Goal: Task Accomplishment & Management: Manage account settings

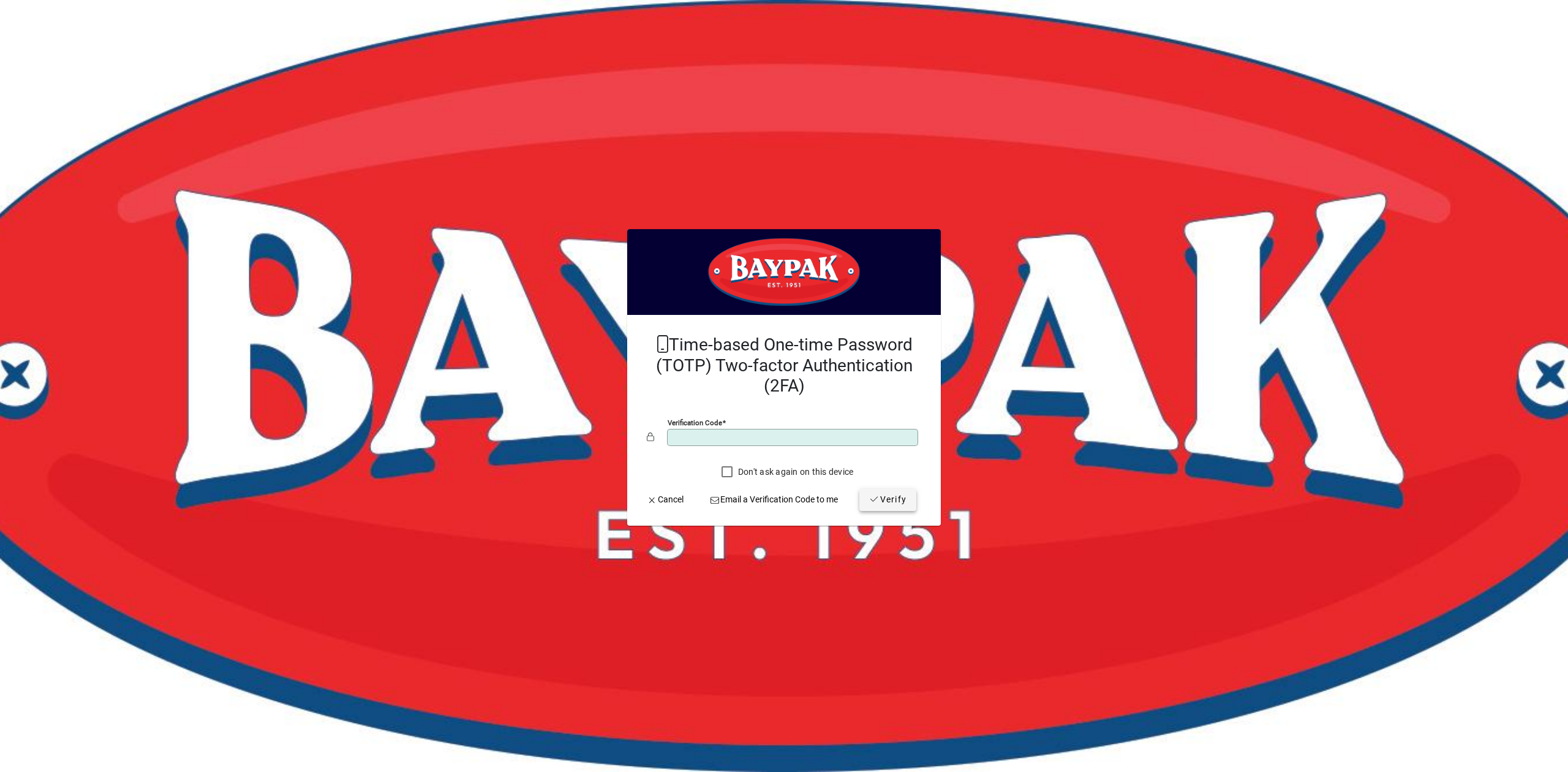
type input "******"
click at [902, 491] on span "submit" at bounding box center [887, 499] width 57 height 29
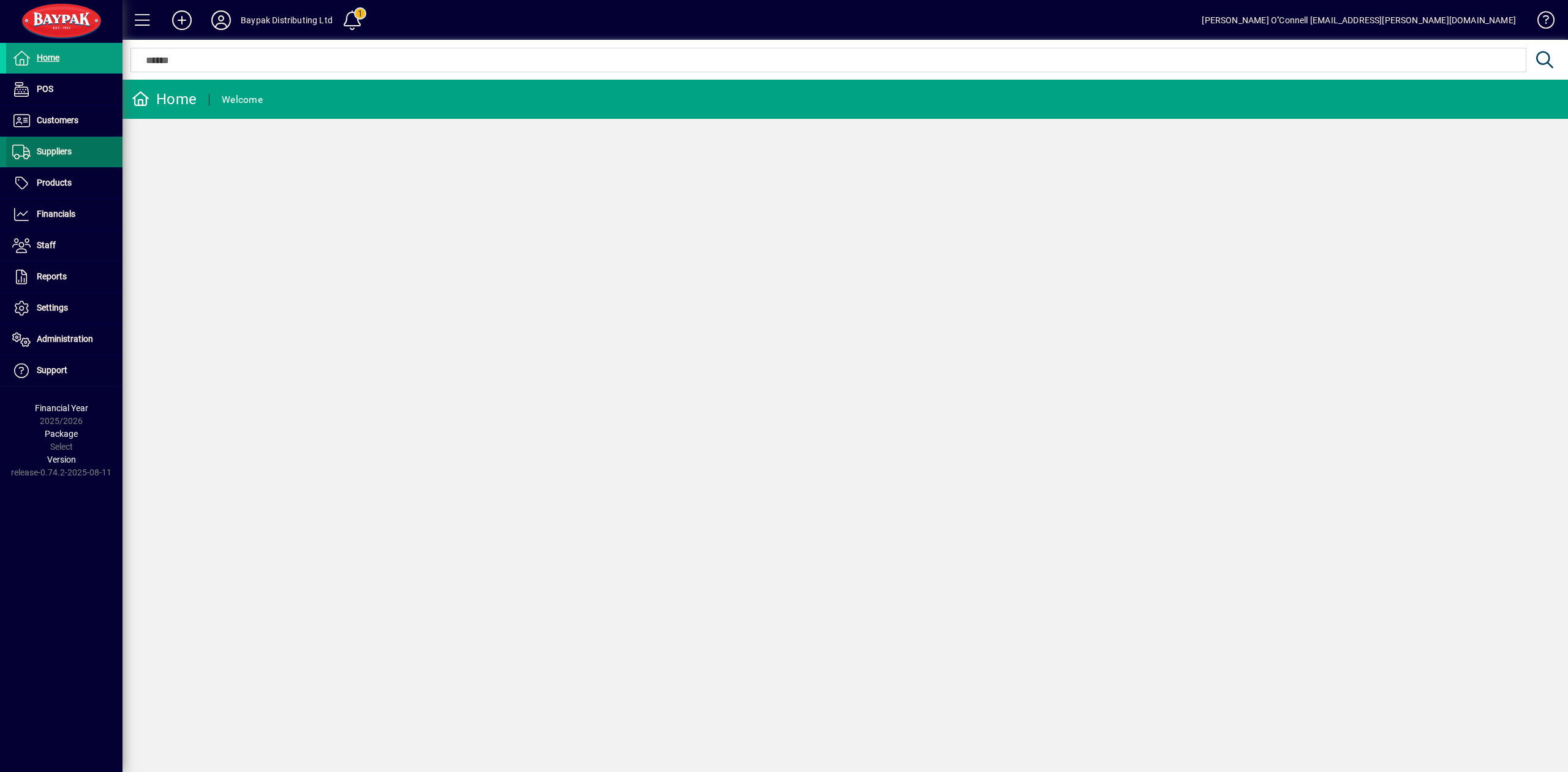
click at [66, 150] on span "Suppliers" at bounding box center [54, 151] width 34 height 9
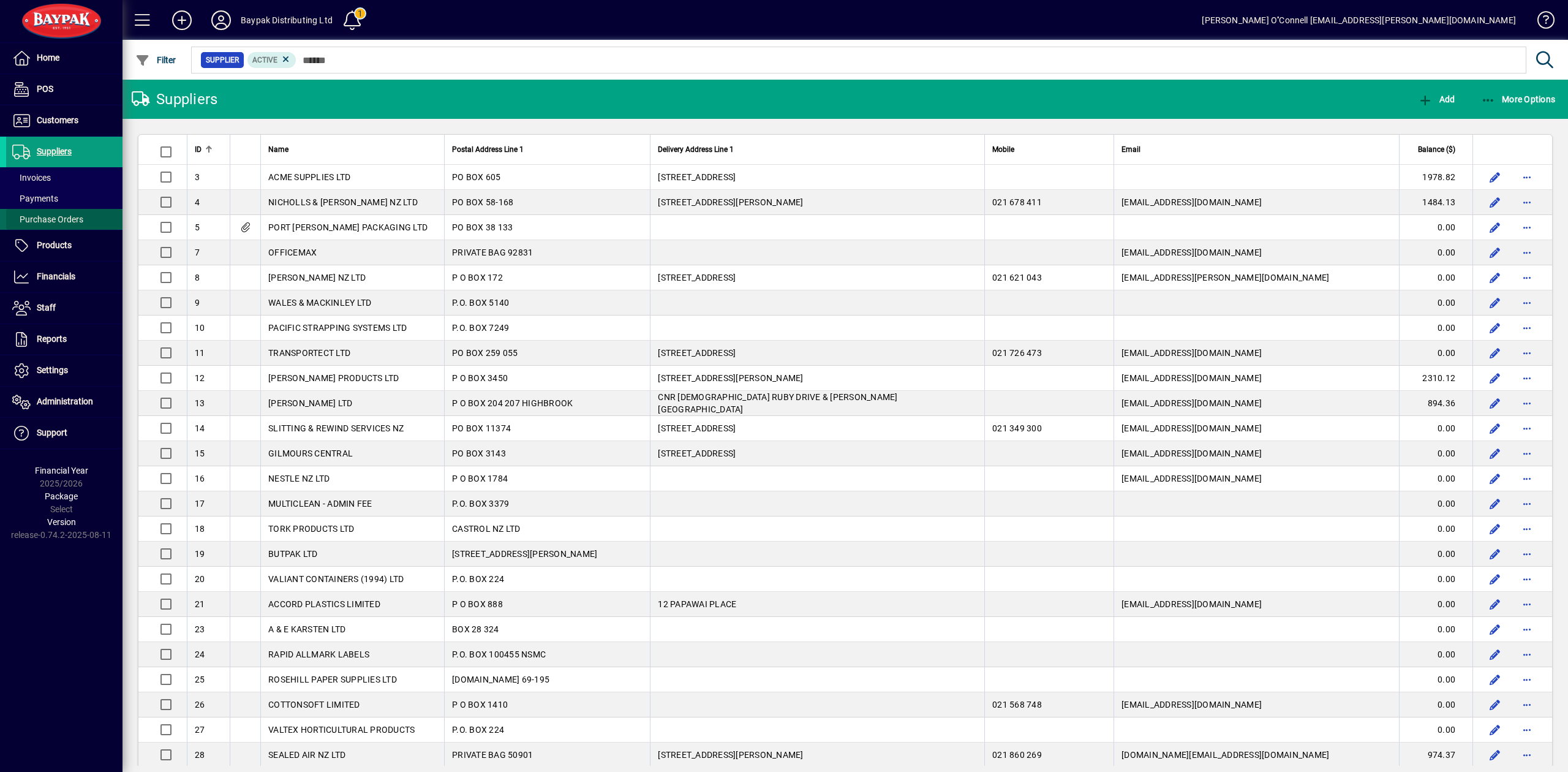
click at [65, 218] on span "Purchase Orders" at bounding box center [47, 219] width 71 height 9
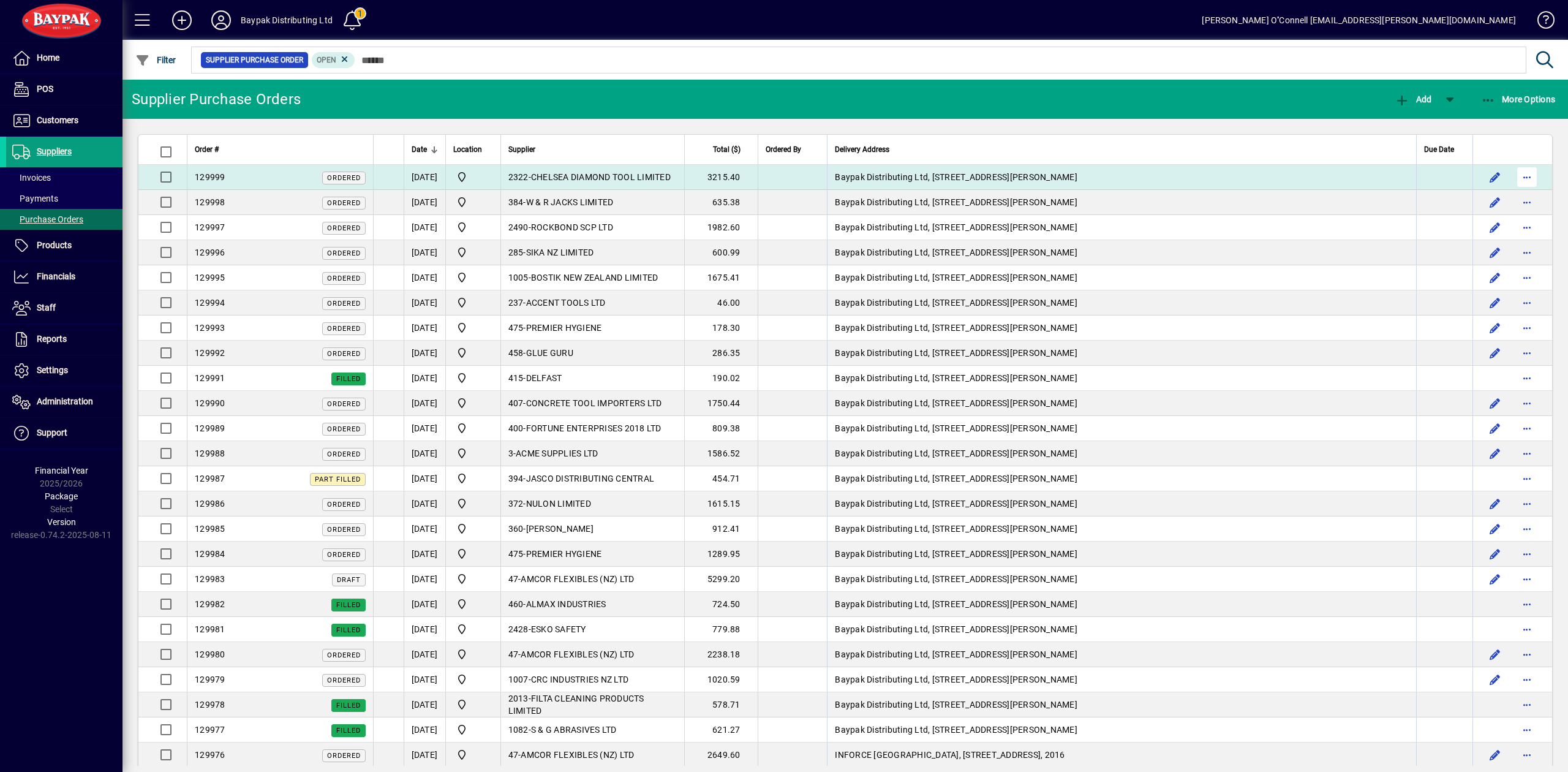
click at [1512, 178] on span "button" at bounding box center [1527, 177] width 29 height 29
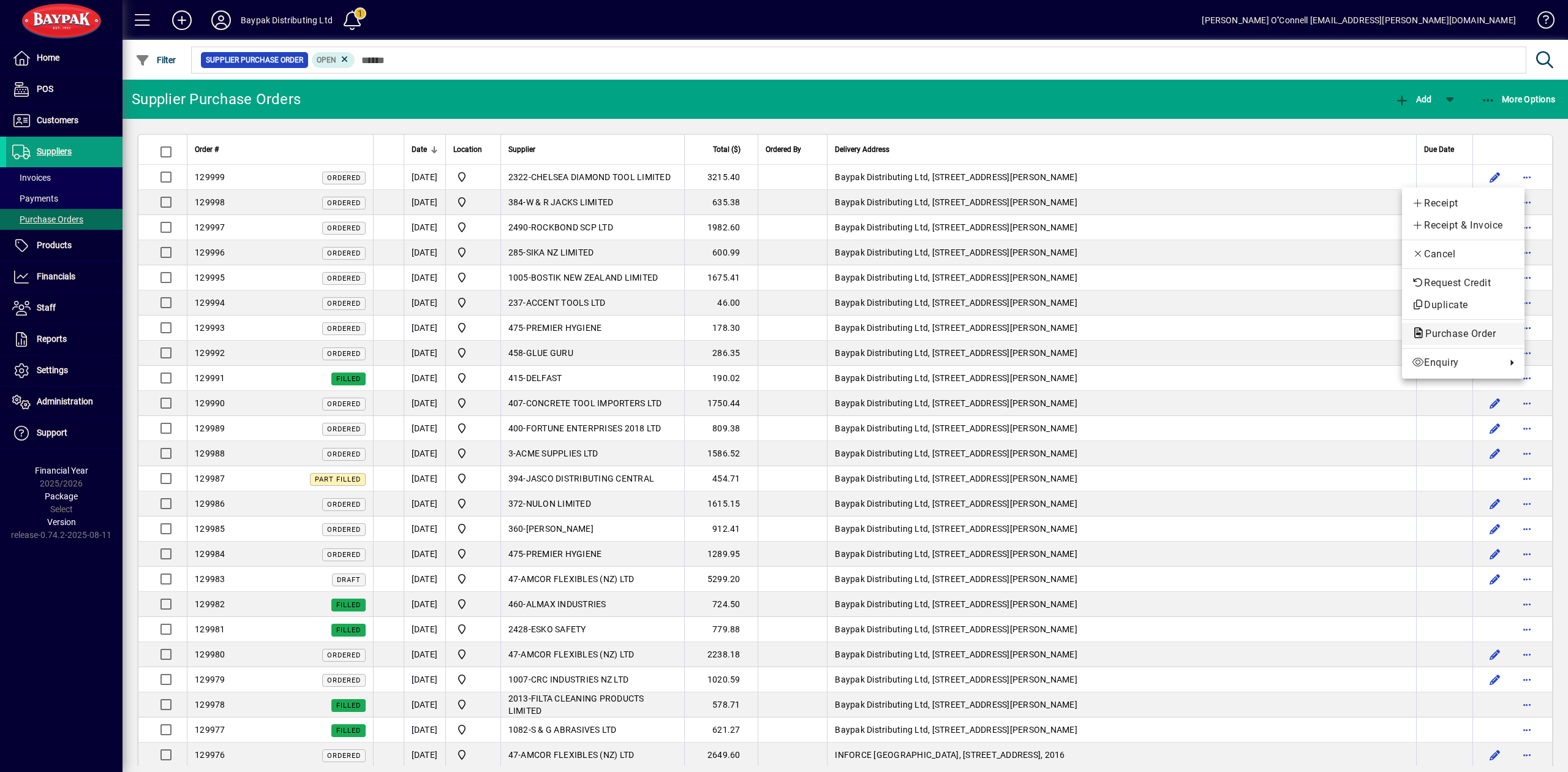
click at [1476, 333] on span "Purchase Order" at bounding box center [1457, 333] width 90 height 11
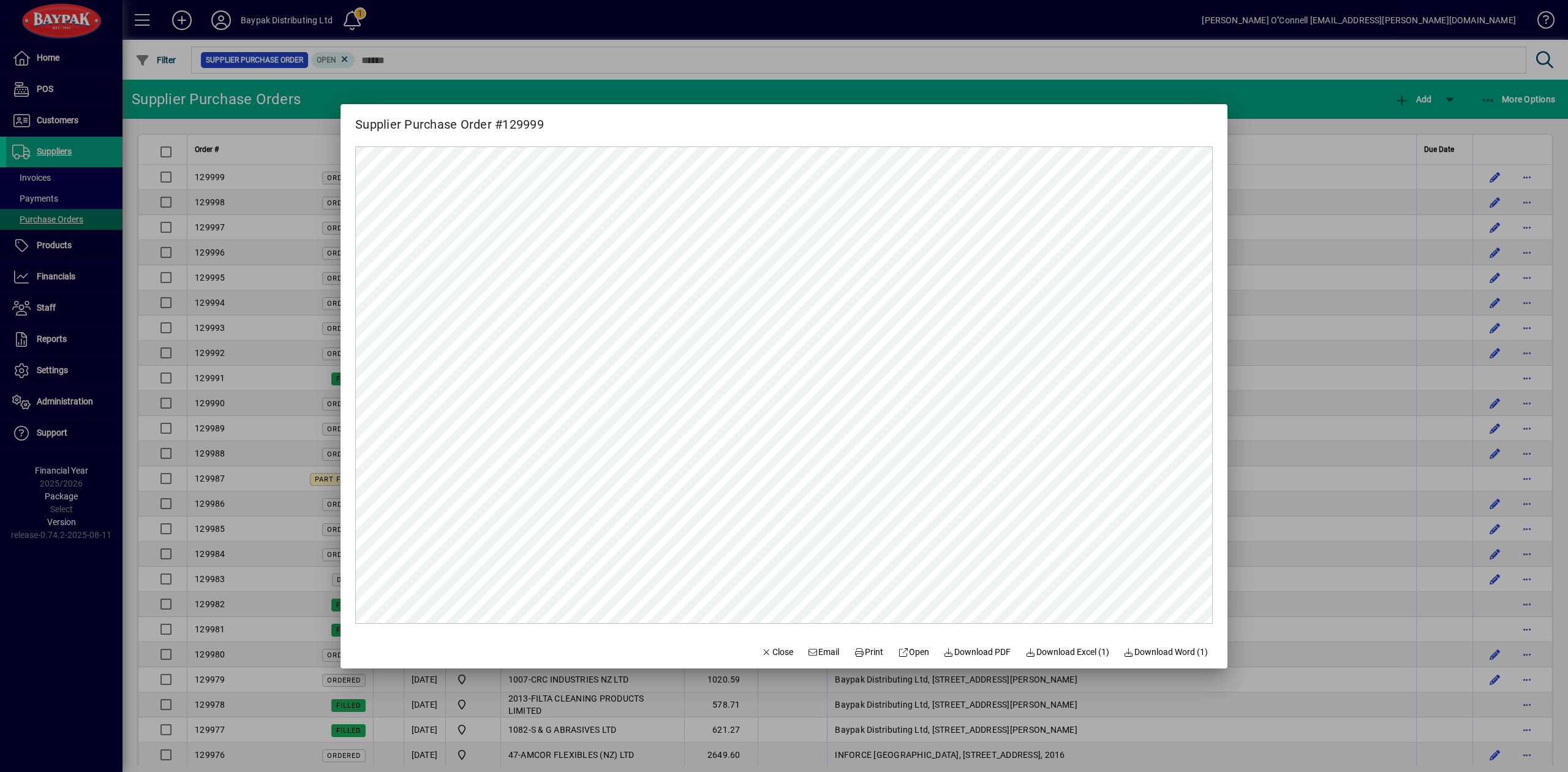
click at [1267, 96] on div at bounding box center [784, 386] width 1568 height 772
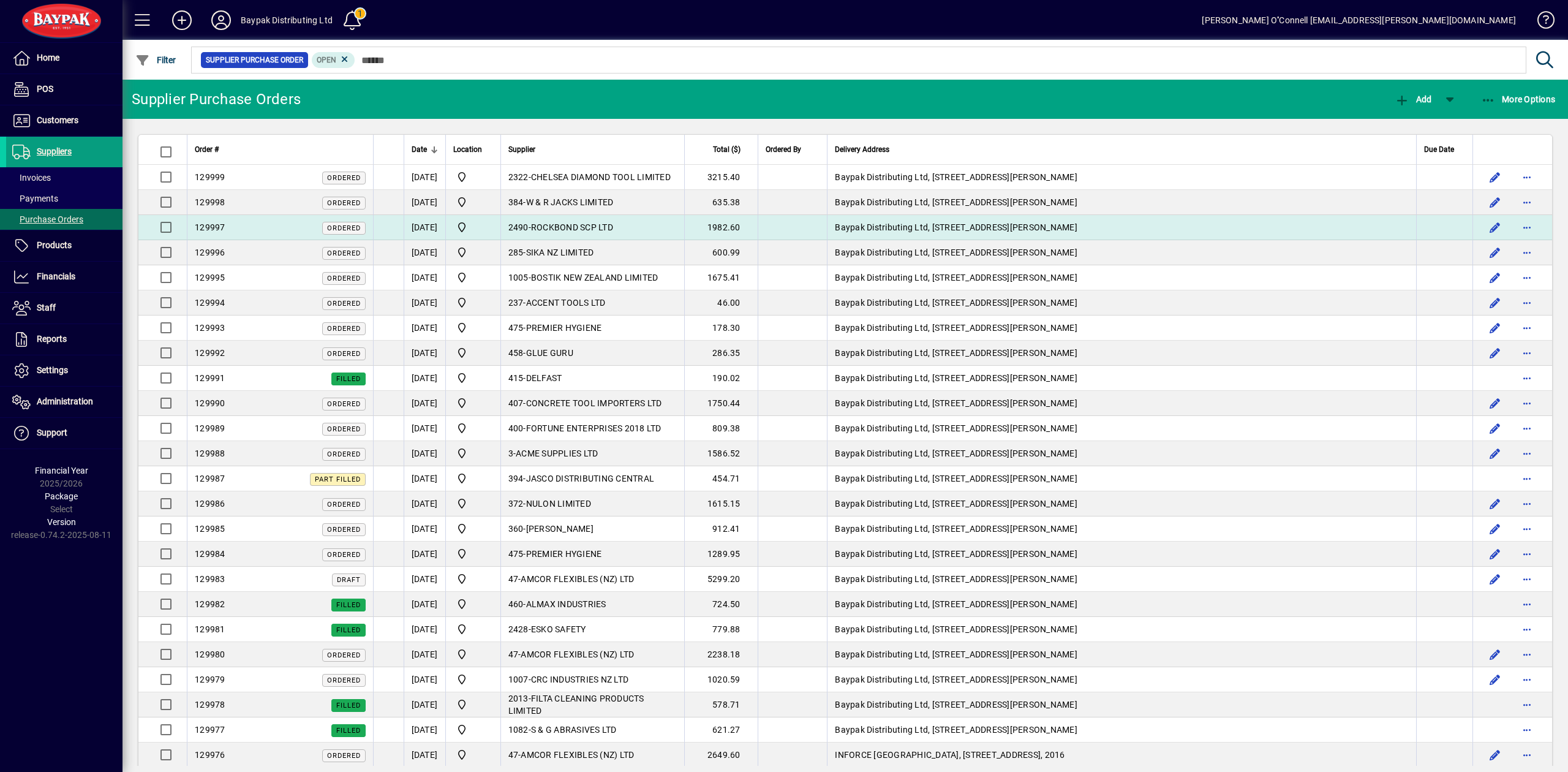
click at [350, 231] on span "Ordered" at bounding box center [343, 228] width 34 height 8
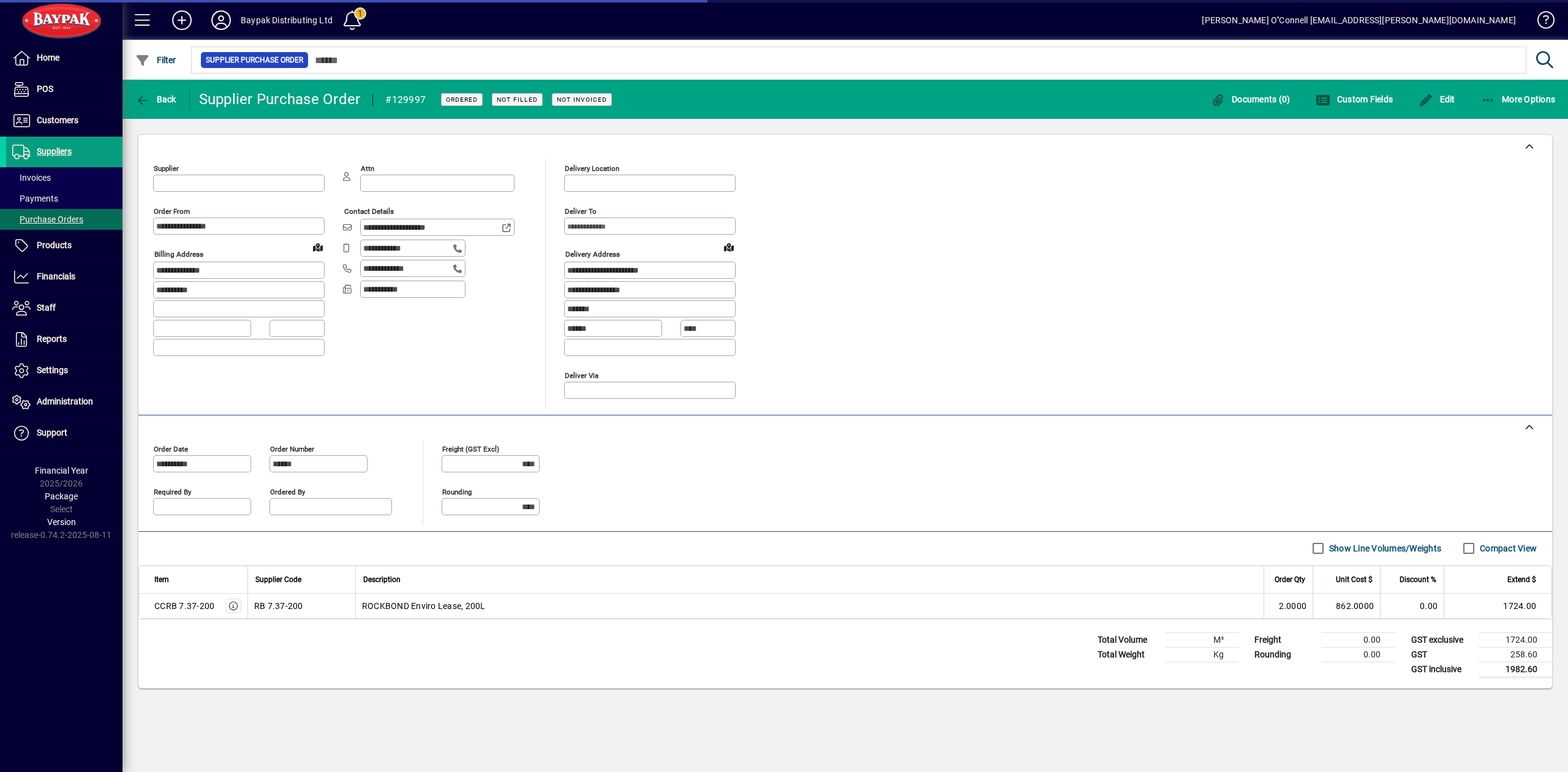
type input "**********"
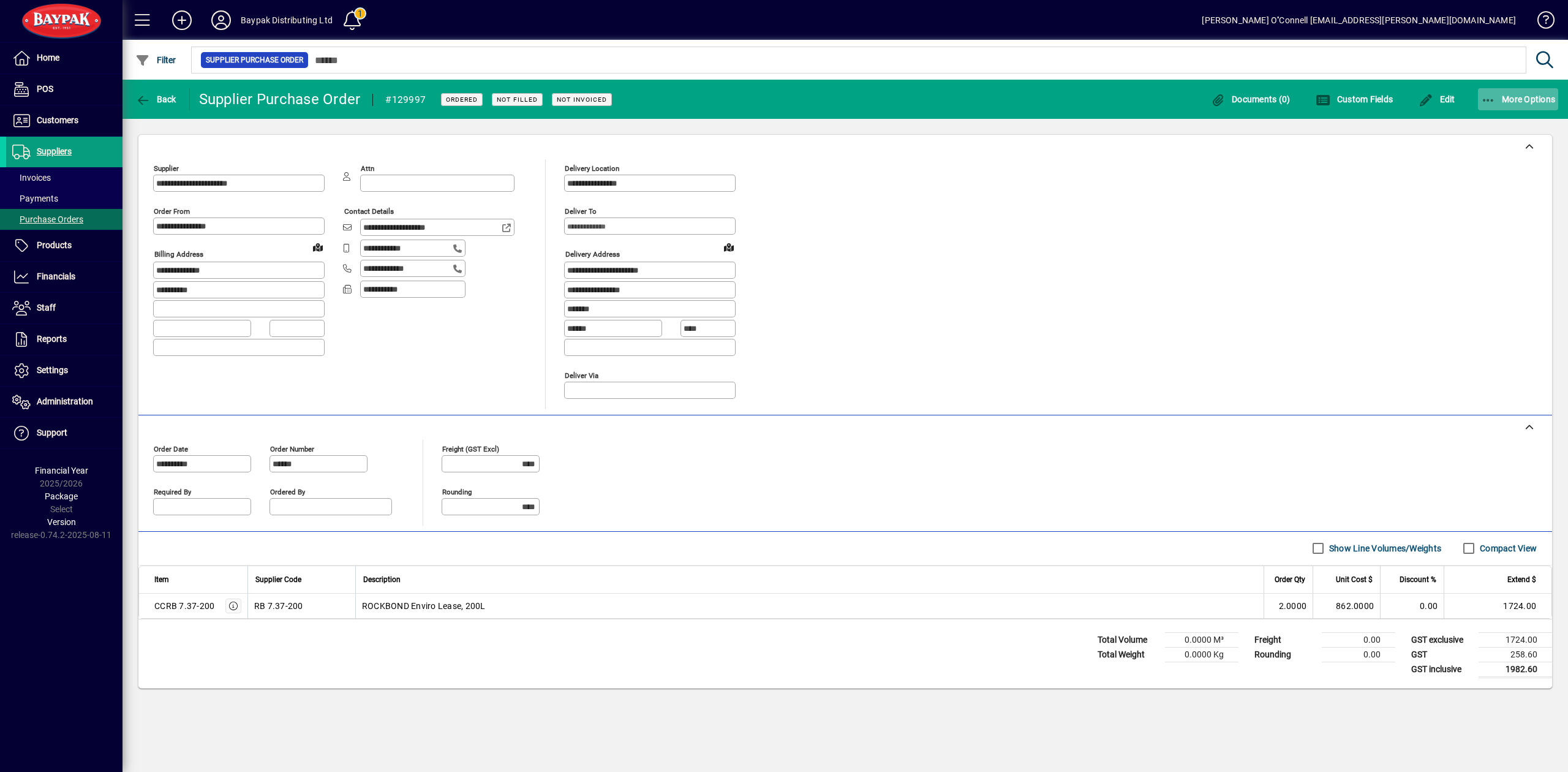
click at [1522, 102] on span "More Options" at bounding box center [1518, 98] width 75 height 9
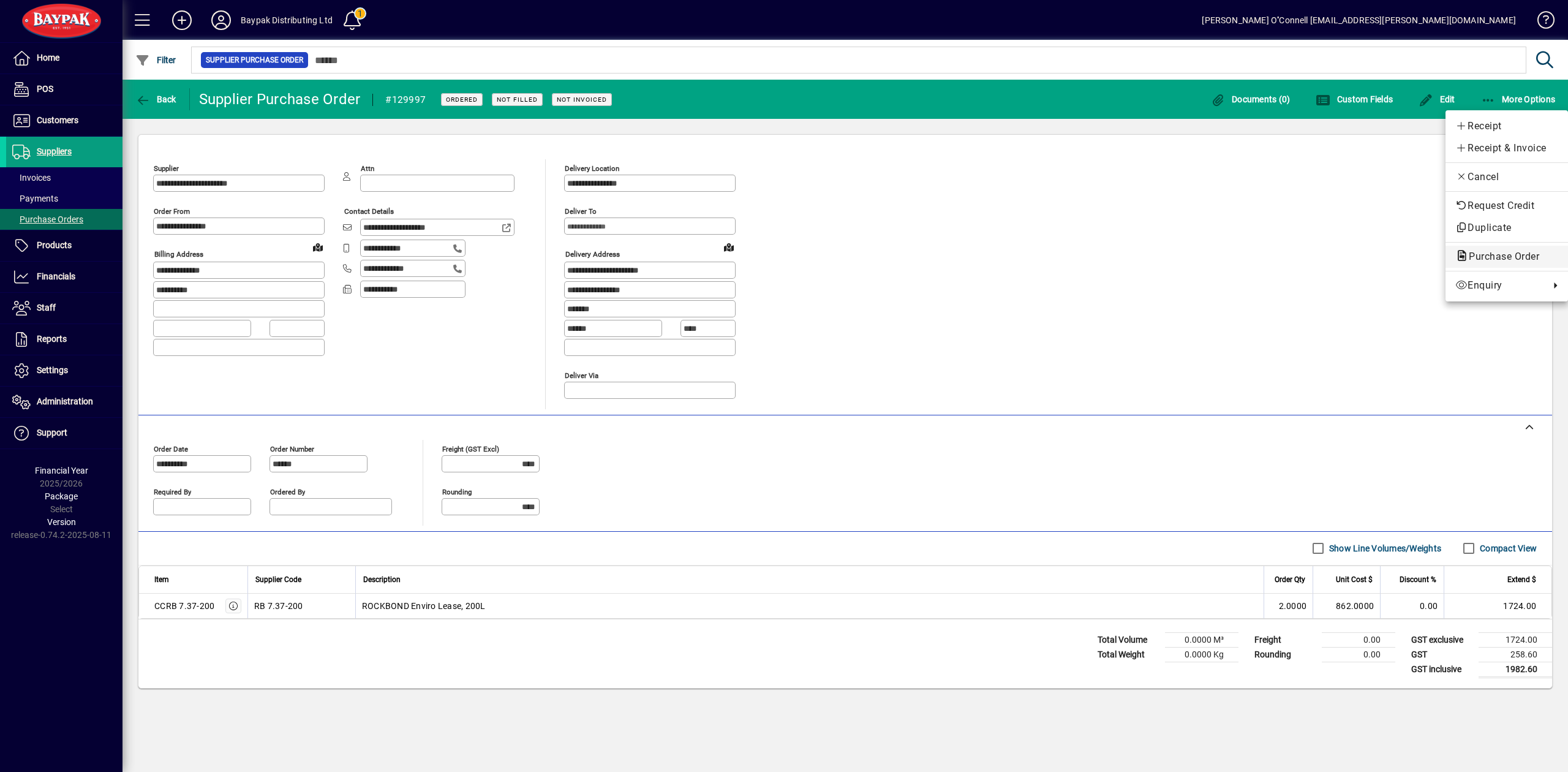
click at [1493, 265] on button "Purchase Order" at bounding box center [1507, 257] width 122 height 22
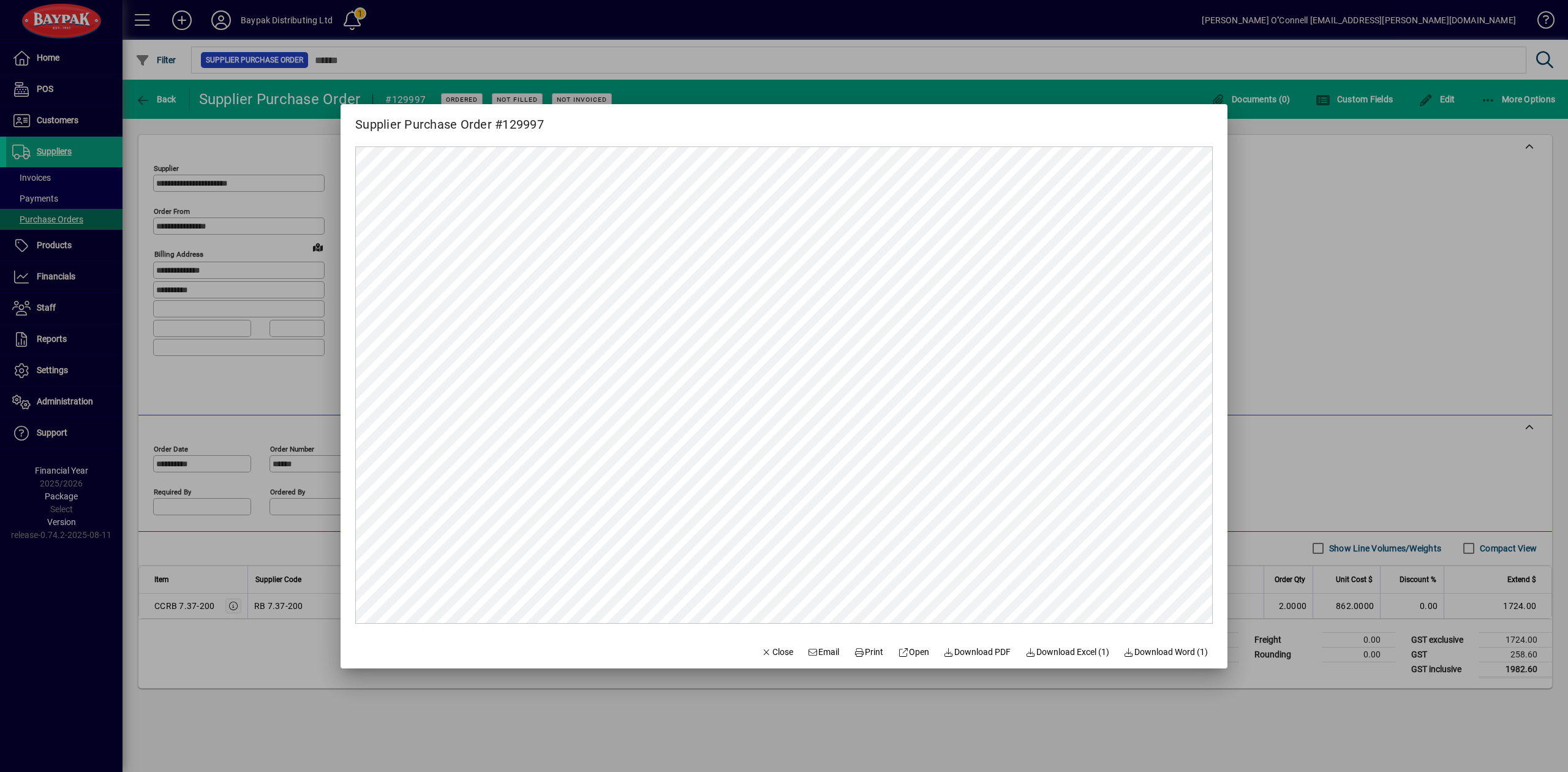
click at [1480, 248] on div at bounding box center [784, 386] width 1568 height 772
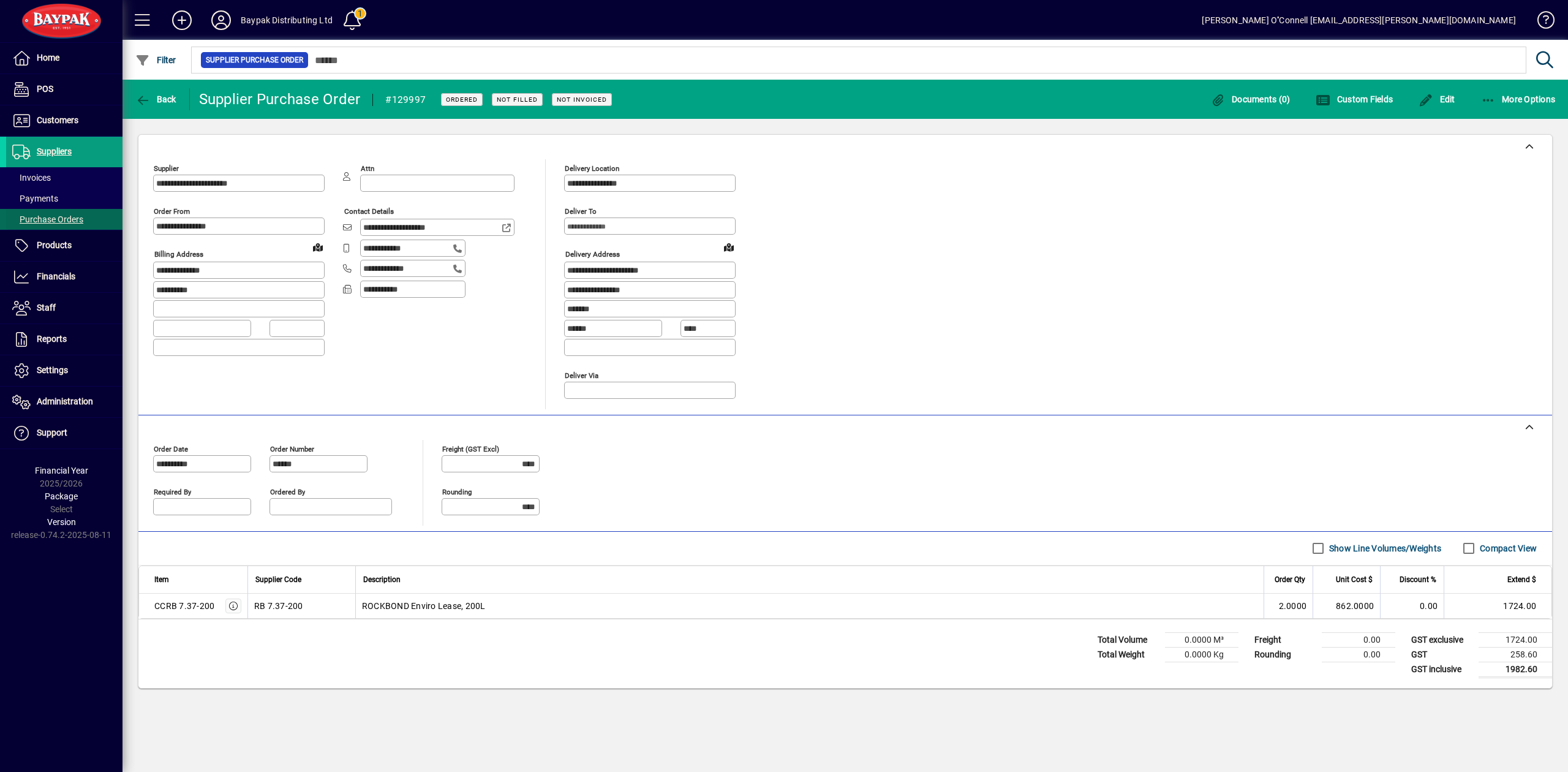
click at [60, 219] on span "Purchase Orders" at bounding box center [47, 219] width 71 height 9
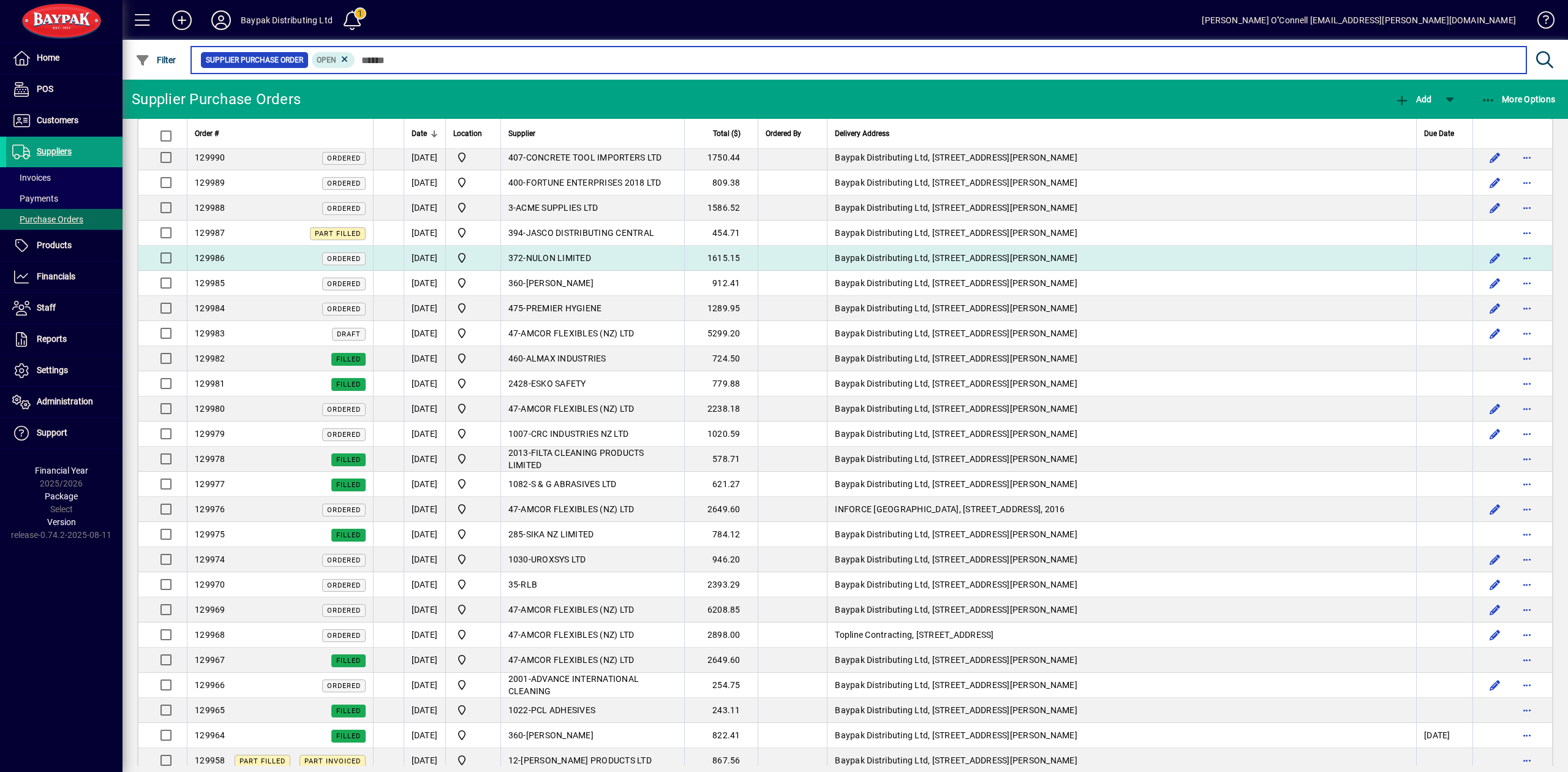
scroll to position [326, 0]
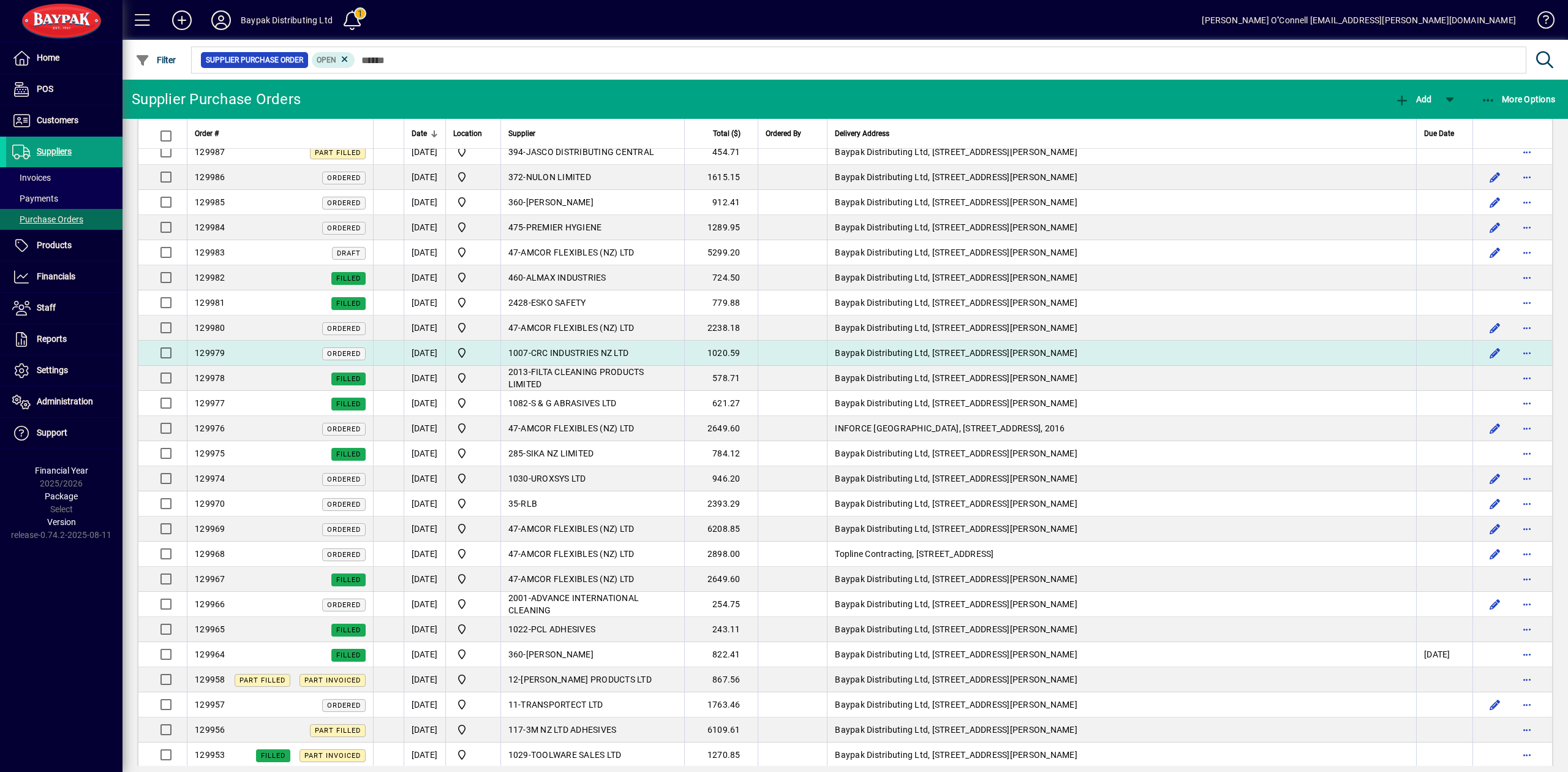
click at [224, 355] on span "129979" at bounding box center [210, 352] width 31 height 9
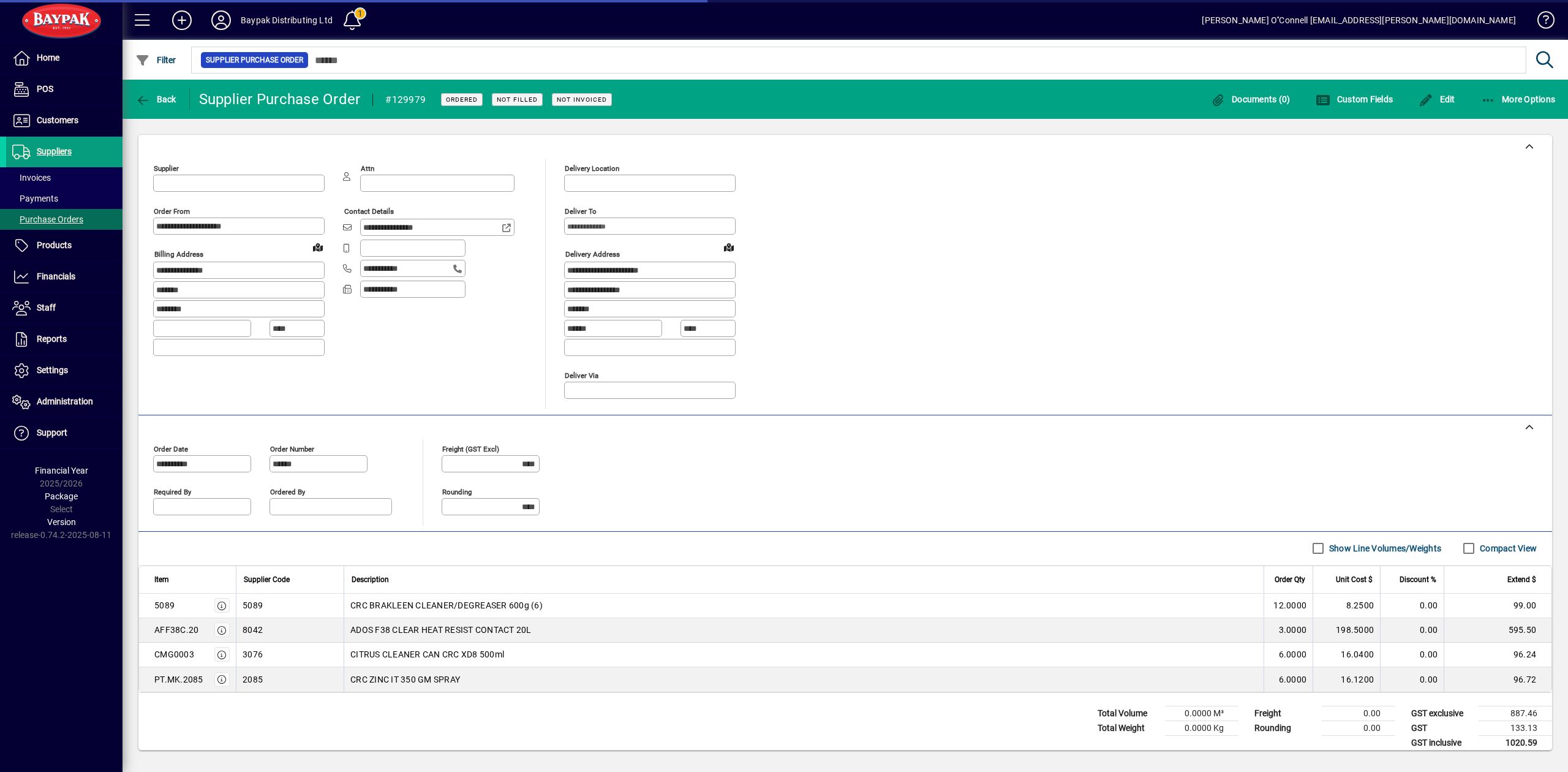
type input "**********"
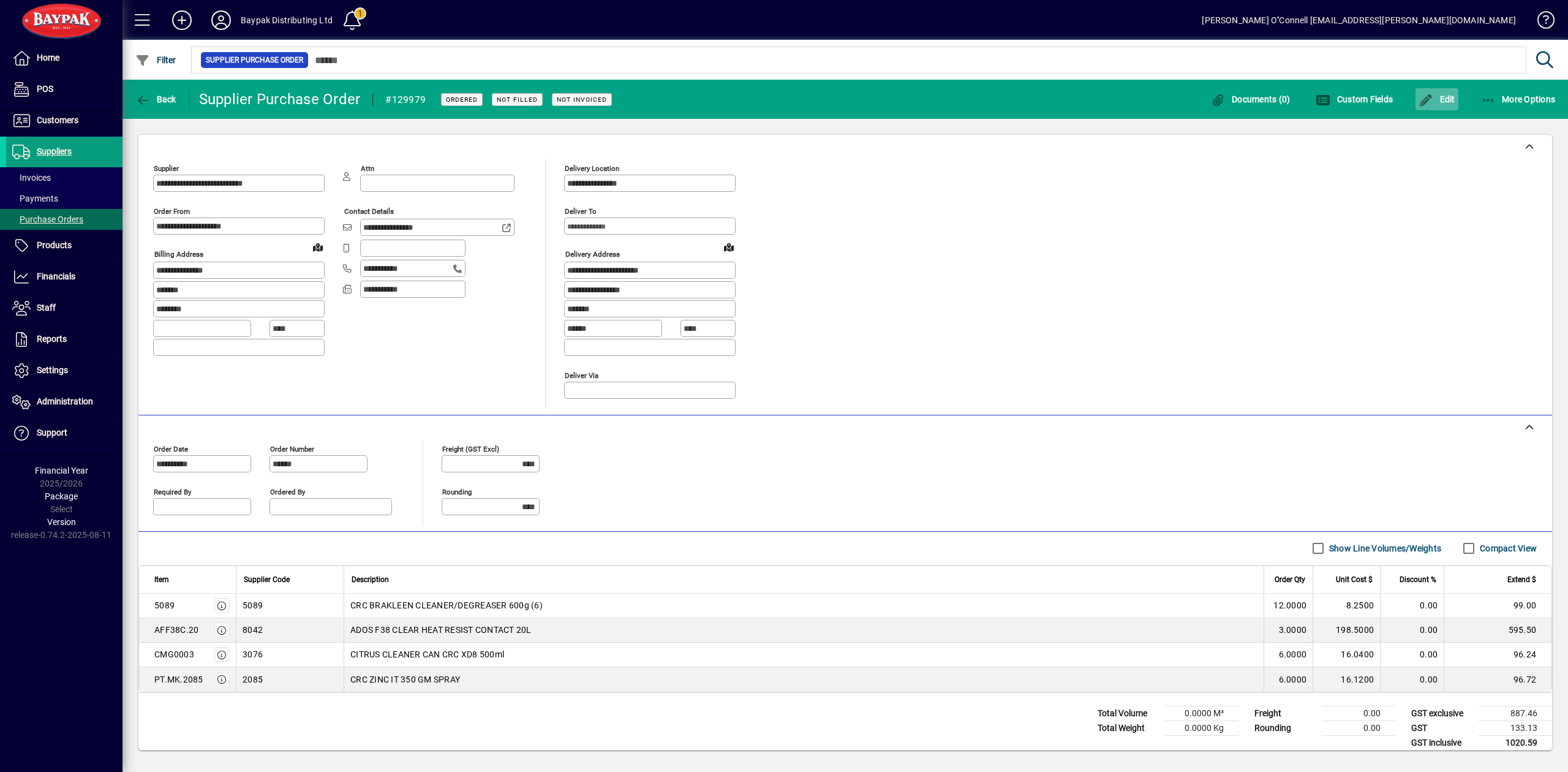
click at [1427, 96] on icon "button" at bounding box center [1427, 100] width 16 height 12
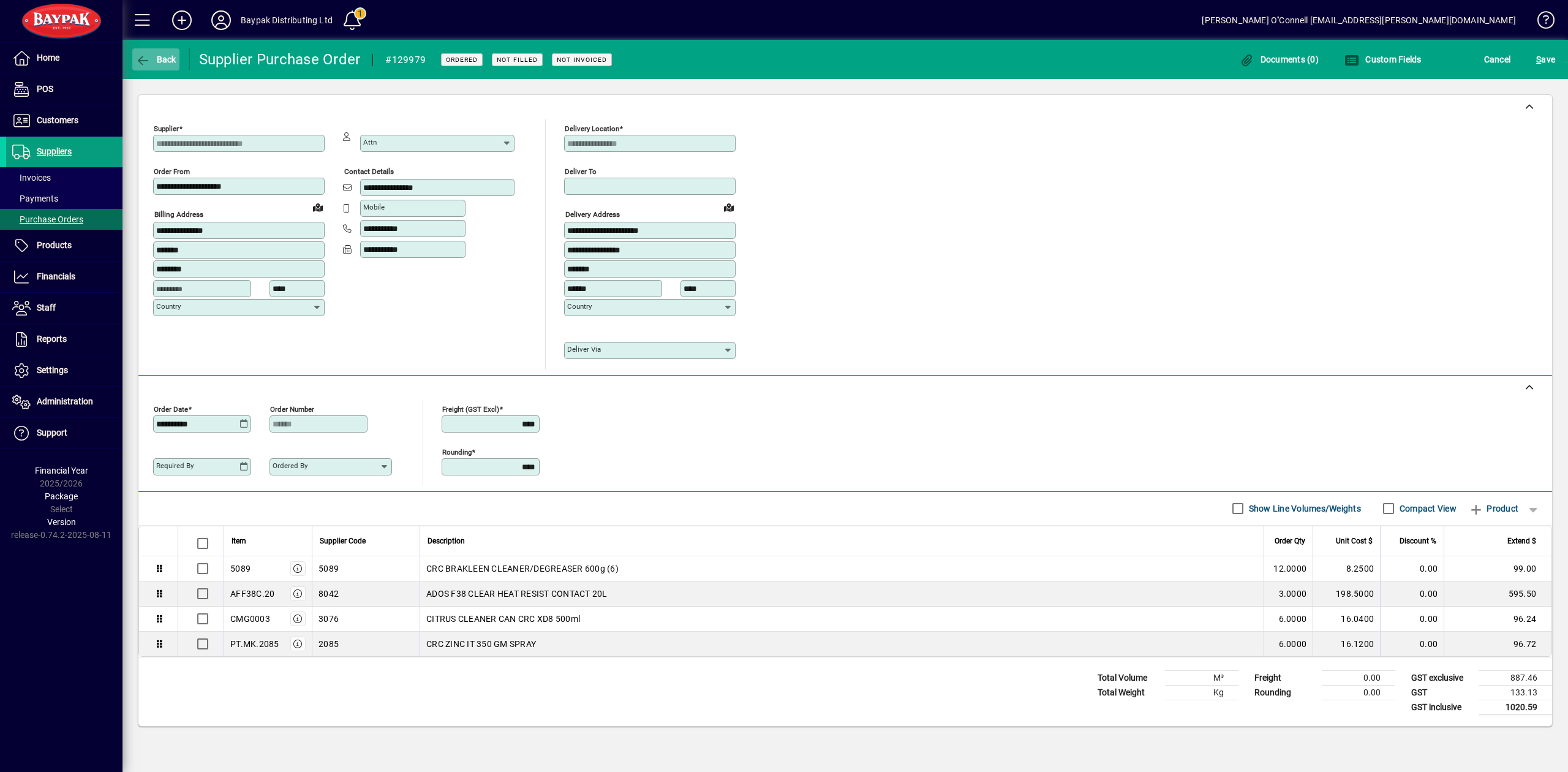
click at [162, 54] on button "Back" at bounding box center [155, 60] width 47 height 22
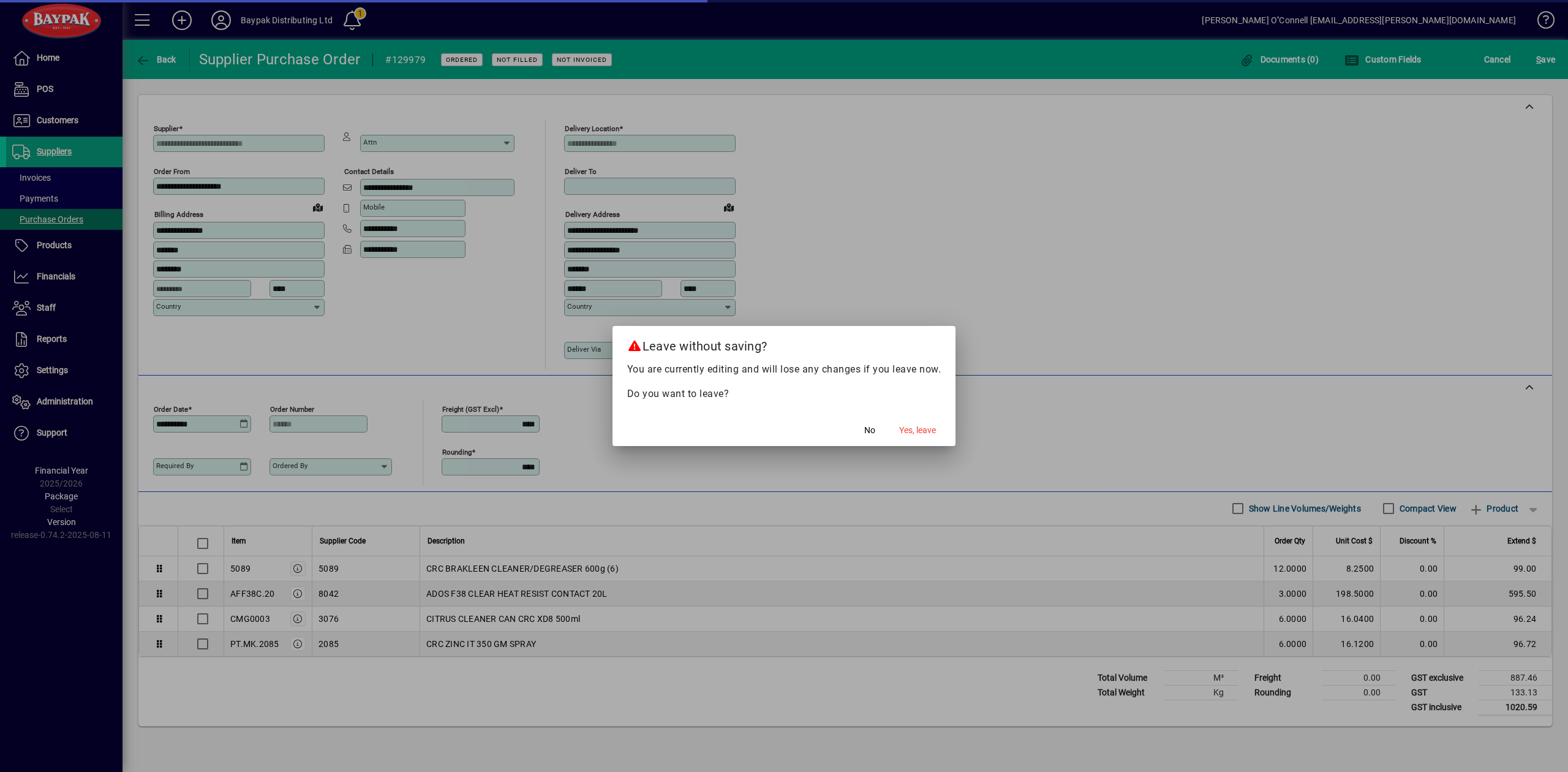
click at [944, 442] on mat-dialog-actions "No Yes, leave" at bounding box center [784, 430] width 343 height 33
click at [925, 427] on span "Yes, leave" at bounding box center [917, 430] width 37 height 13
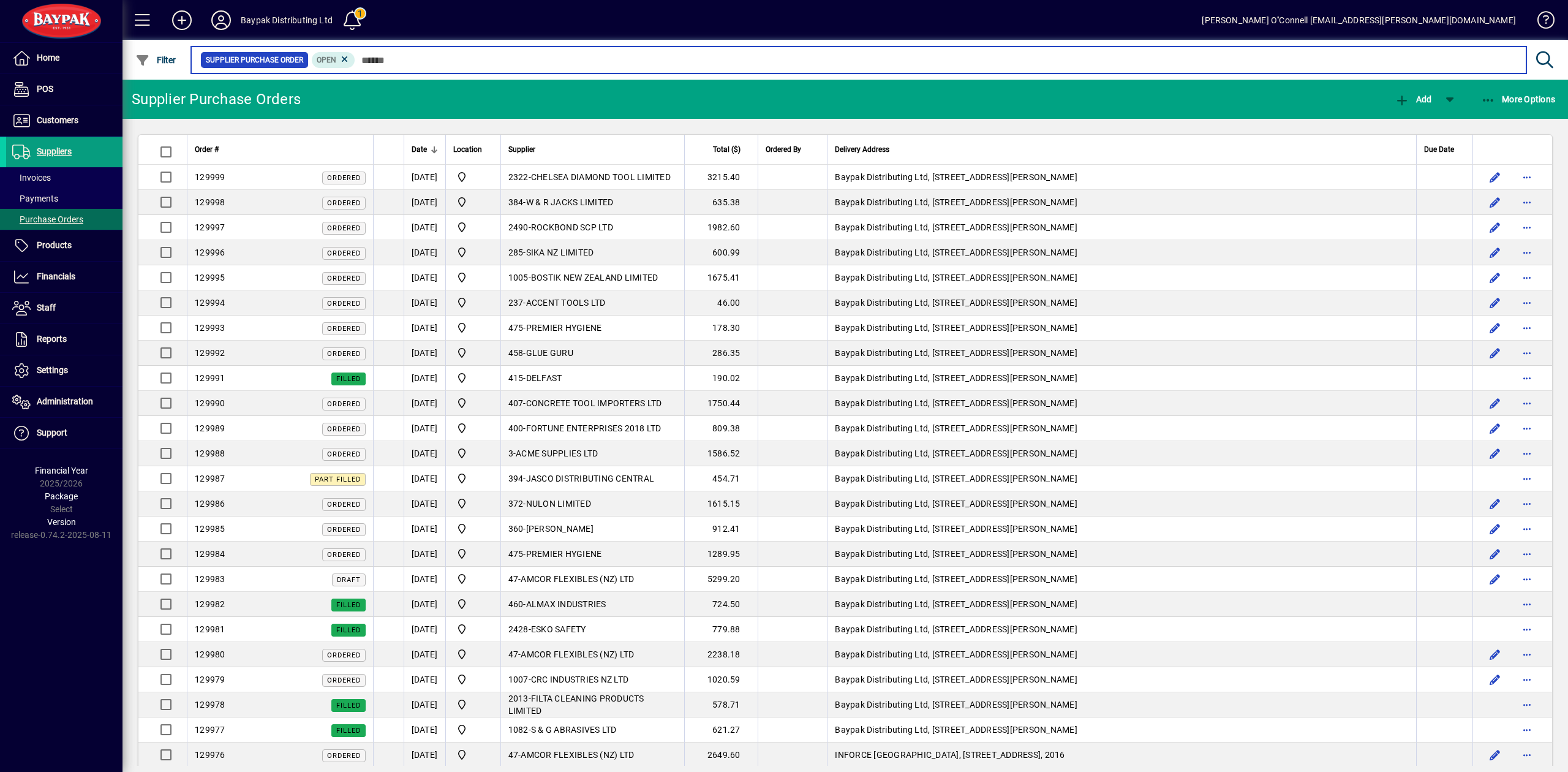
click at [426, 67] on input "text" at bounding box center [936, 60] width 1161 height 17
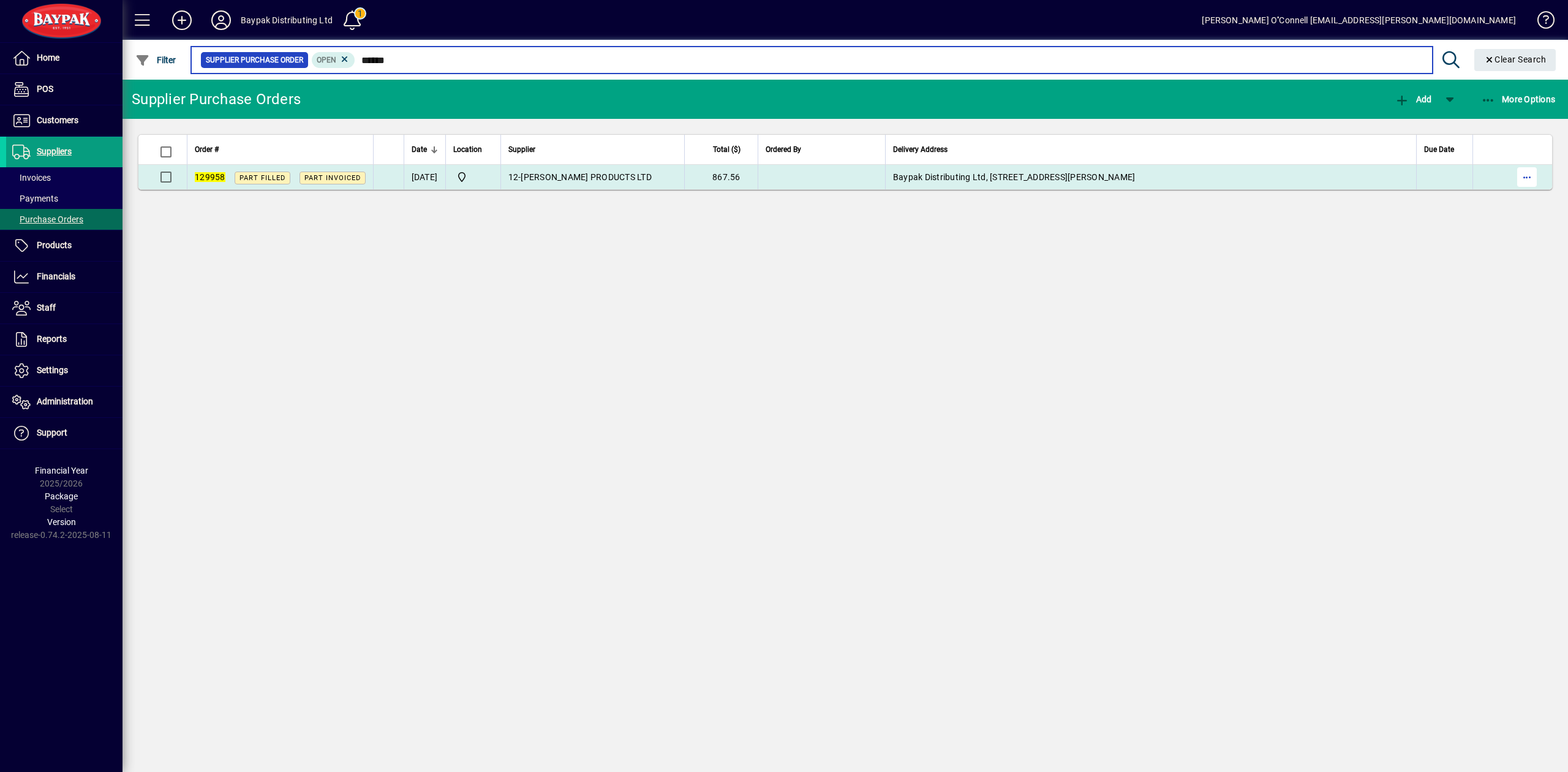
type input "******"
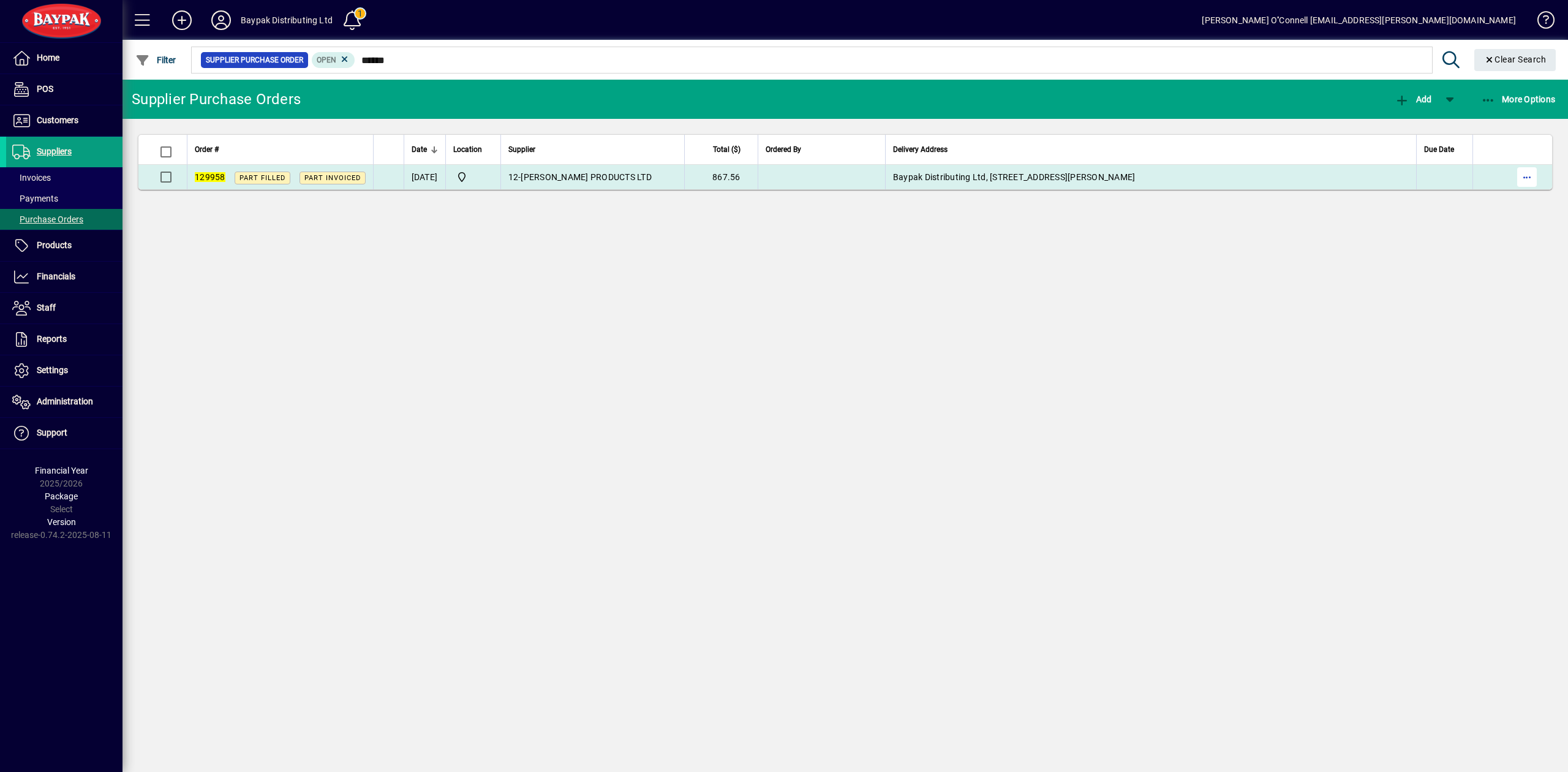
click at [1534, 179] on span "button" at bounding box center [1527, 177] width 29 height 29
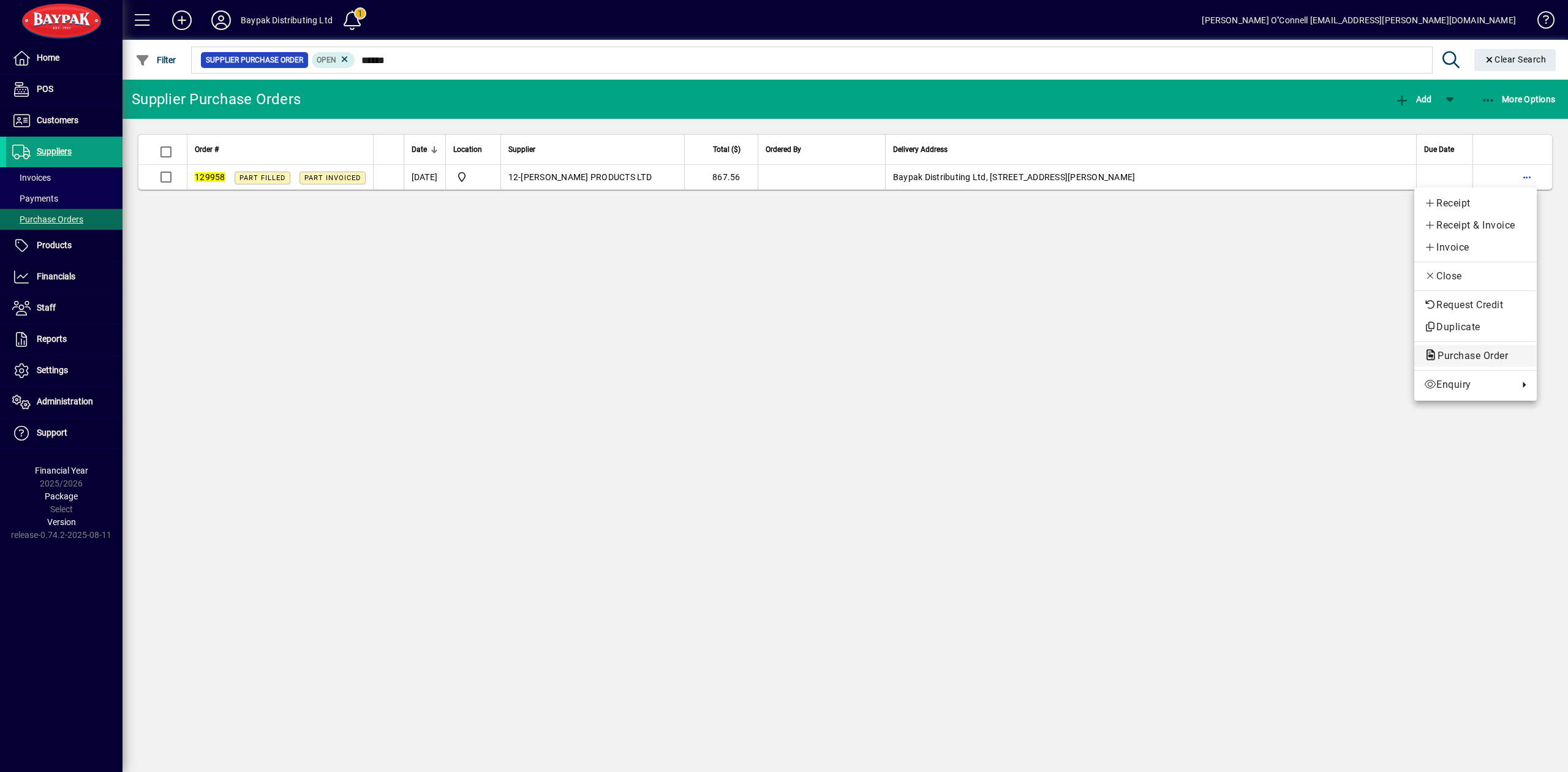
click at [1454, 352] on span "Purchase Order" at bounding box center [1469, 355] width 90 height 11
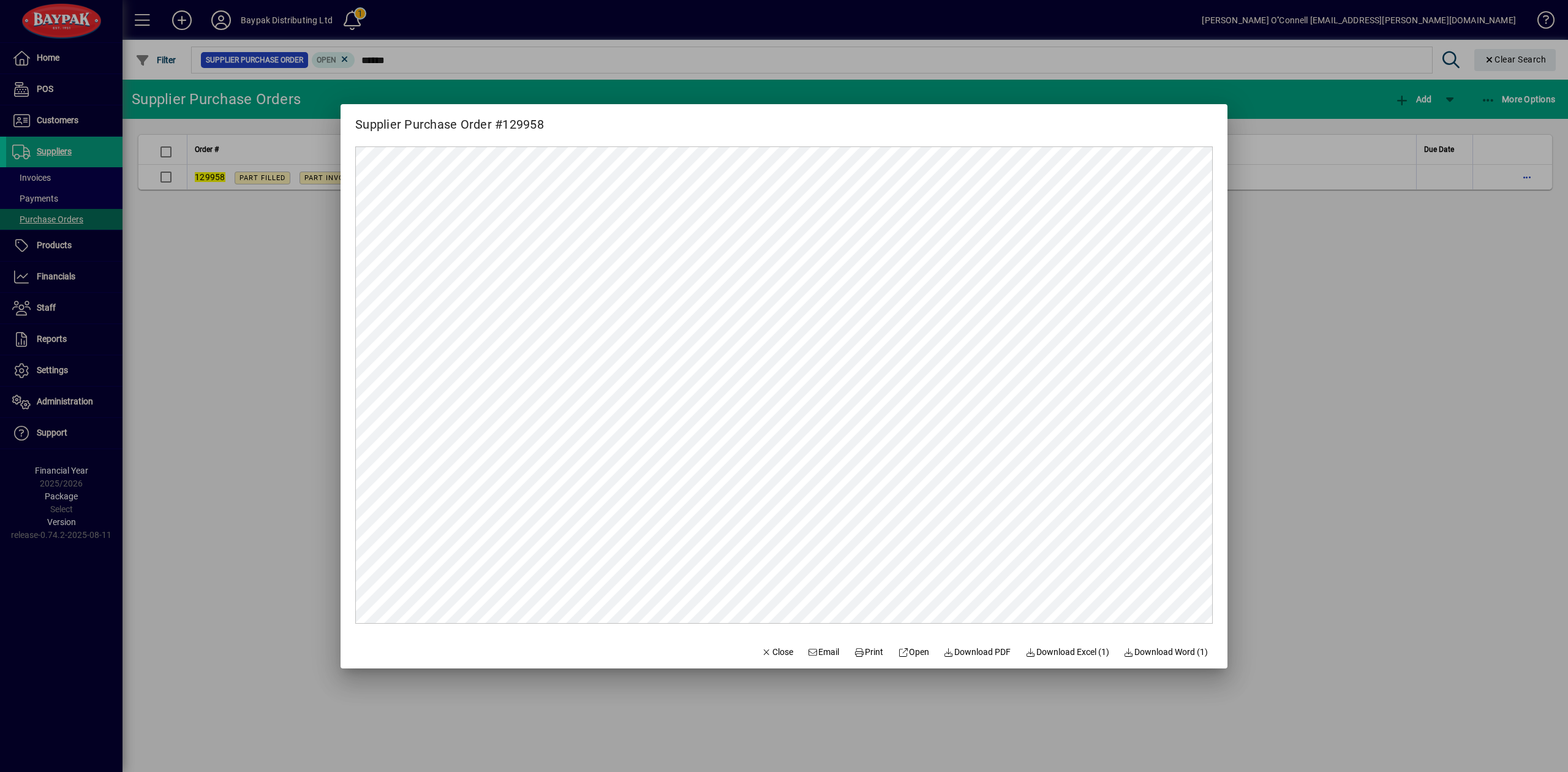
click at [1483, 263] on div at bounding box center [784, 386] width 1568 height 772
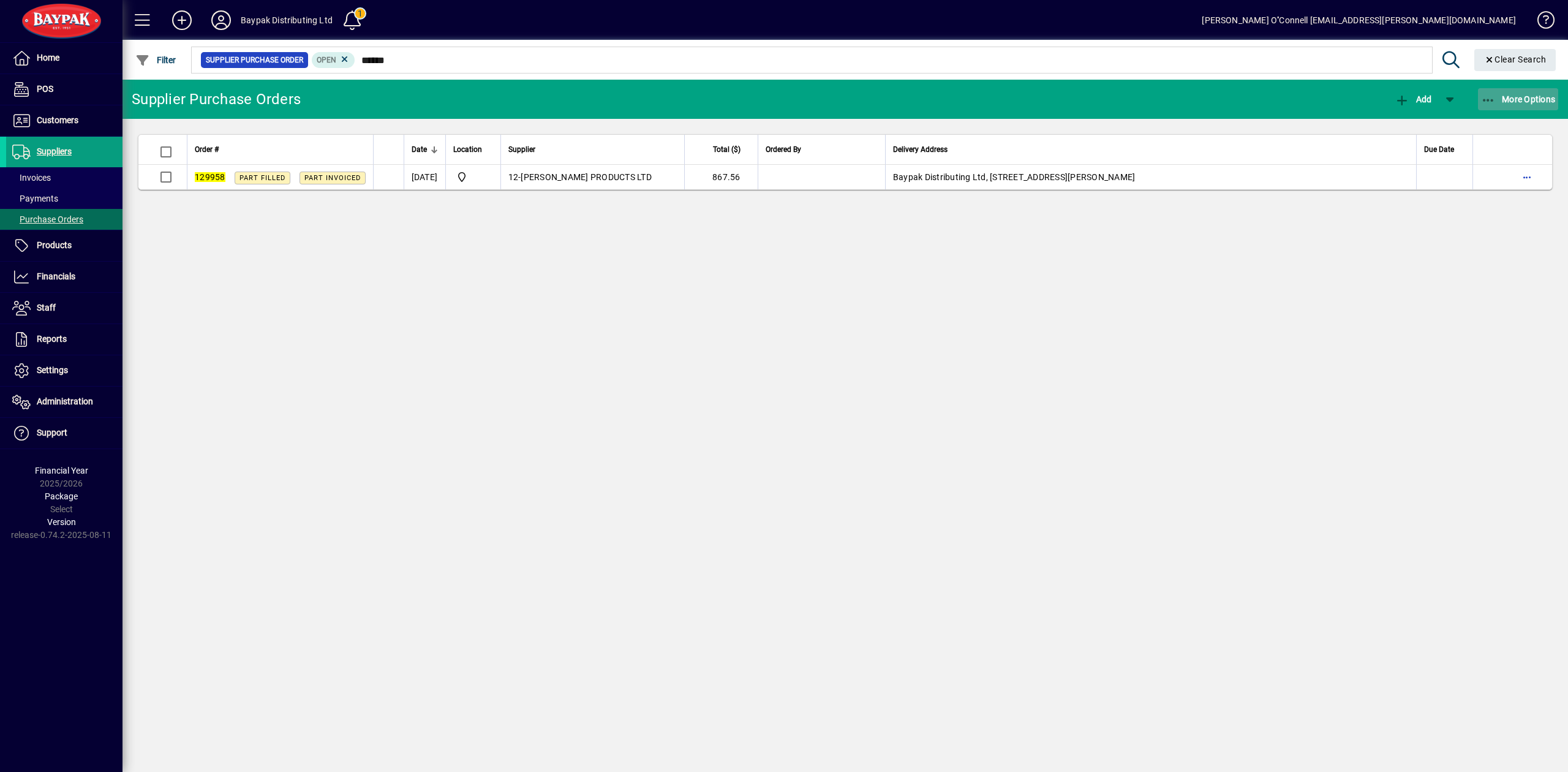
click at [1483, 99] on icon "button" at bounding box center [1489, 100] width 16 height 12
click at [47, 370] on div at bounding box center [784, 386] width 1568 height 772
click at [45, 373] on span "Settings" at bounding box center [53, 369] width 31 height 9
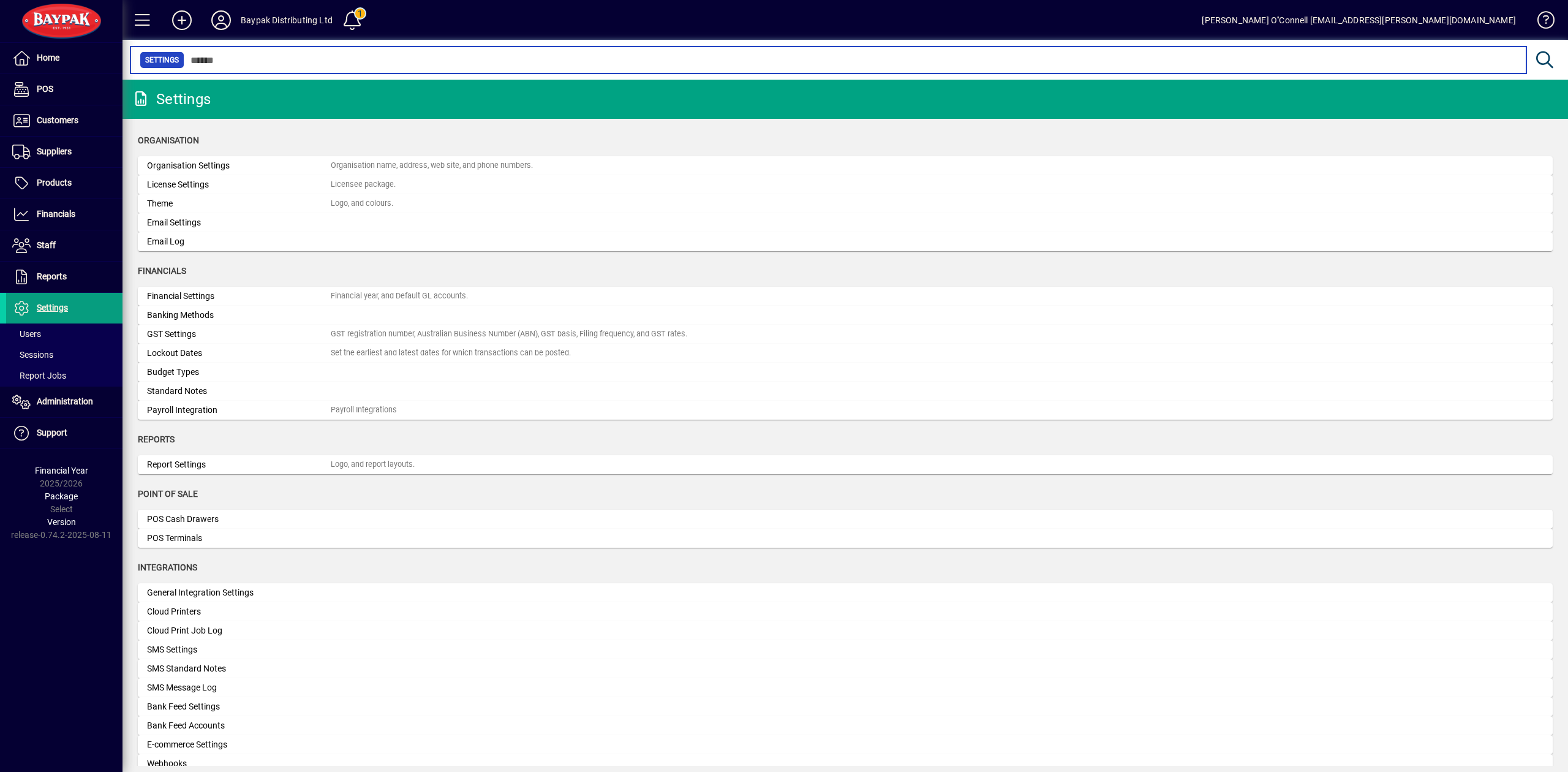
click at [295, 60] on input "text" at bounding box center [850, 60] width 1332 height 17
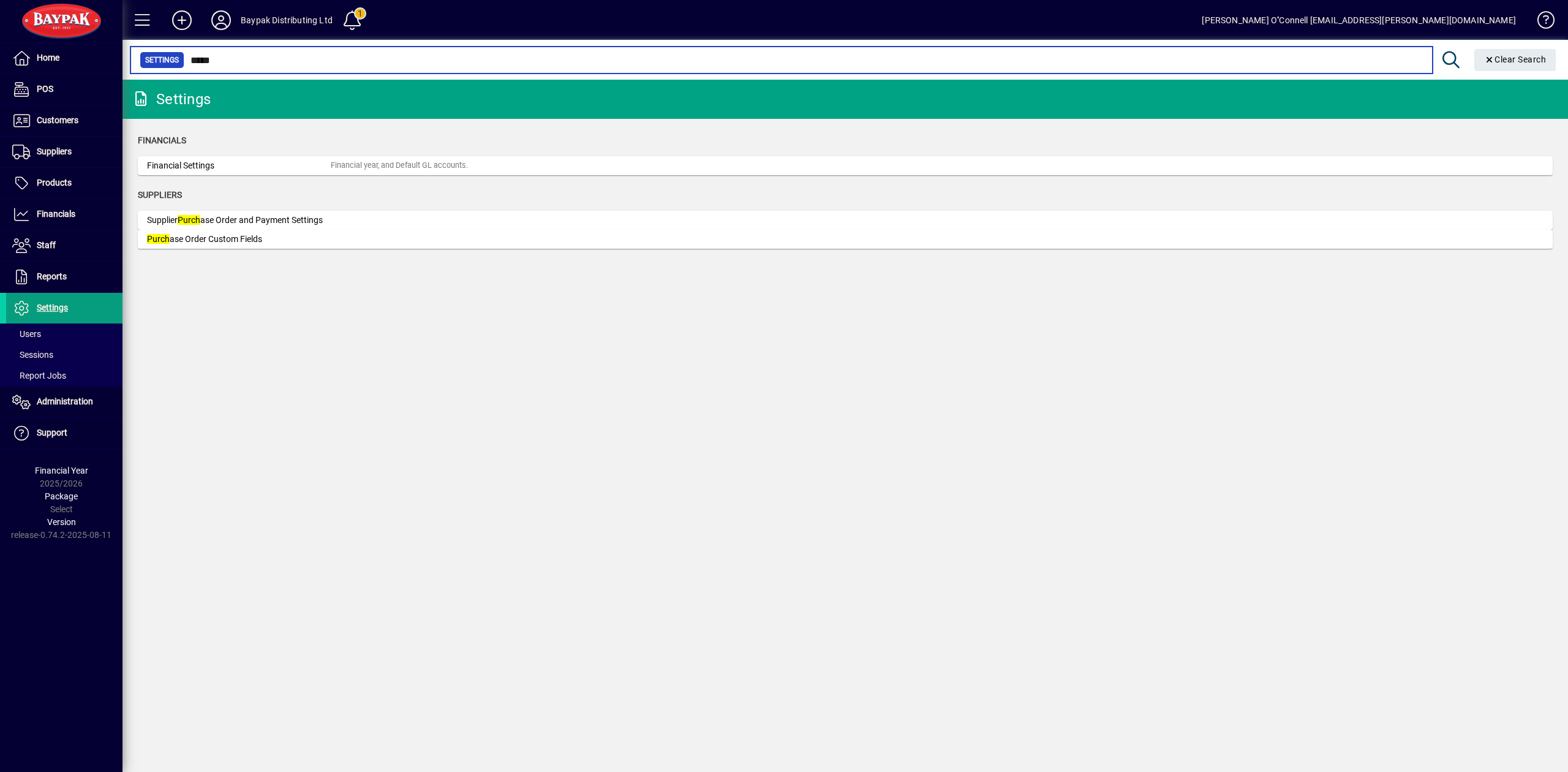
drag, startPoint x: 263, startPoint y: 53, endPoint x: 172, endPoint y: 45, distance: 91.4
click at [172, 45] on mat-form-field "Settings ***** Clear Search" at bounding box center [842, 60] width 1439 height 40
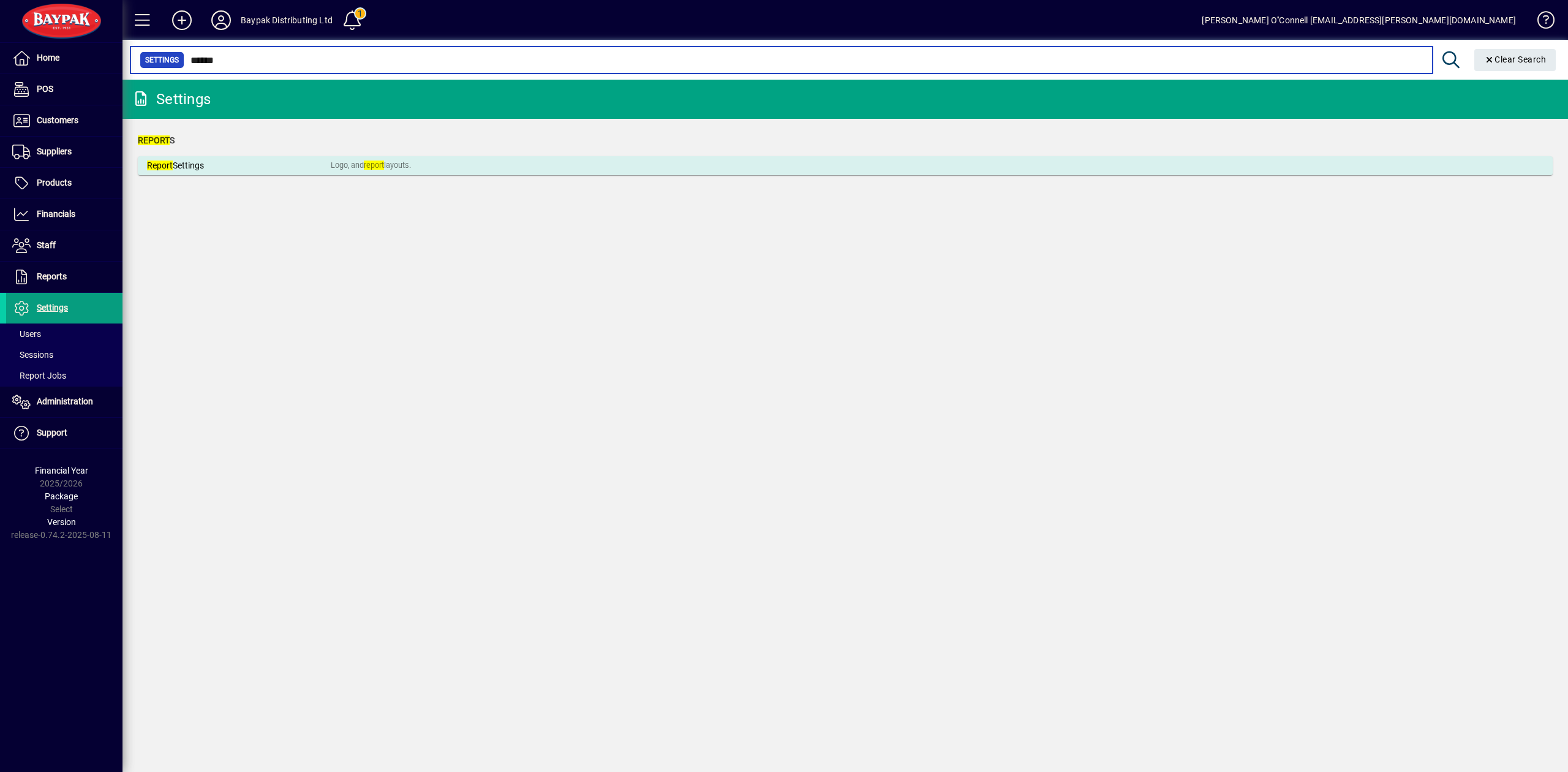
type input "******"
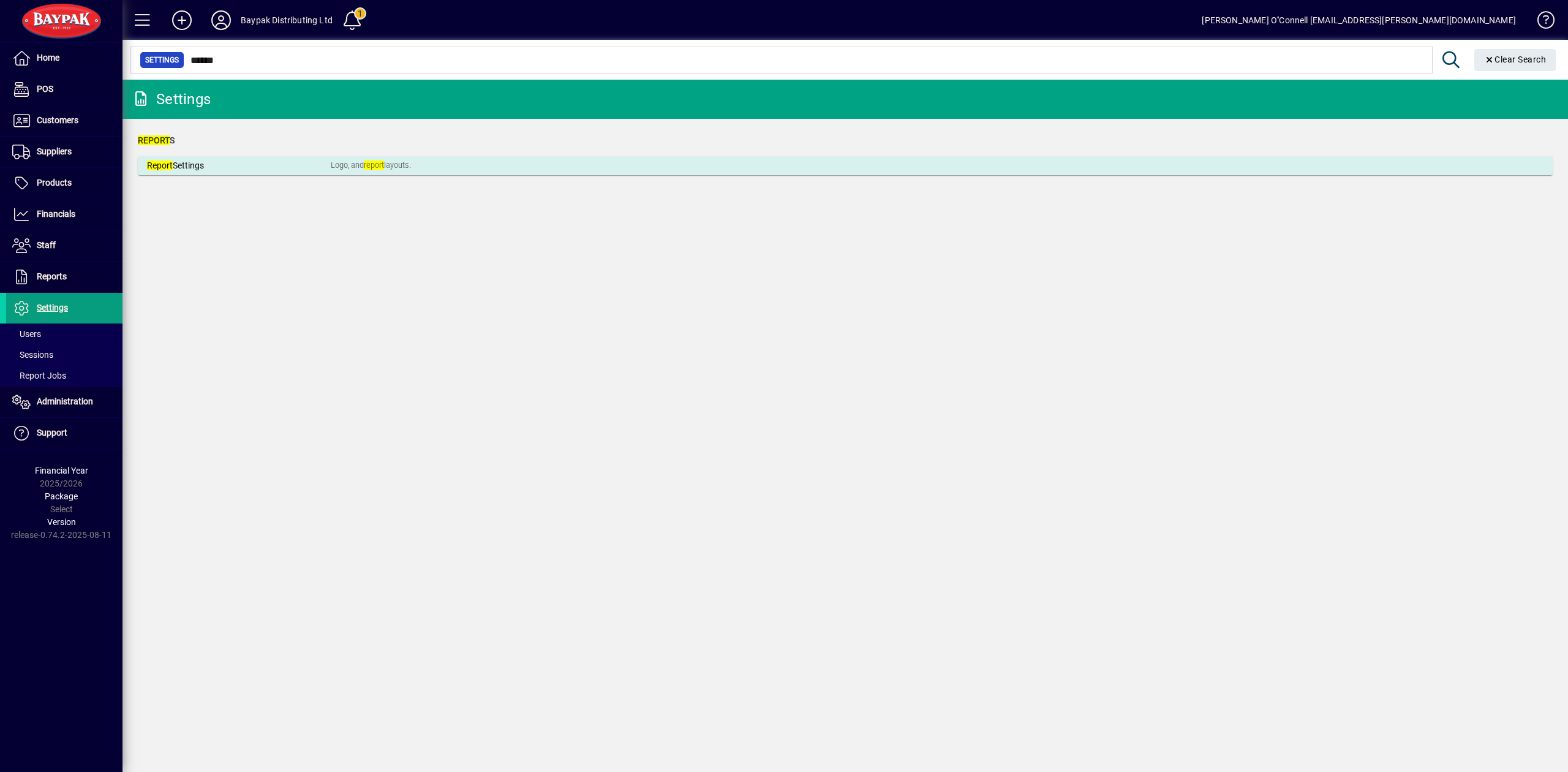
click at [210, 160] on div "Report Settings" at bounding box center [238, 166] width 184 height 13
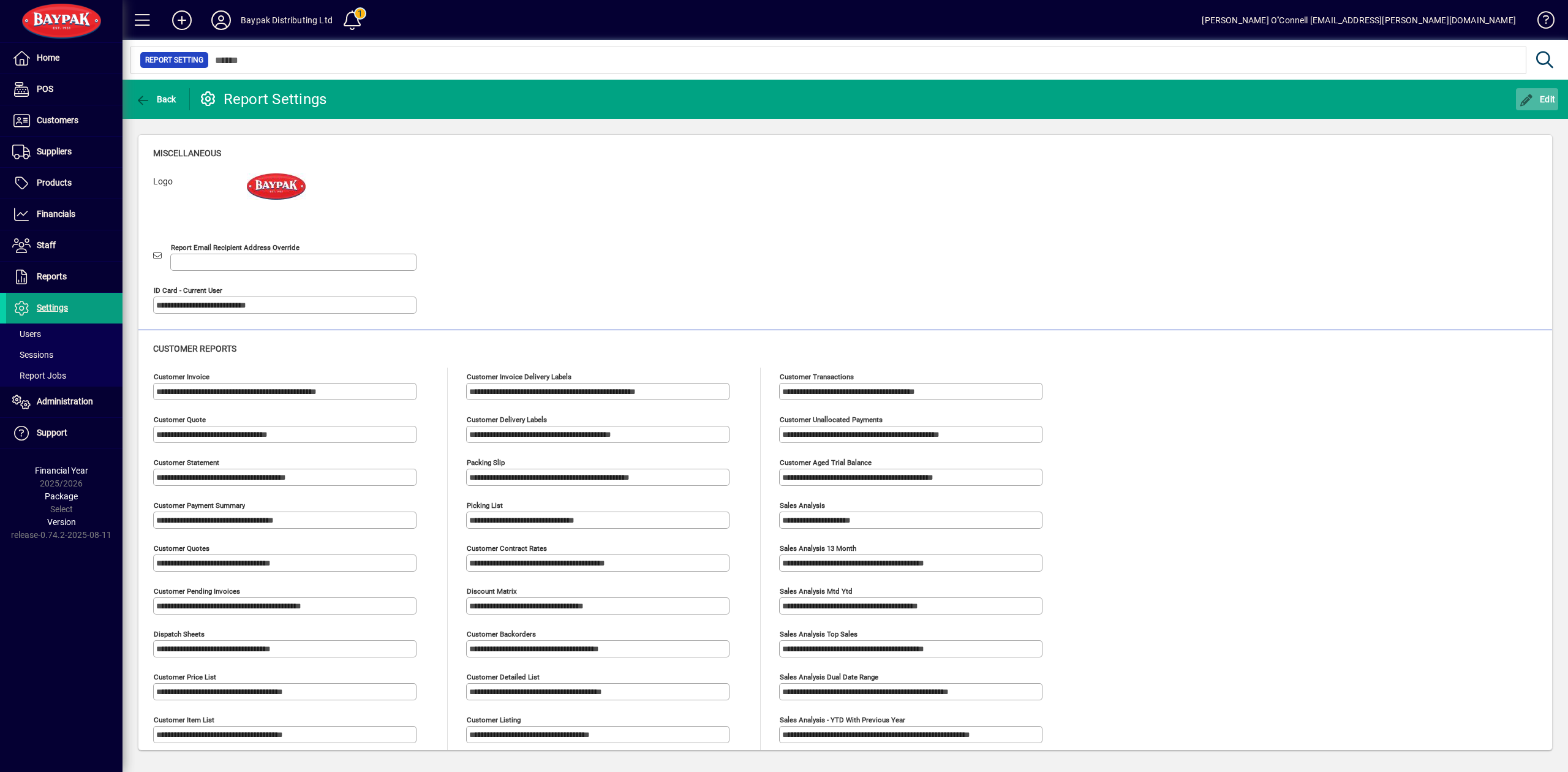
click at [1541, 97] on span "Edit" at bounding box center [1537, 98] width 37 height 9
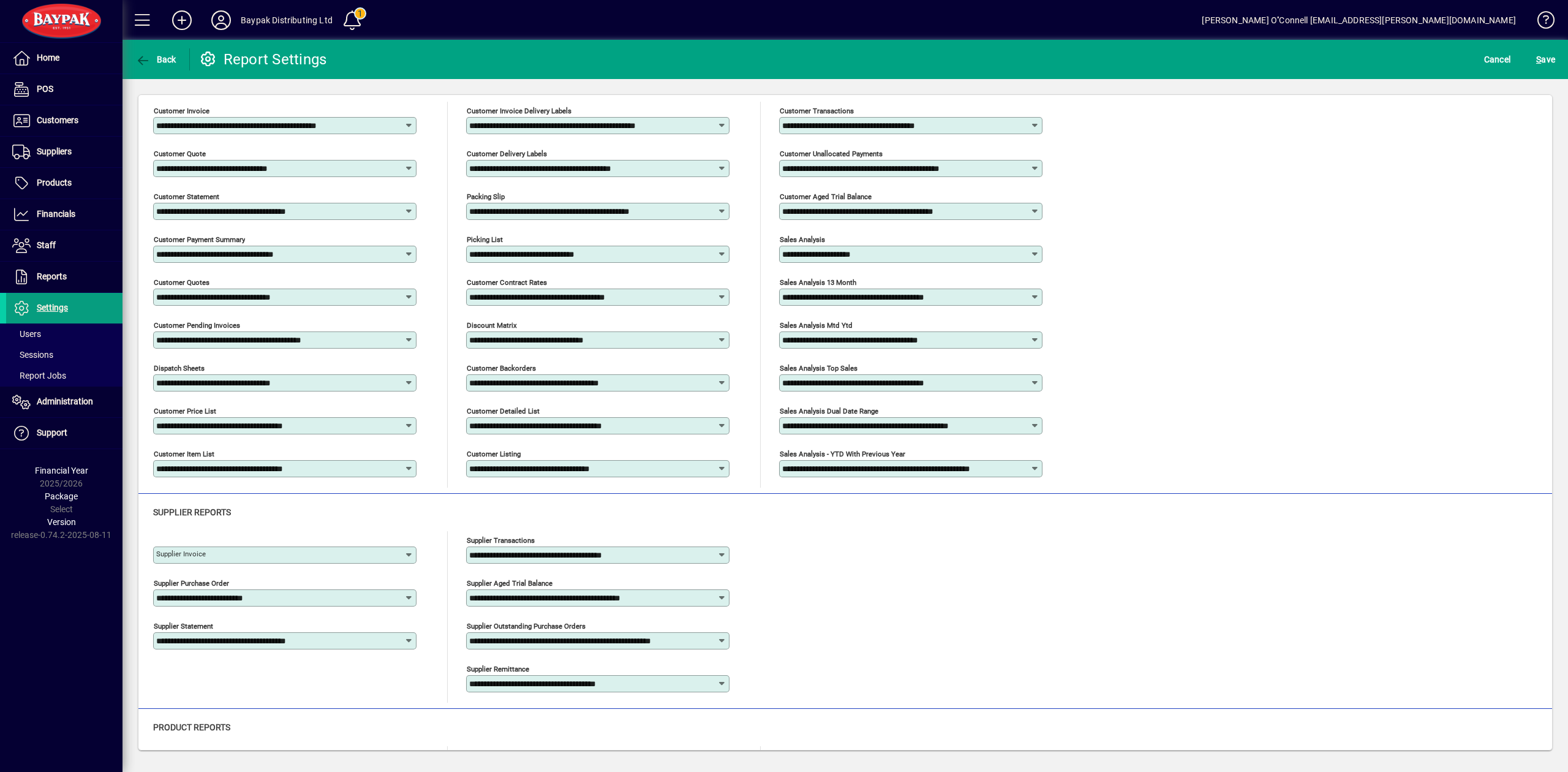
scroll to position [245, 0]
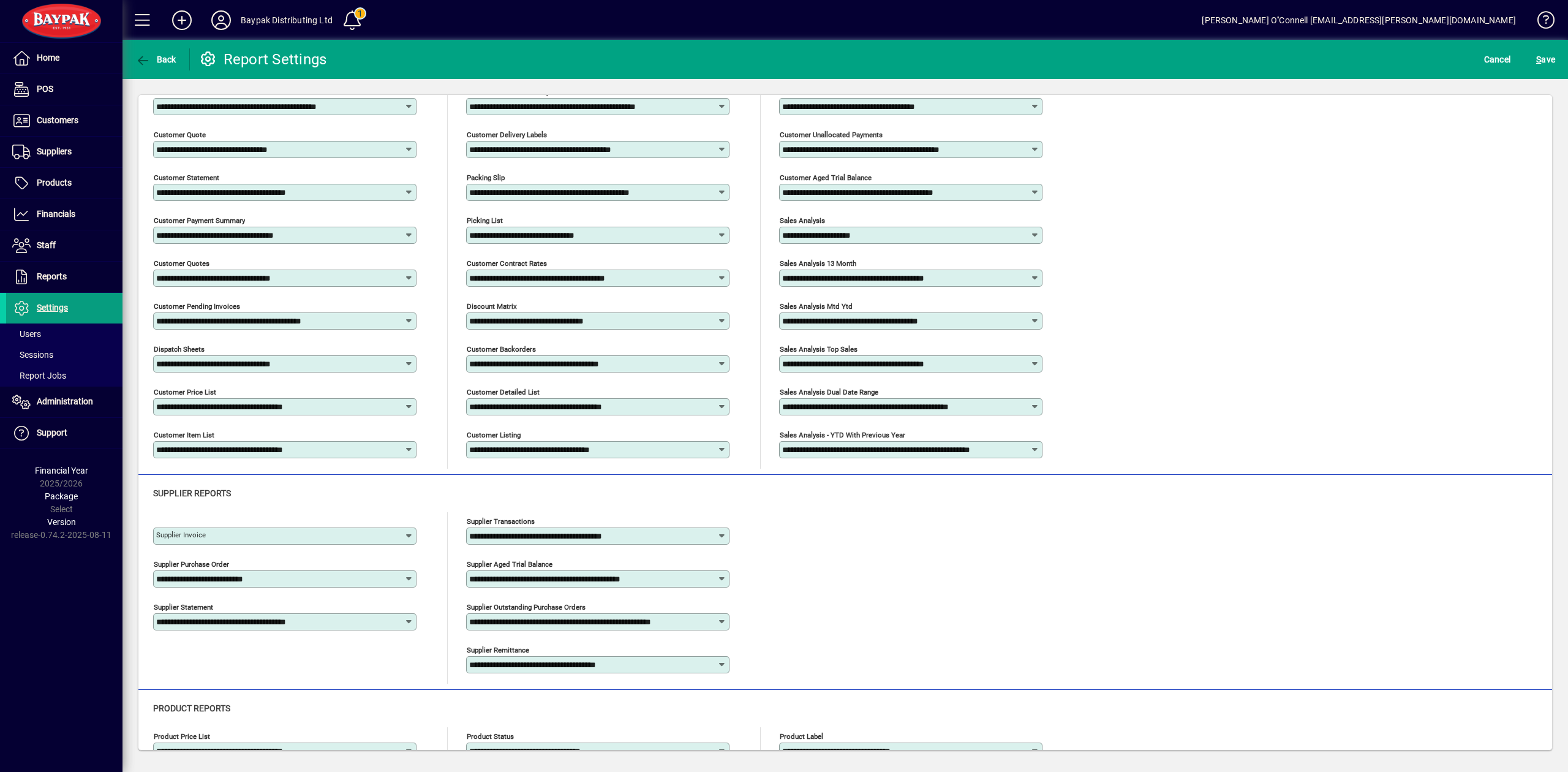
click at [353, 584] on div "**********" at bounding box center [285, 579] width 263 height 17
click at [273, 606] on div "Purchase order Supplier code" at bounding box center [222, 609] width 118 height 13
click at [1541, 62] on span "S ave" at bounding box center [1546, 60] width 19 height 20
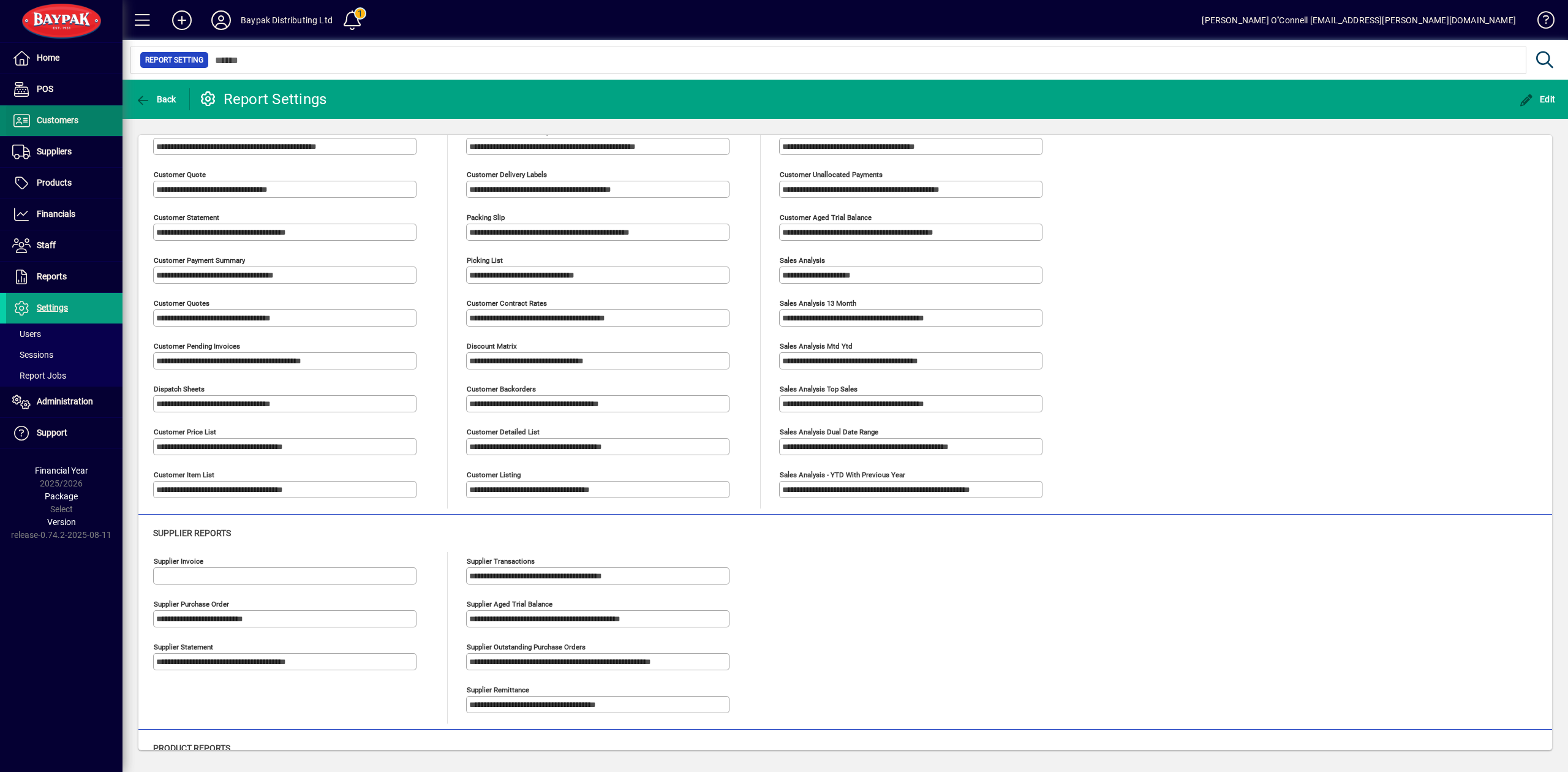
click at [47, 116] on span "Customers" at bounding box center [58, 120] width 41 height 9
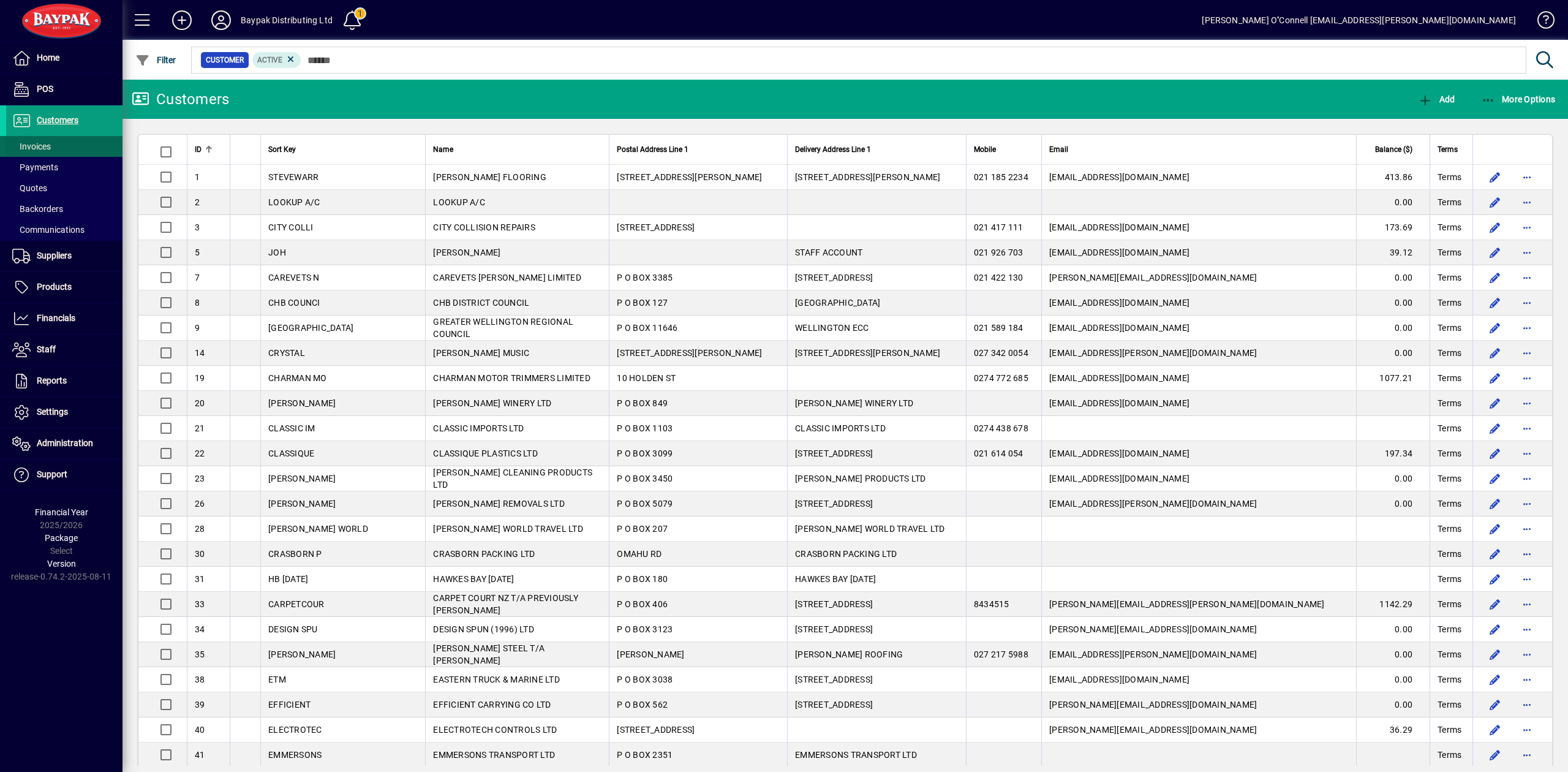
click at [50, 146] on span "Invoices" at bounding box center [31, 146] width 39 height 9
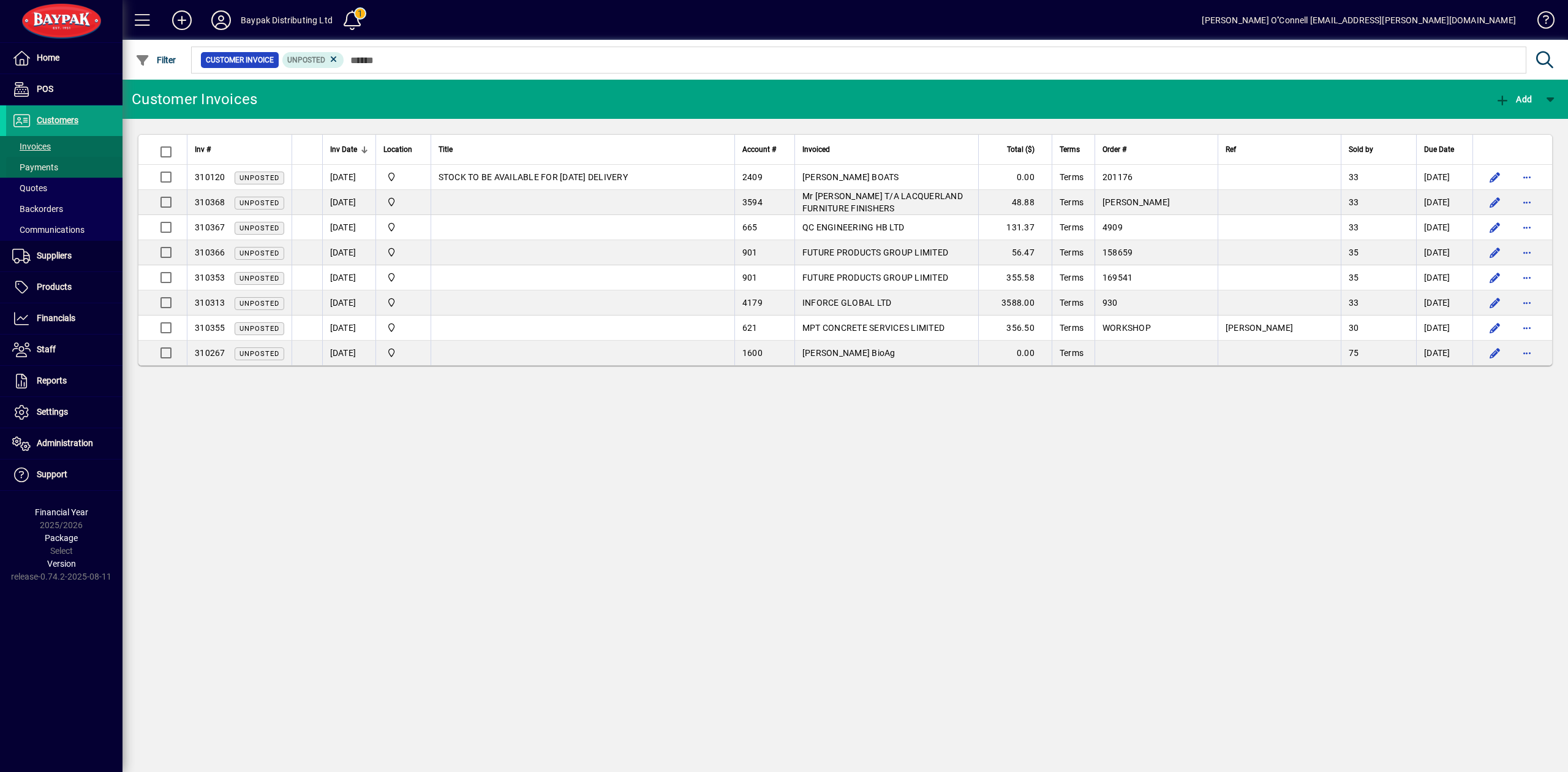
click at [47, 166] on span "Payments" at bounding box center [34, 166] width 46 height 9
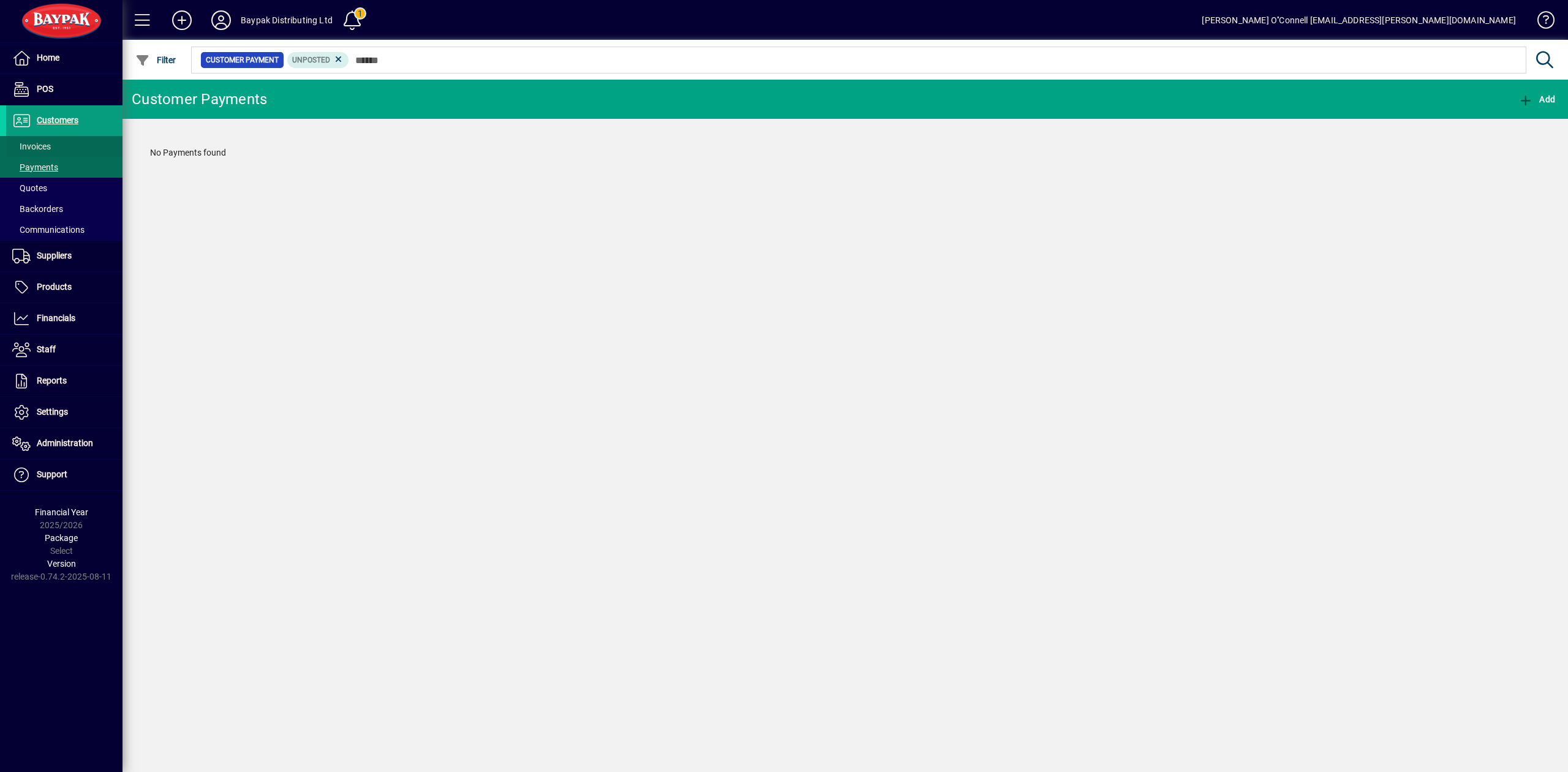
click at [40, 145] on span "Invoices" at bounding box center [31, 146] width 39 height 9
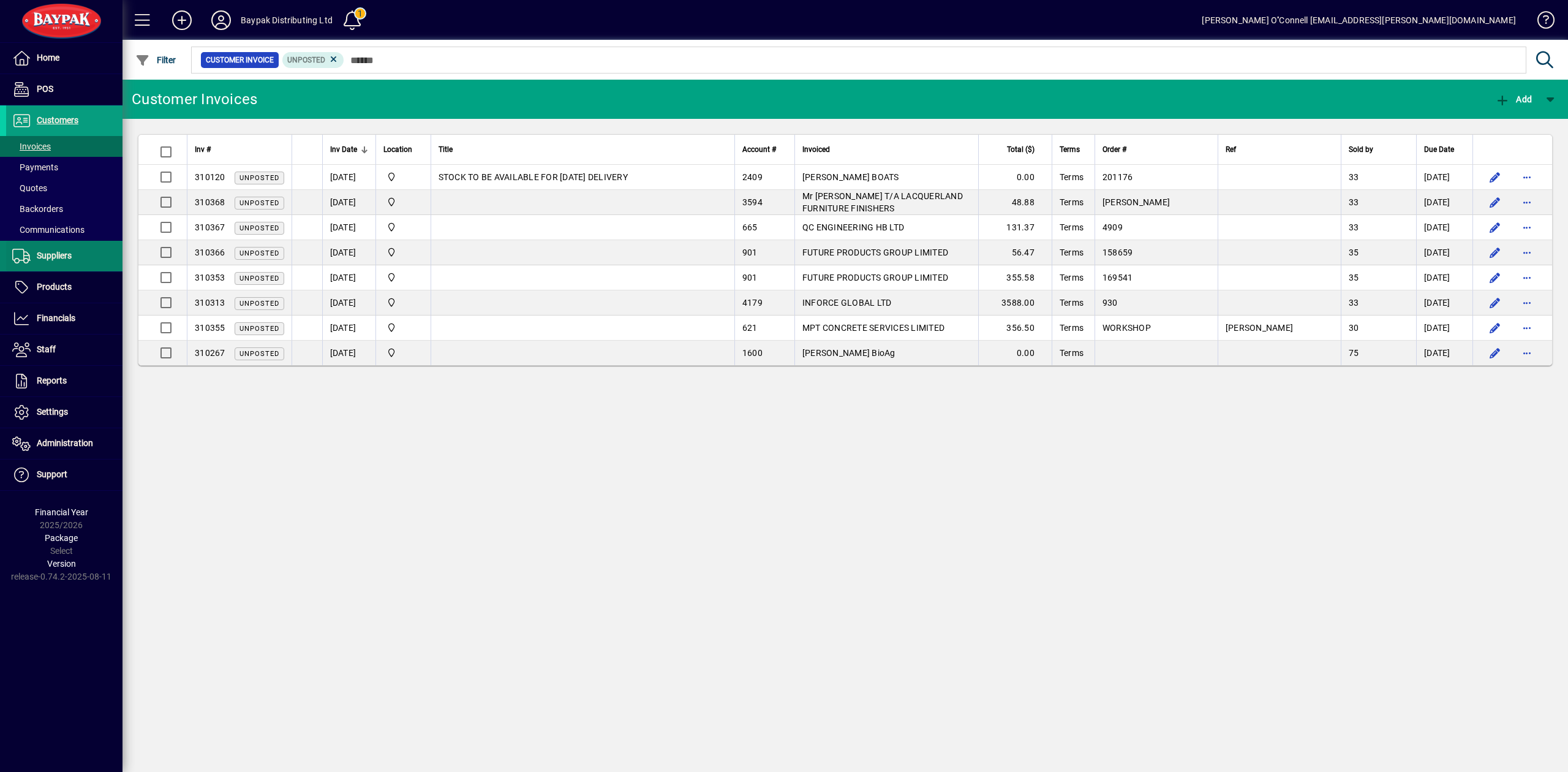
click at [57, 254] on span "Suppliers" at bounding box center [54, 254] width 34 height 9
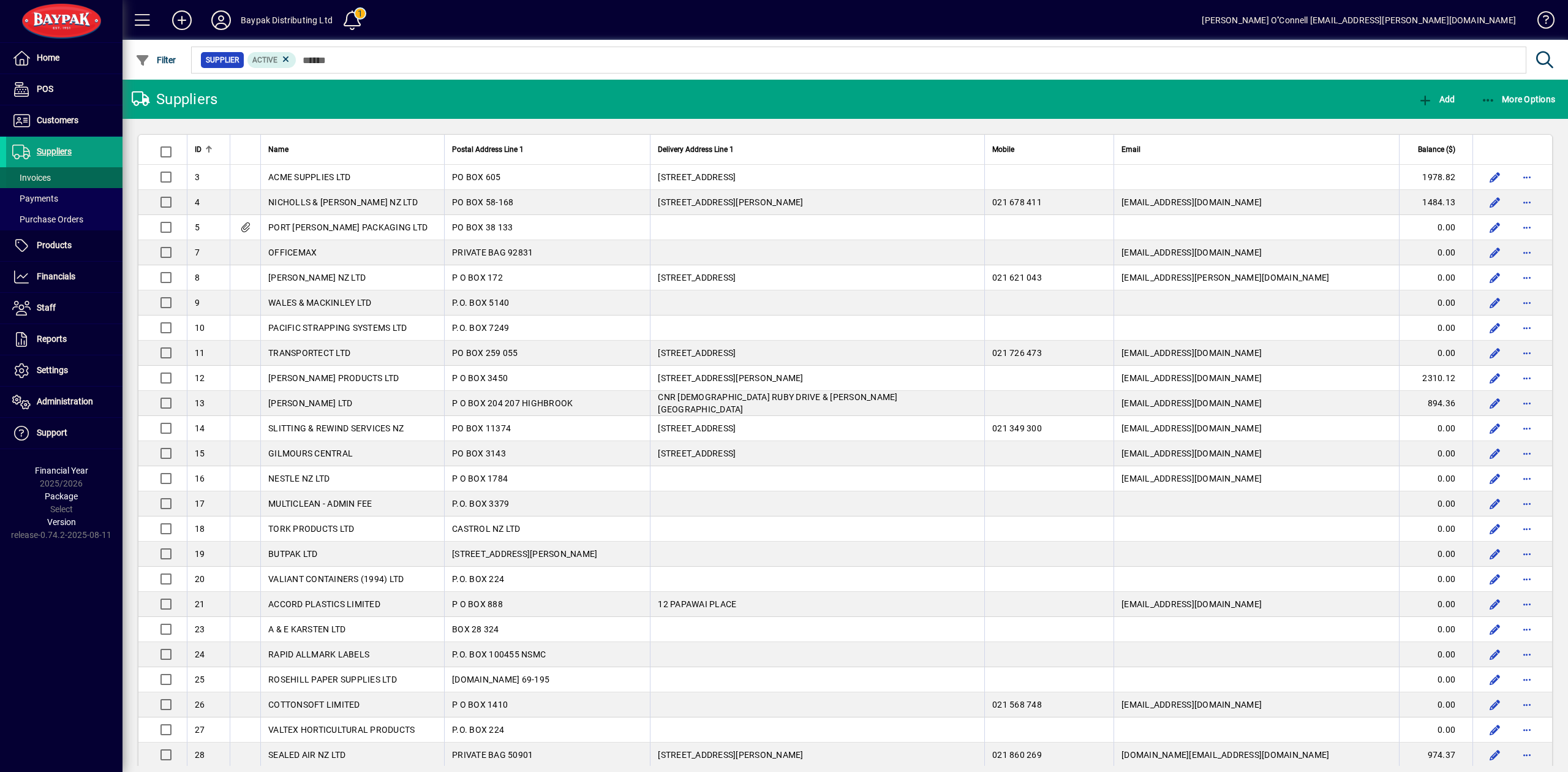
click at [35, 174] on span "Invoices" at bounding box center [31, 177] width 39 height 9
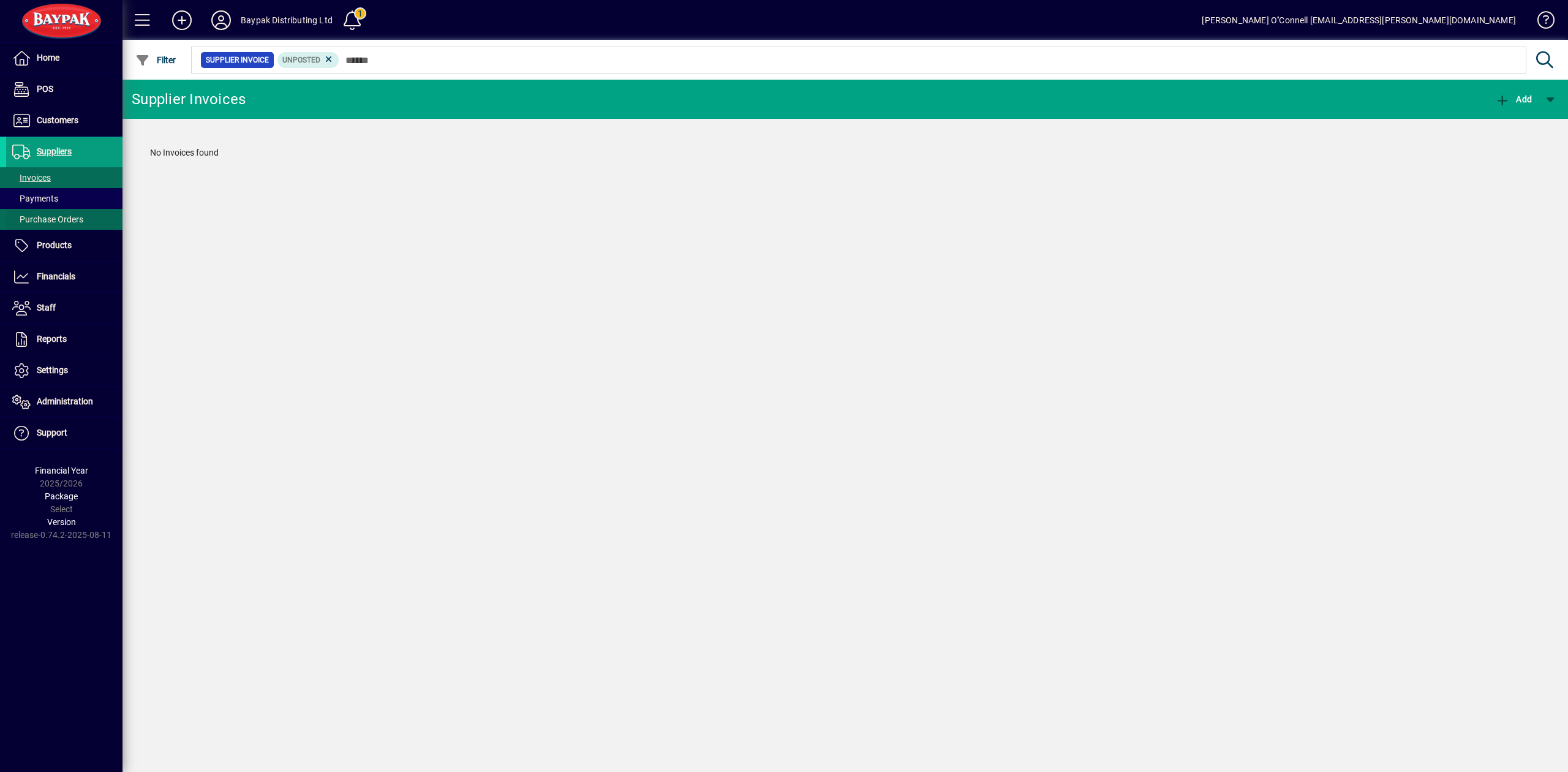
click at [43, 219] on span "Purchase Orders" at bounding box center [47, 219] width 71 height 9
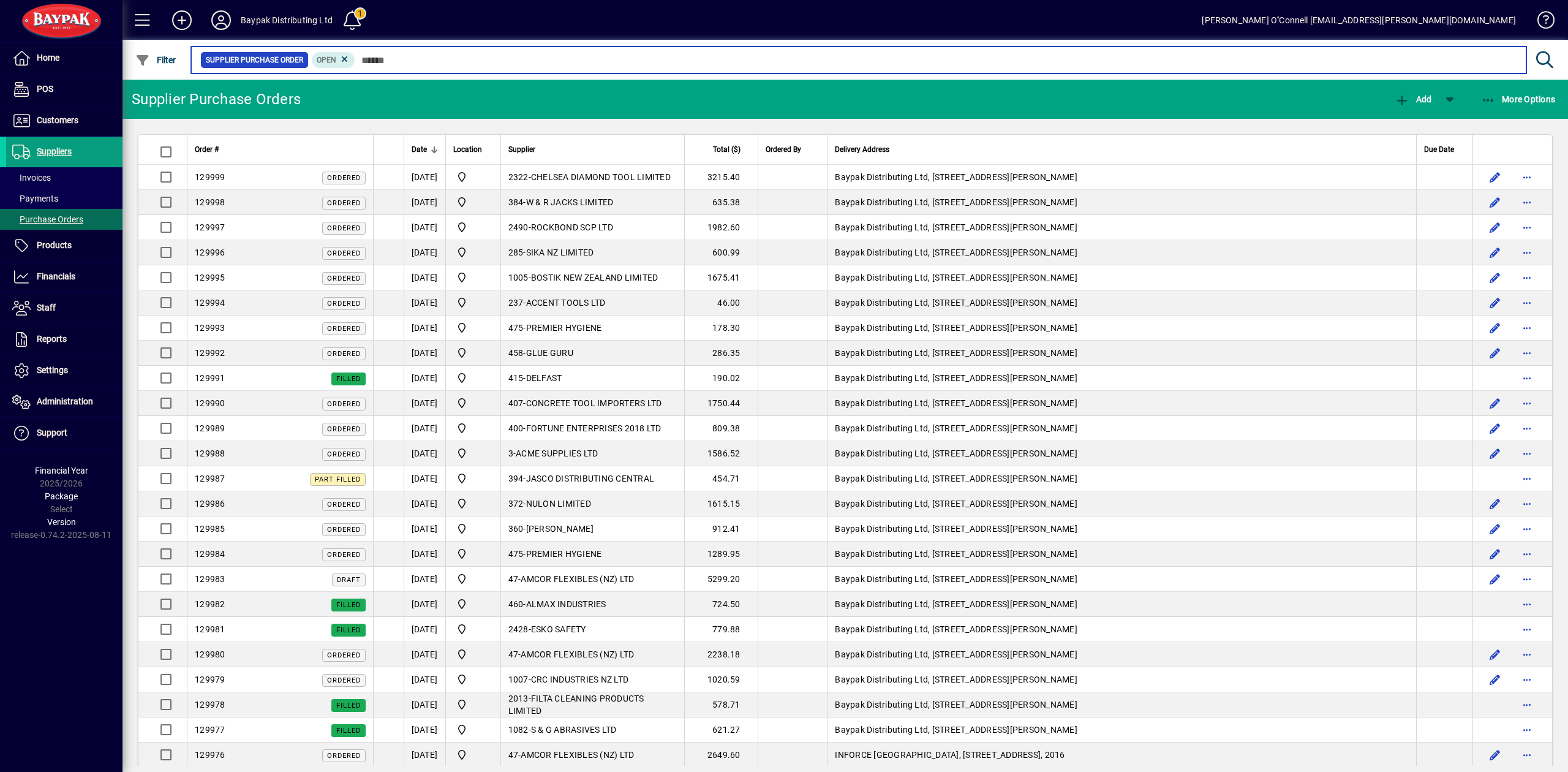
click at [375, 61] on input "text" at bounding box center [936, 60] width 1161 height 17
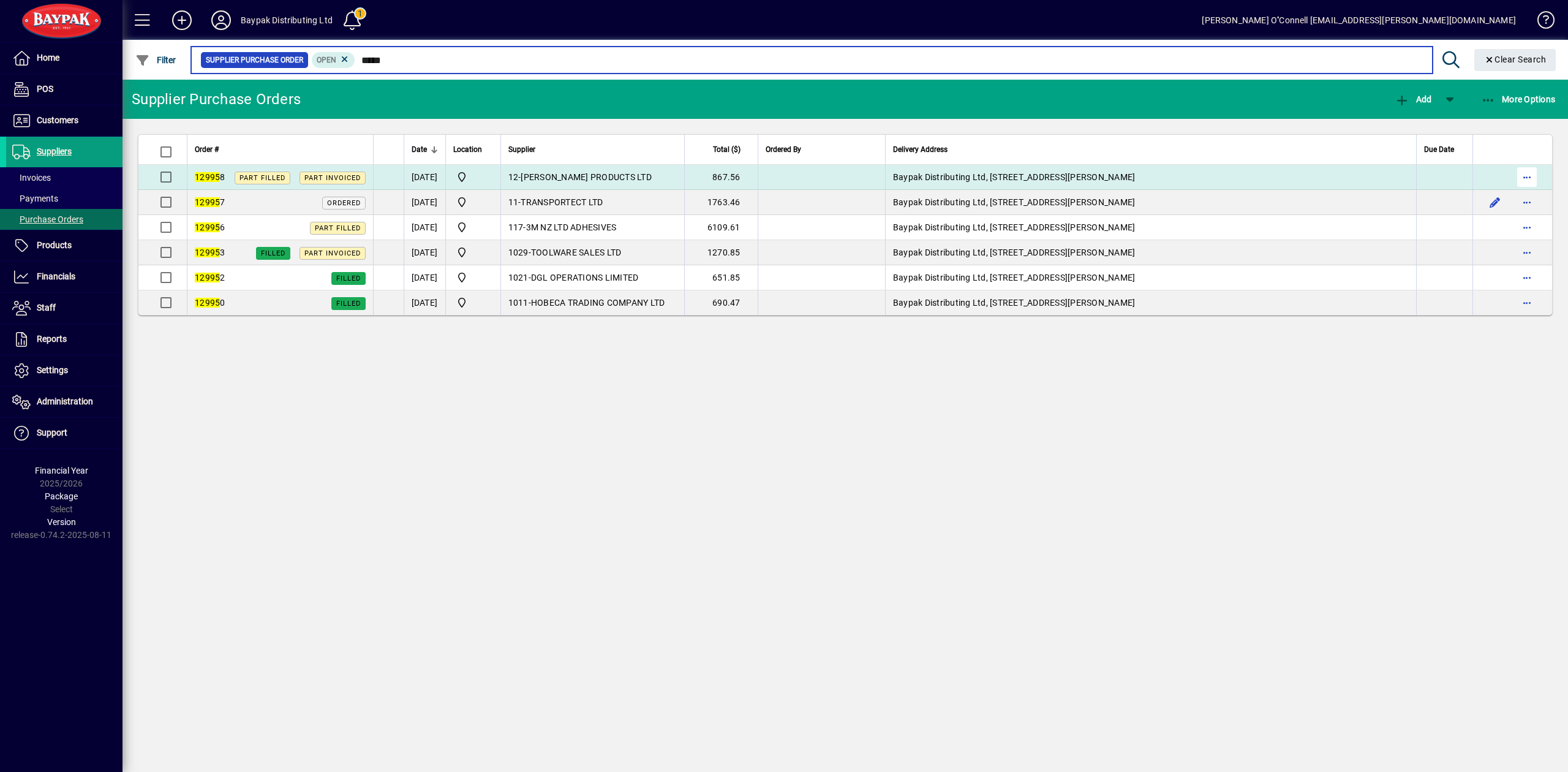
type input "*****"
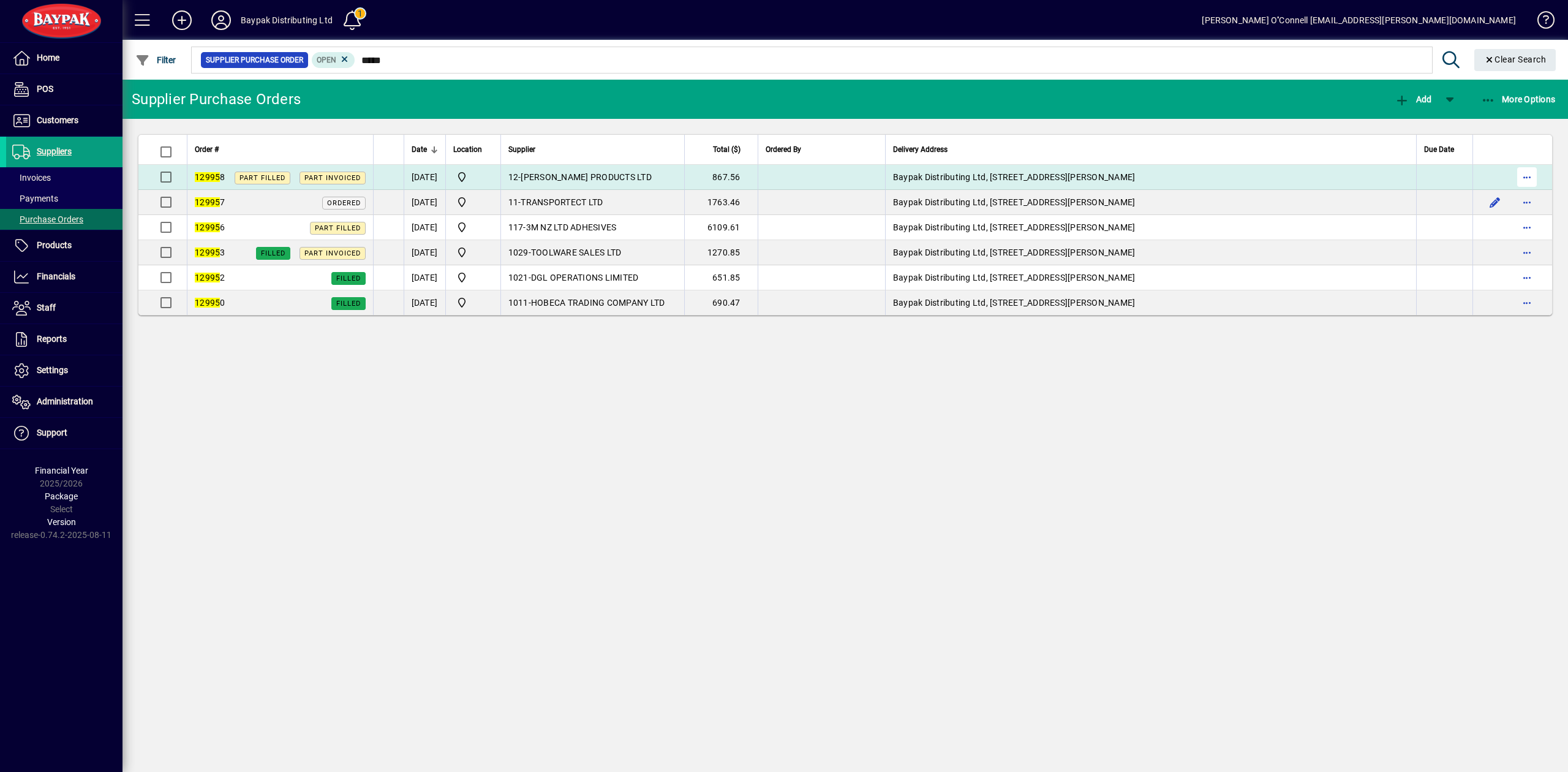
click at [1534, 177] on span "button" at bounding box center [1527, 177] width 29 height 29
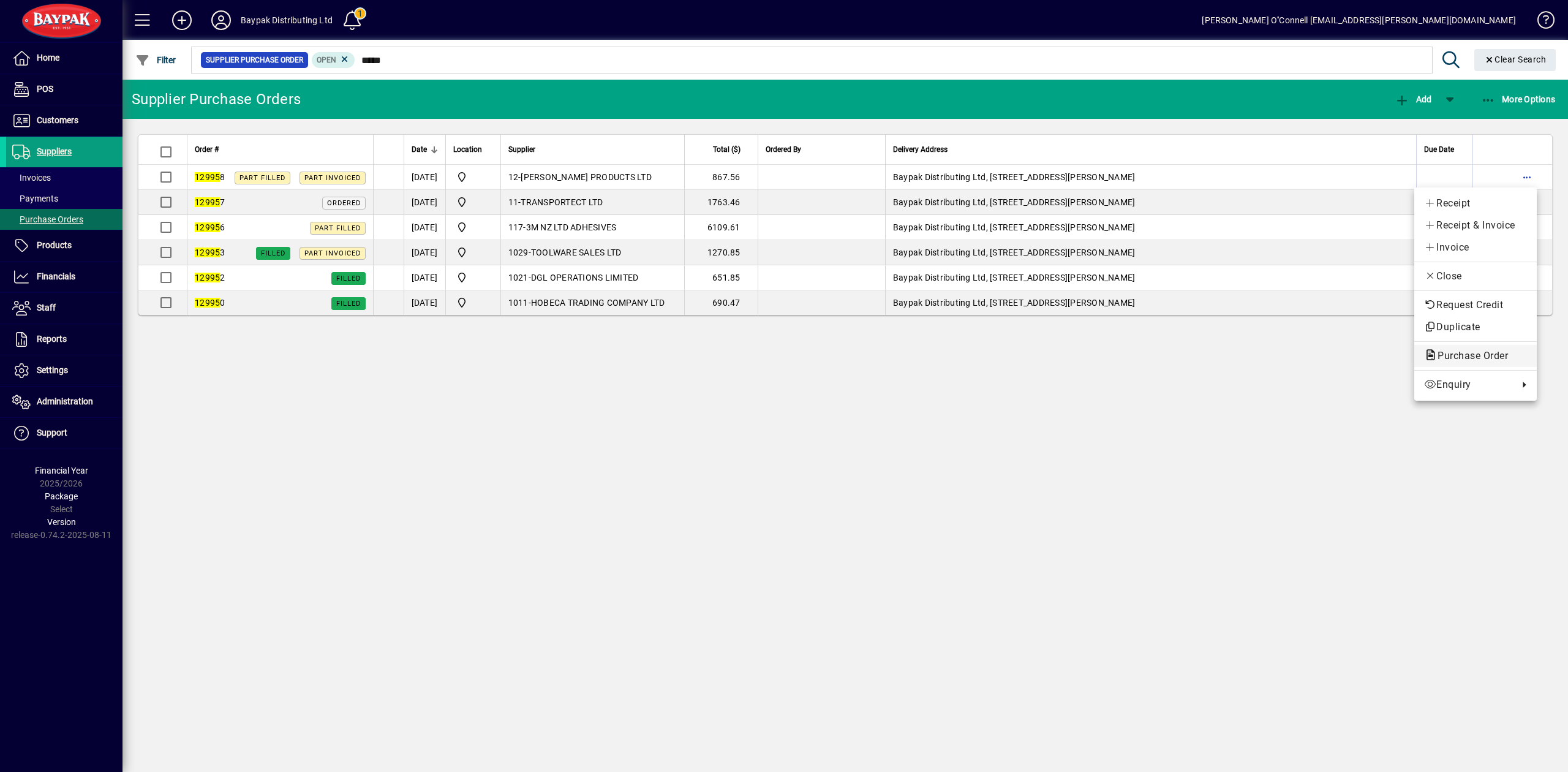
click at [1468, 356] on span "Purchase Order" at bounding box center [1469, 355] width 90 height 11
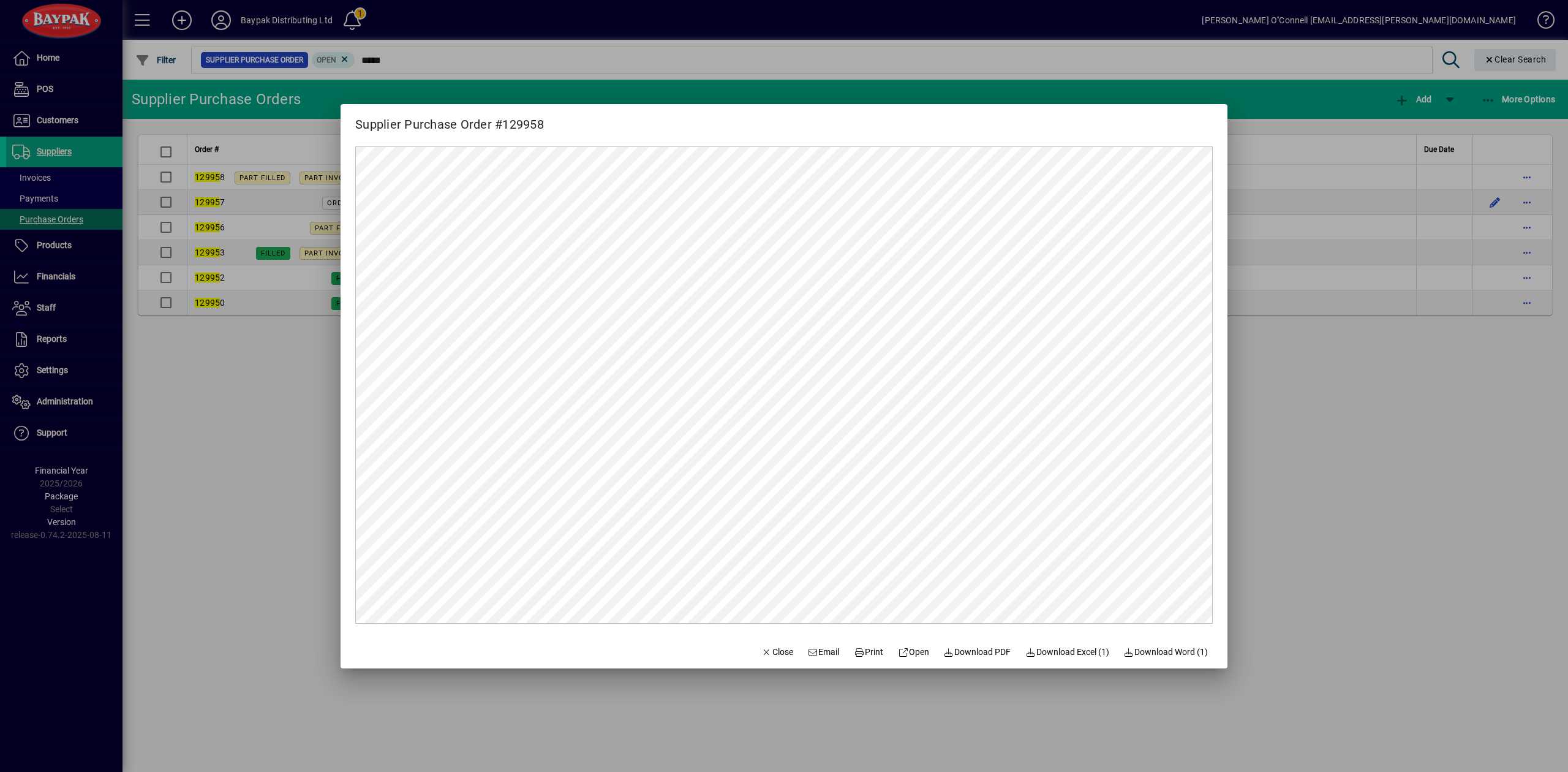
click at [1347, 458] on div at bounding box center [784, 386] width 1568 height 772
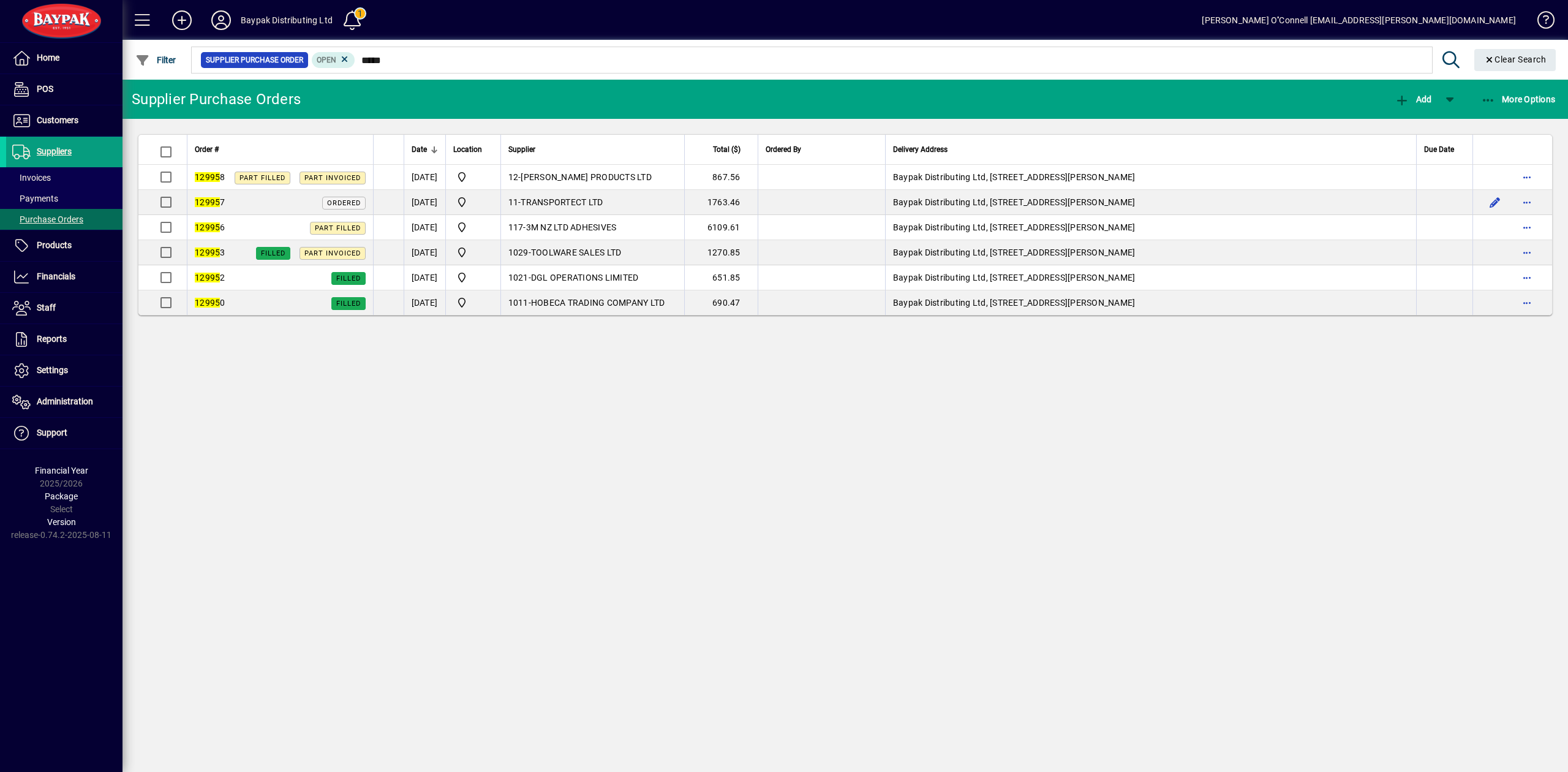
click at [676, 596] on div "Supplier Purchase Orders Add More Options Order # Date Location Supplier Total …" at bounding box center [845, 425] width 1446 height 692
click at [415, 527] on div "Supplier Purchase Orders Add More Options Order # Date Location Supplier Total …" at bounding box center [845, 425] width 1446 height 692
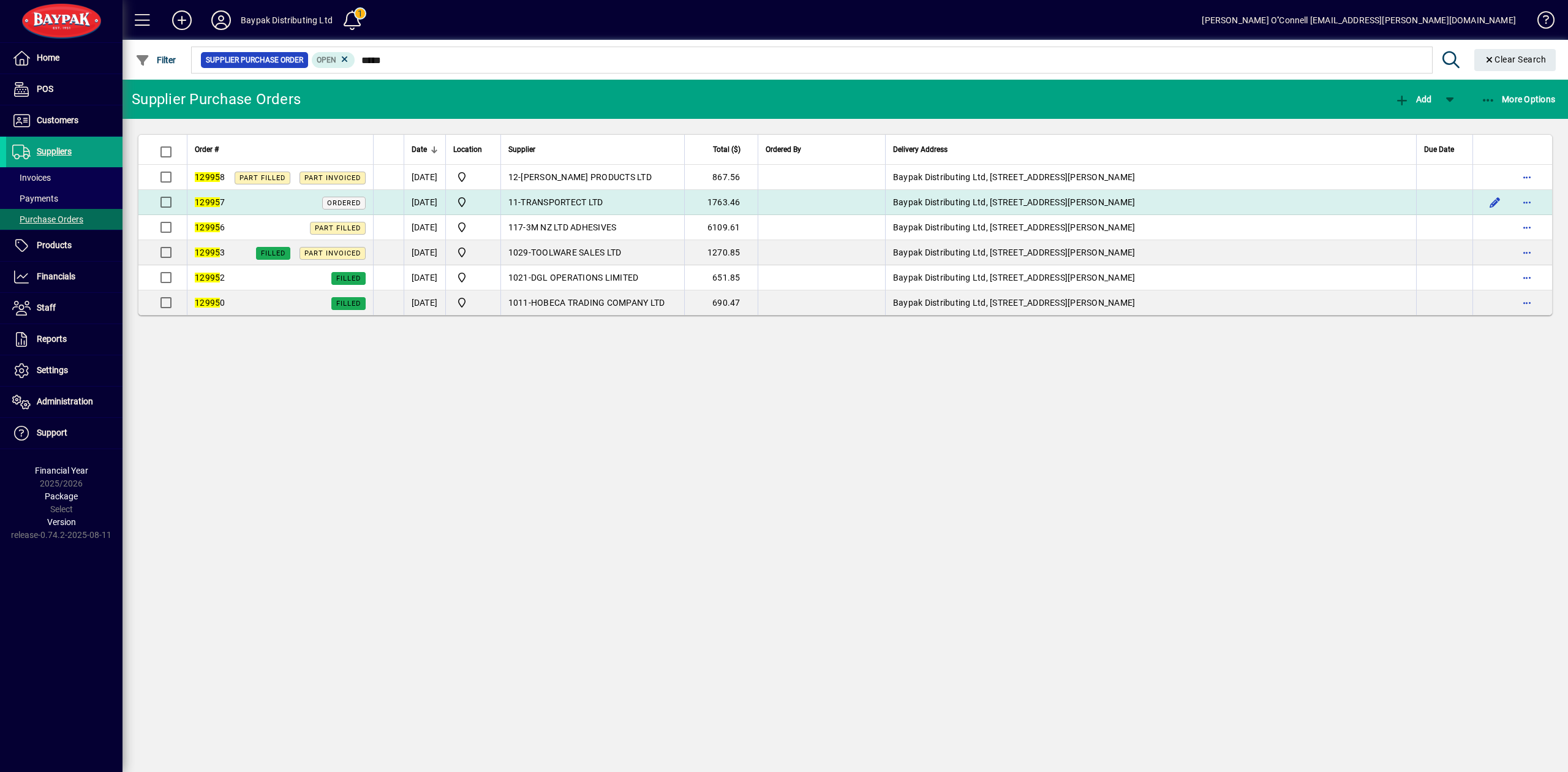
click at [298, 193] on td "12995 7 Ordered" at bounding box center [280, 202] width 186 height 25
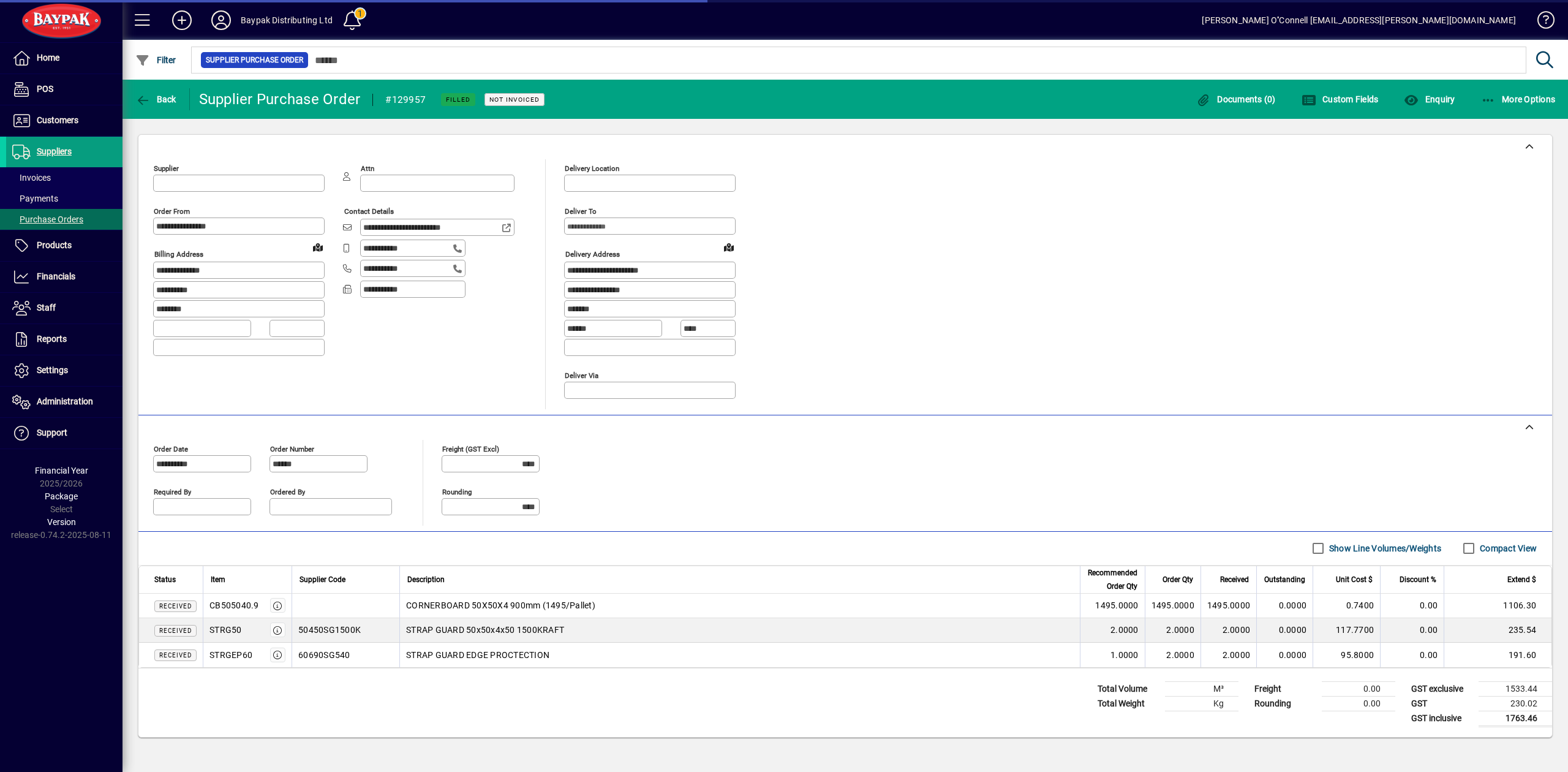
type input "**********"
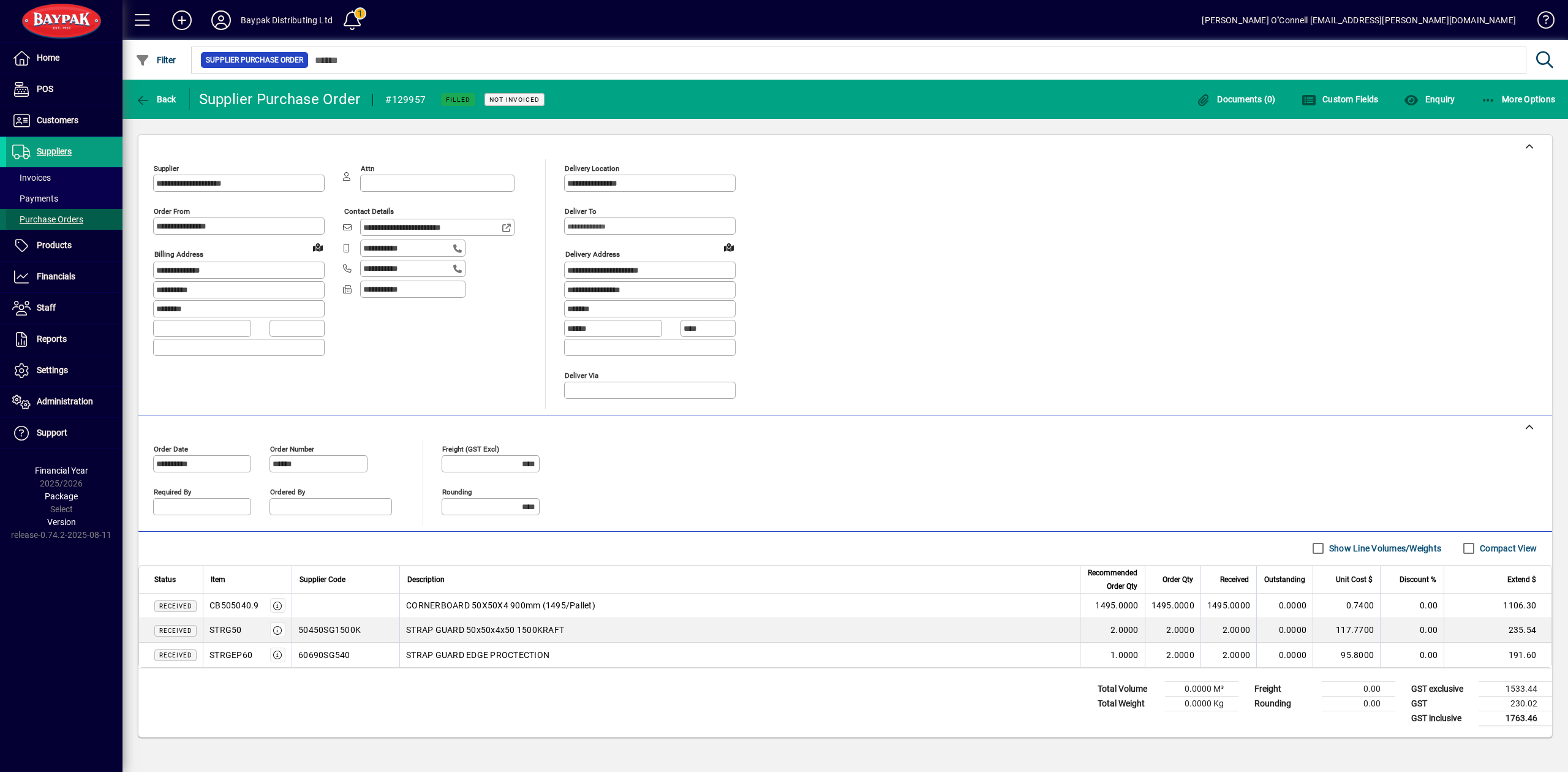
click at [61, 219] on span "Purchase Orders" at bounding box center [47, 219] width 71 height 9
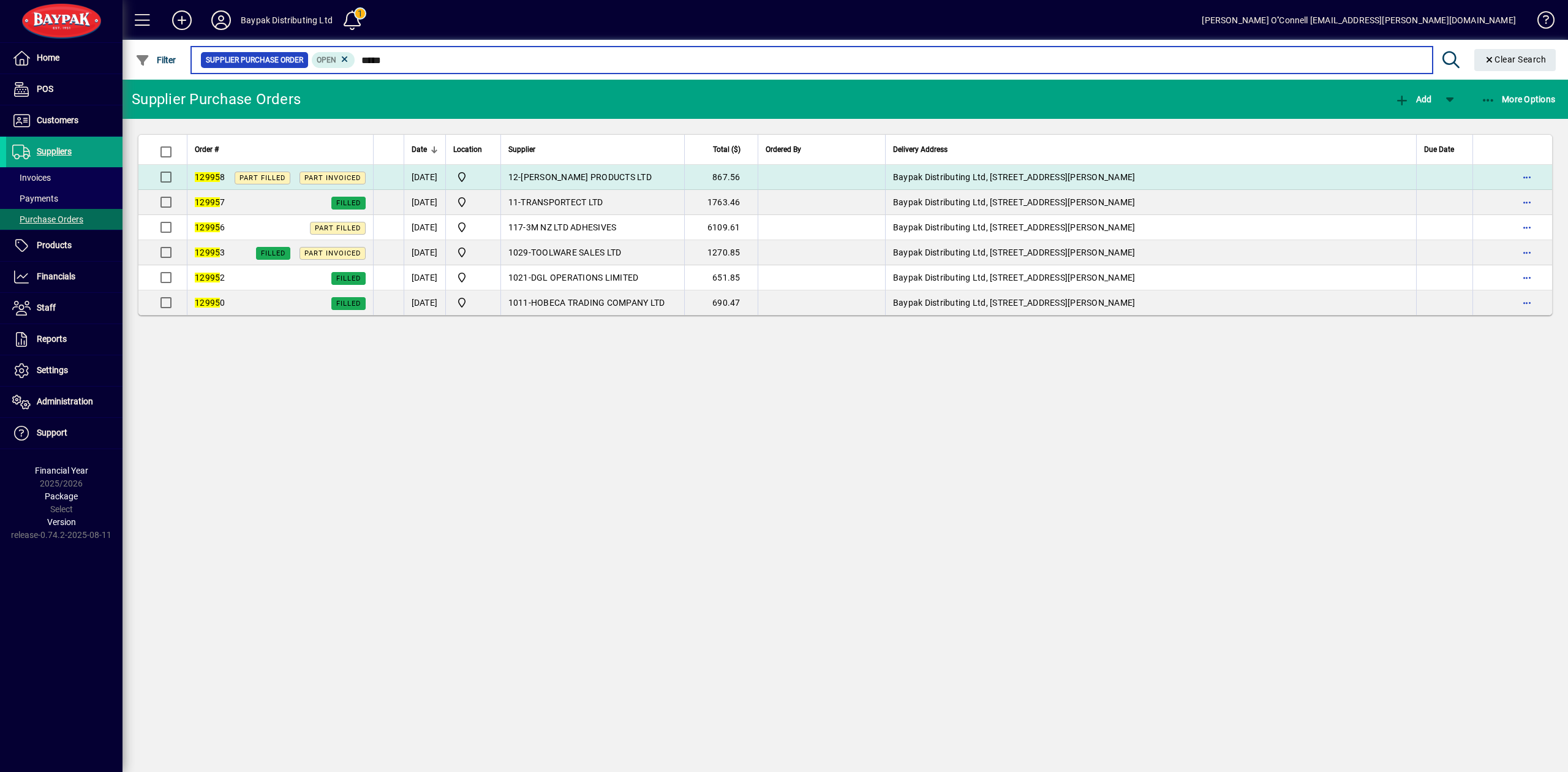
type input "*****"
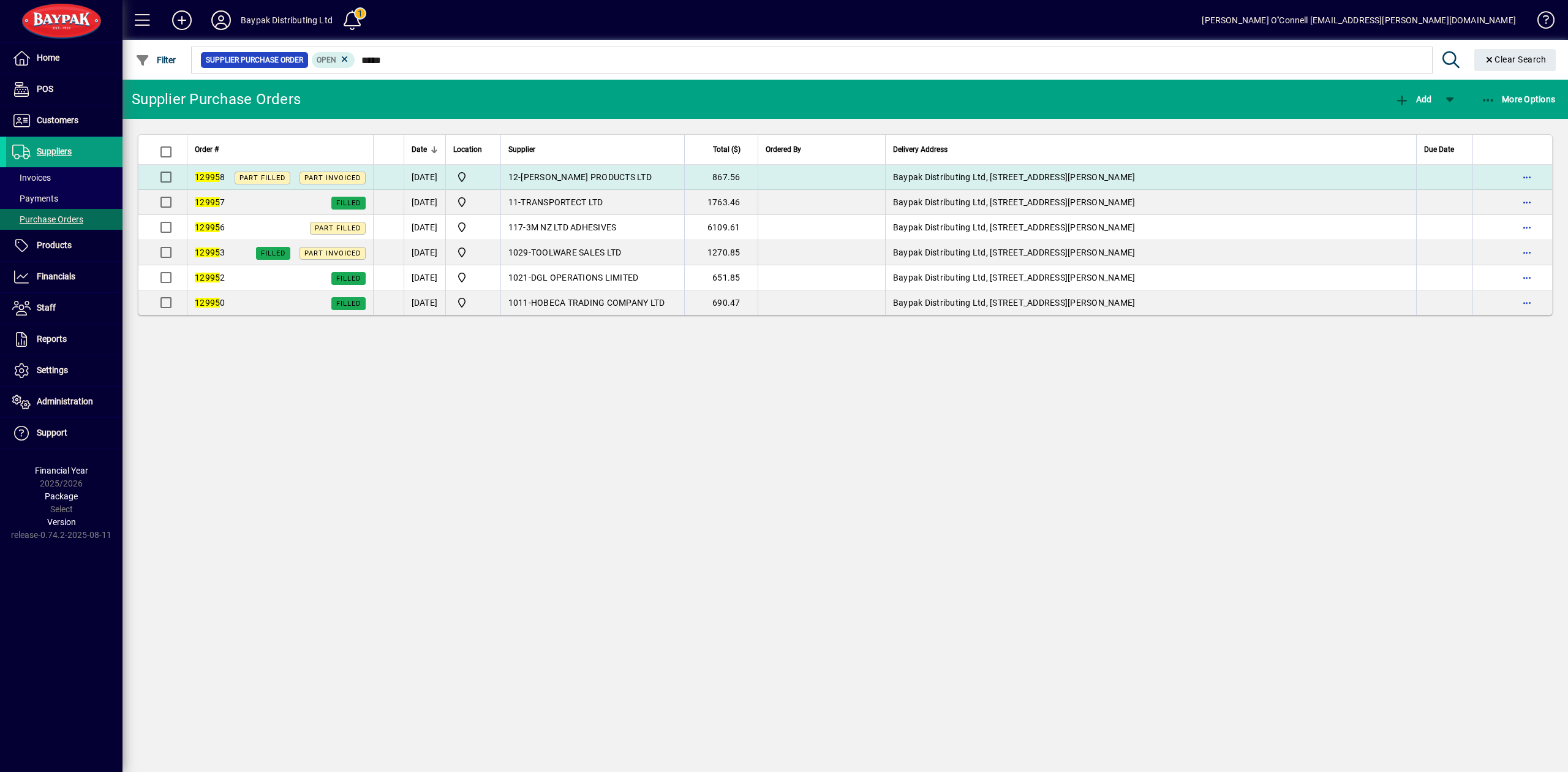
click at [1508, 177] on td at bounding box center [1512, 177] width 79 height 25
click at [1527, 175] on span "button" at bounding box center [1527, 177] width 29 height 29
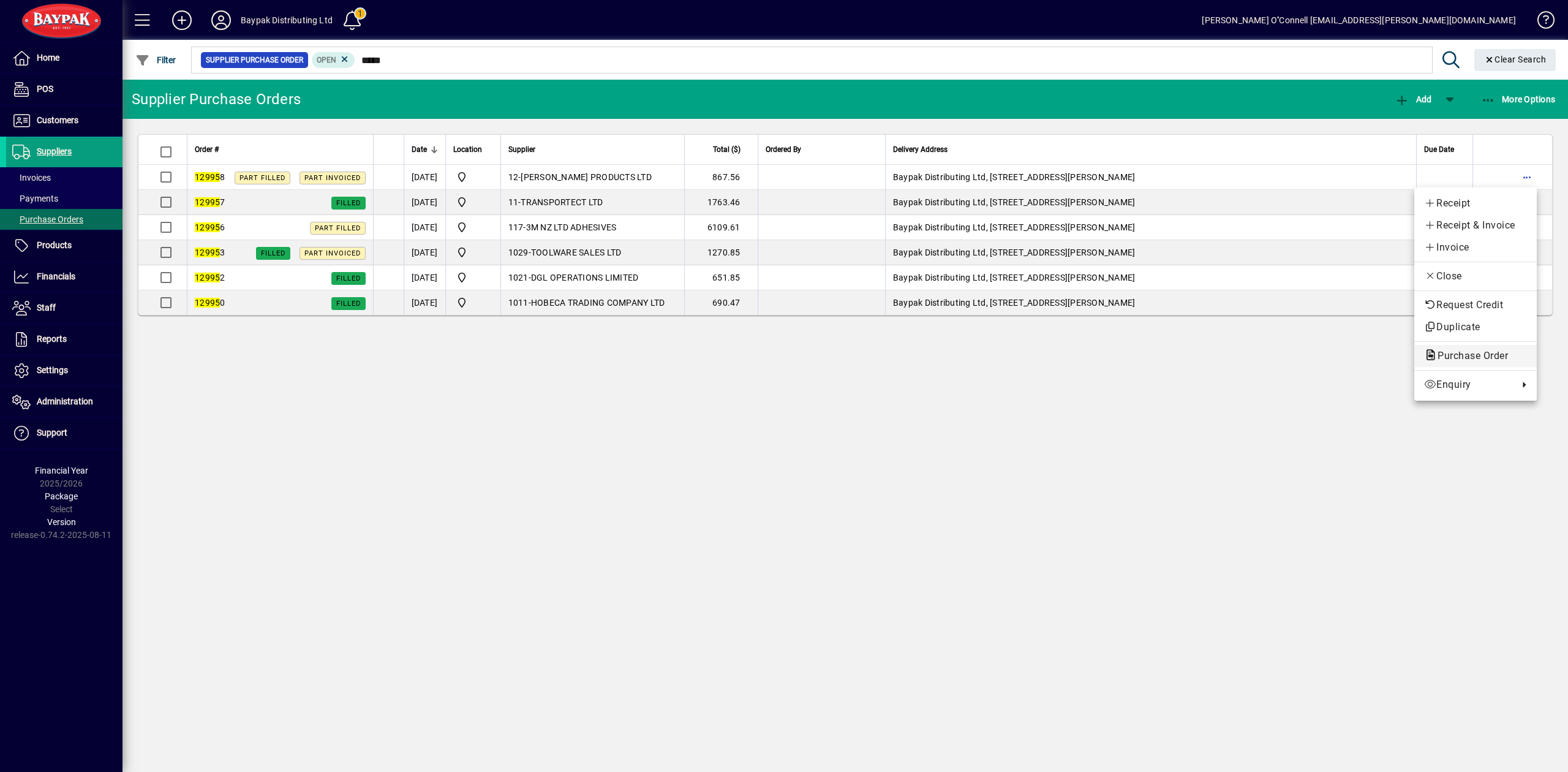
click at [1476, 362] on span "Purchase Order" at bounding box center [1475, 355] width 103 height 15
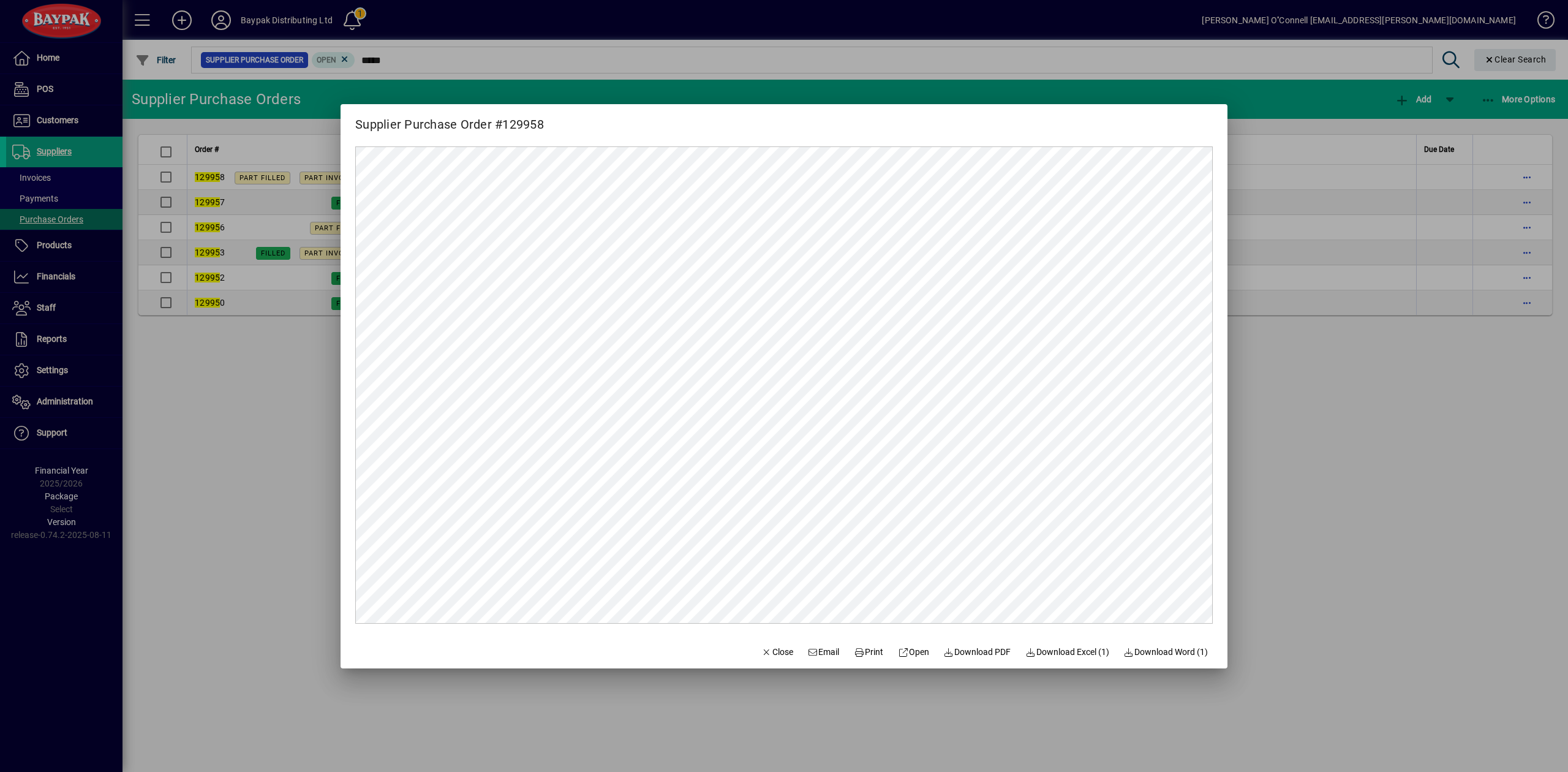
click at [1311, 512] on div at bounding box center [784, 386] width 1568 height 772
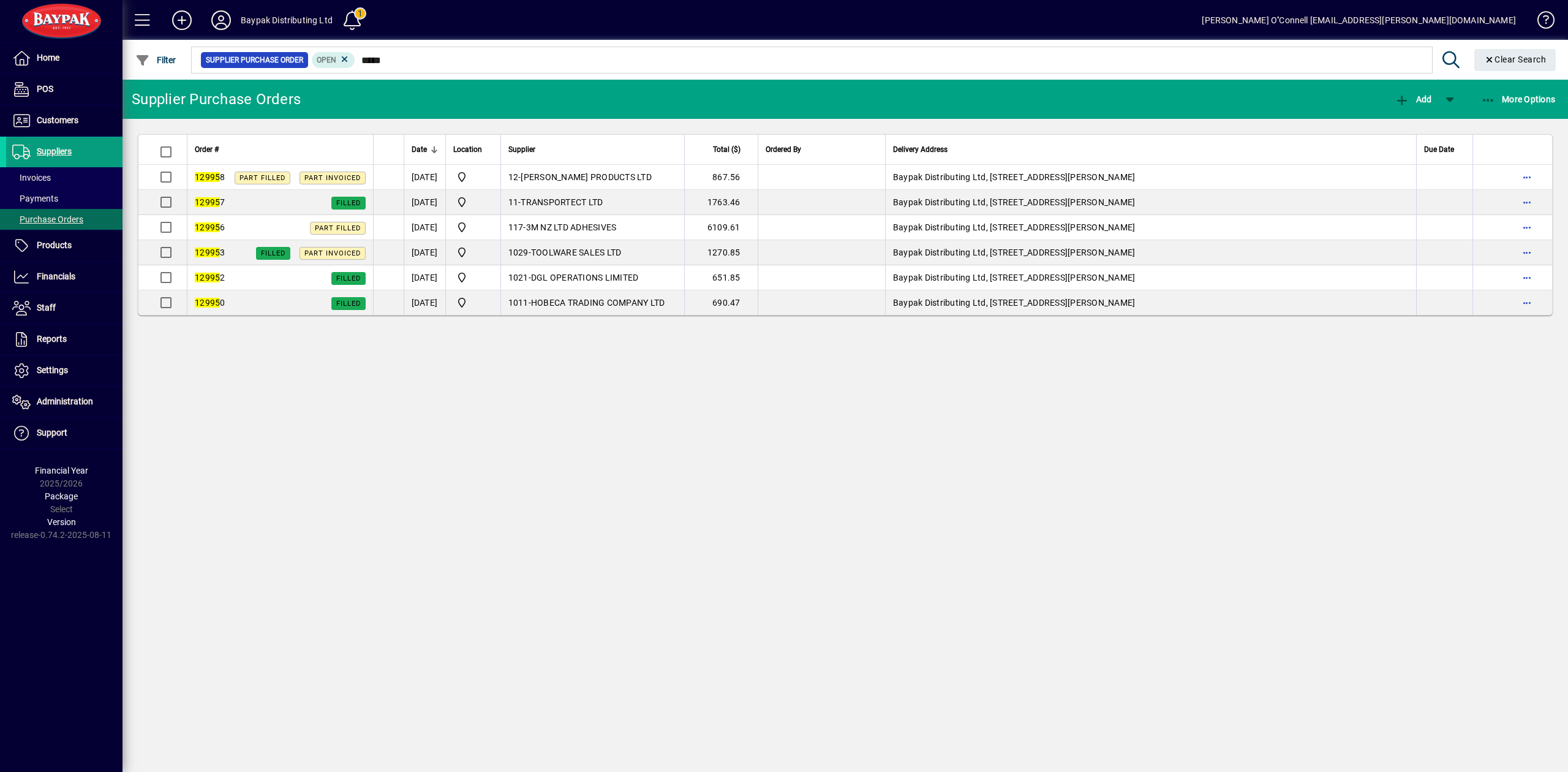
click at [905, 536] on div "Supplier Purchase Orders Add More Options Order # Date Location Supplier Total …" at bounding box center [845, 425] width 1446 height 692
click at [388, 483] on div "Supplier Purchase Orders Add More Options Order # Date Location Supplier Total …" at bounding box center [845, 425] width 1446 height 692
click at [618, 436] on div "Supplier Purchase Orders Add More Options Order # Date Location Supplier Total …" at bounding box center [845, 425] width 1446 height 692
click at [641, 567] on div "Supplier Purchase Orders Add More Options Order # Date Location Supplier Total …" at bounding box center [845, 425] width 1446 height 692
click at [571, 427] on div "Supplier Purchase Orders Add More Options Order # Date Location Supplier Total …" at bounding box center [845, 425] width 1446 height 692
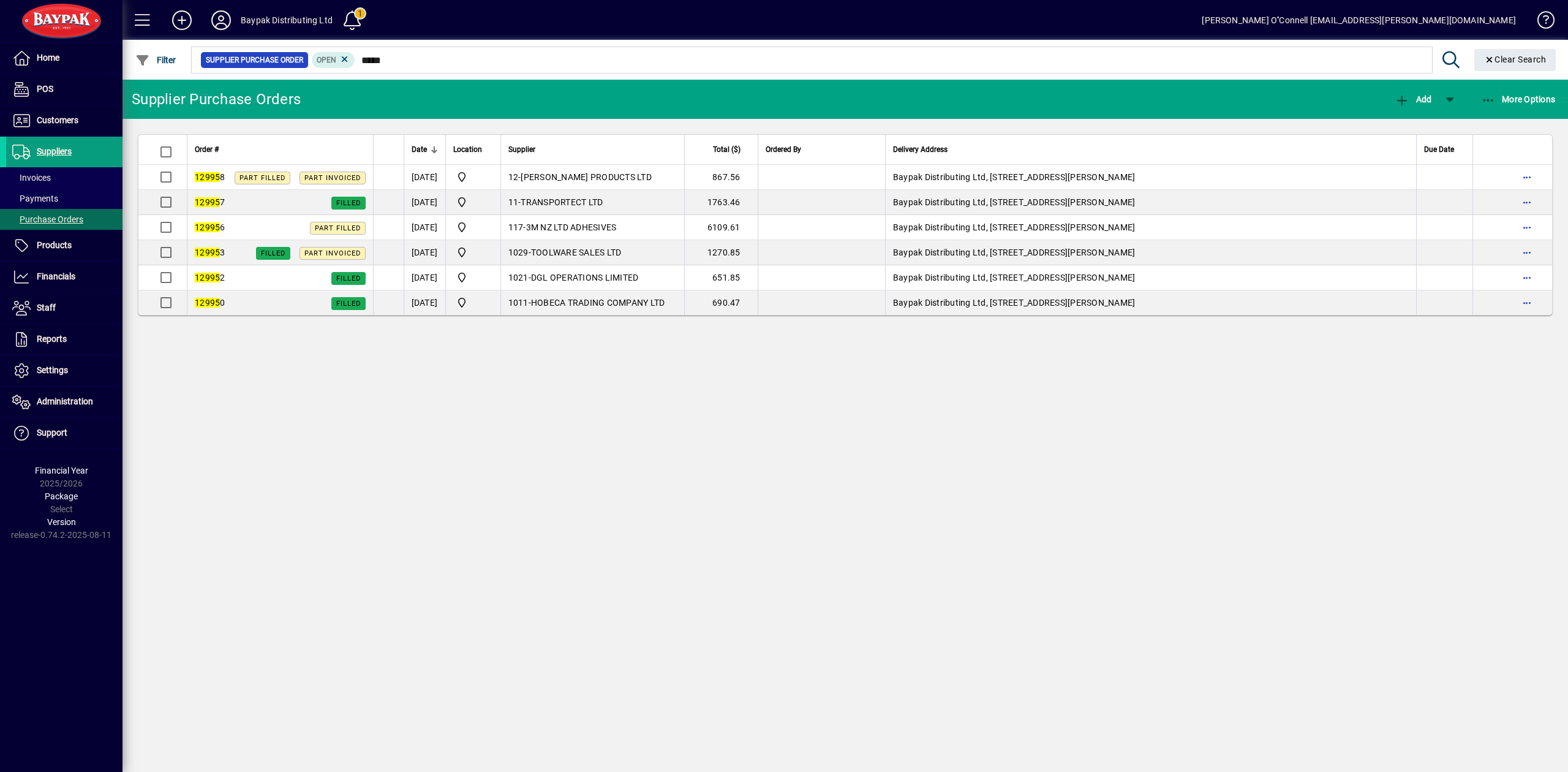
click at [781, 569] on div "Supplier Purchase Orders Add More Options Order # Date Location Supplier Total …" at bounding box center [845, 425] width 1446 height 692
click at [689, 512] on div "Supplier Purchase Orders Add More Options Order # Date Location Supplier Total …" at bounding box center [845, 425] width 1446 height 692
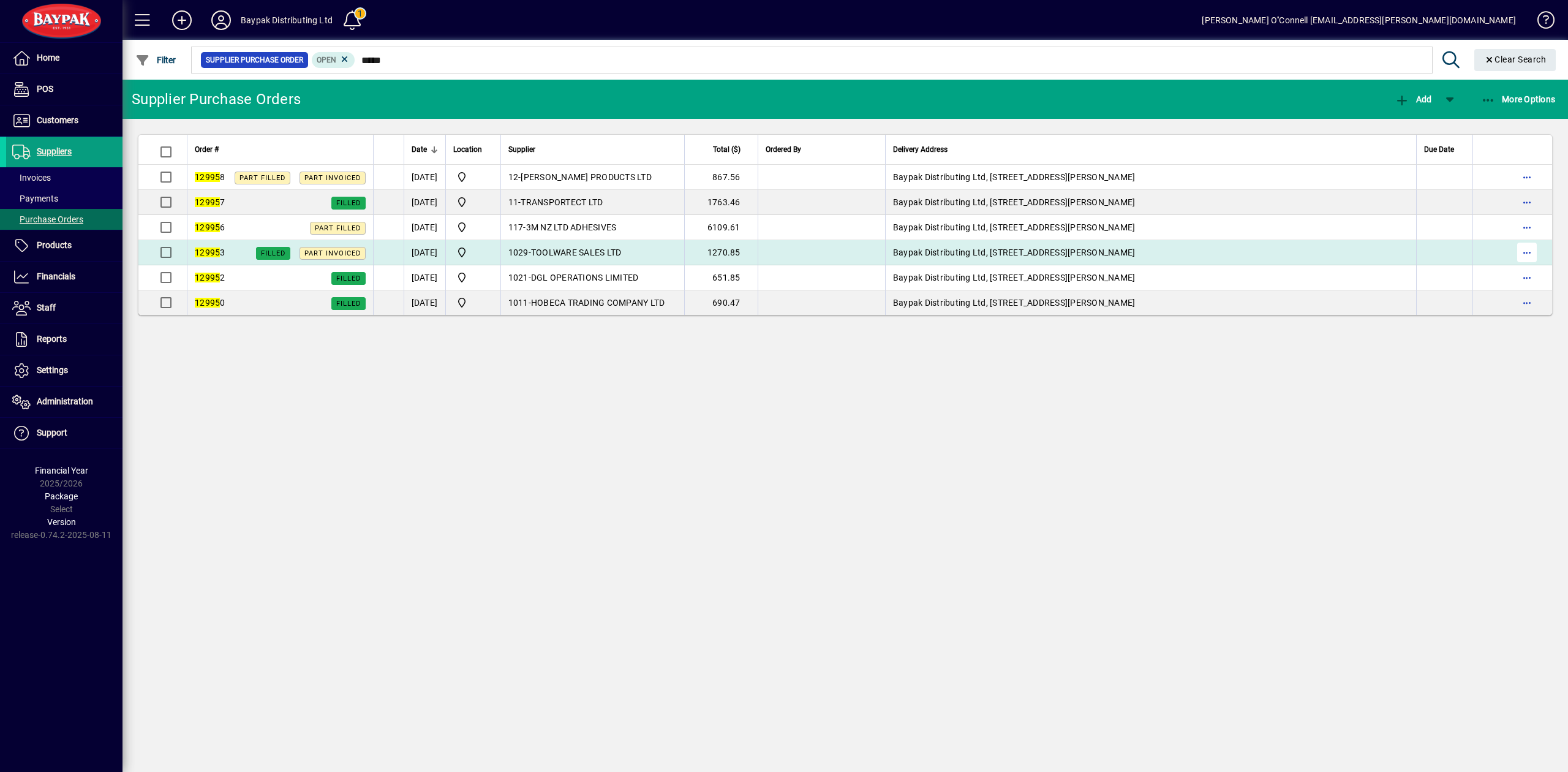
click at [1527, 254] on span "button" at bounding box center [1527, 253] width 29 height 29
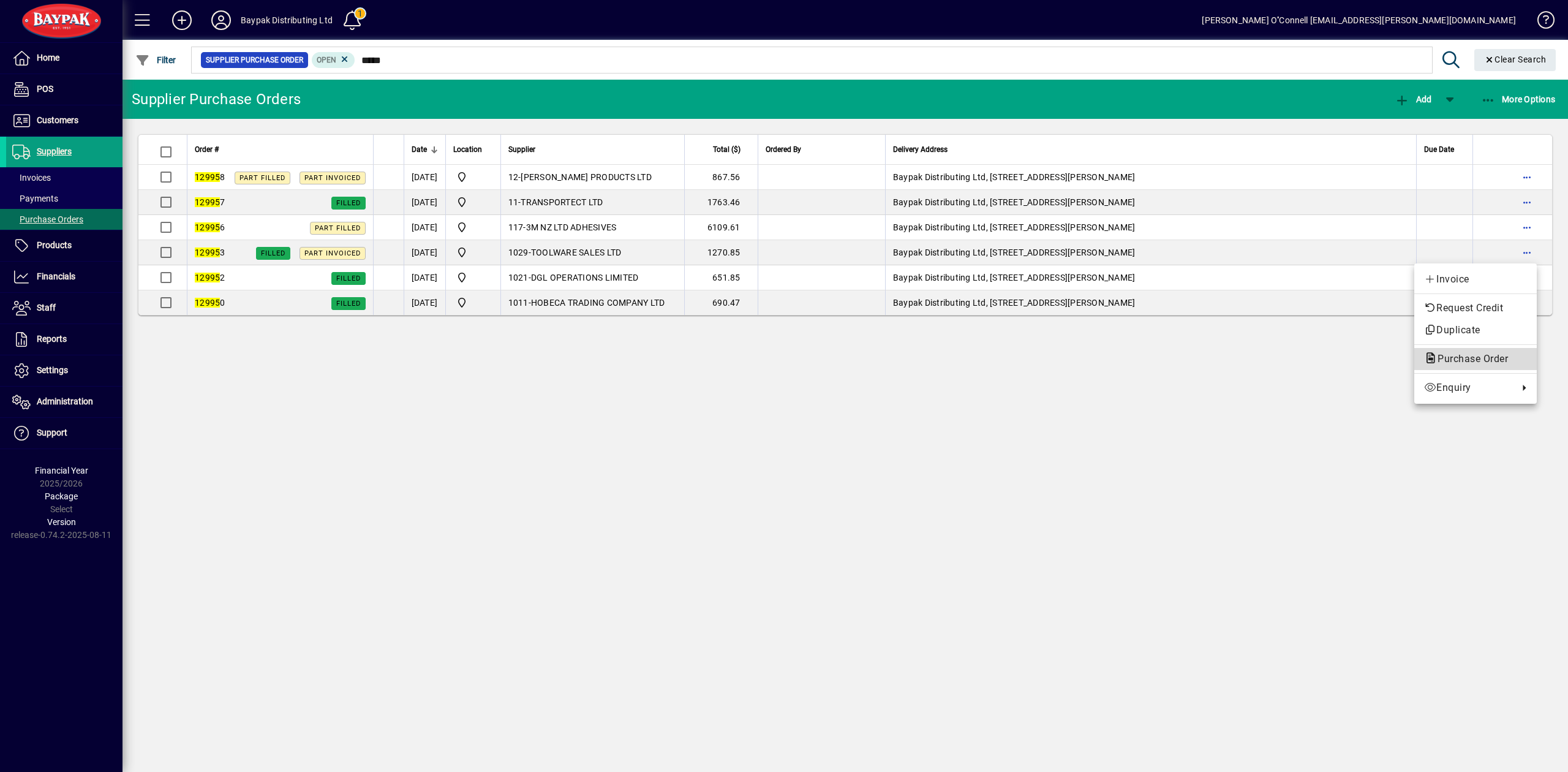
click at [1452, 353] on span "Purchase Order" at bounding box center [1475, 359] width 103 height 15
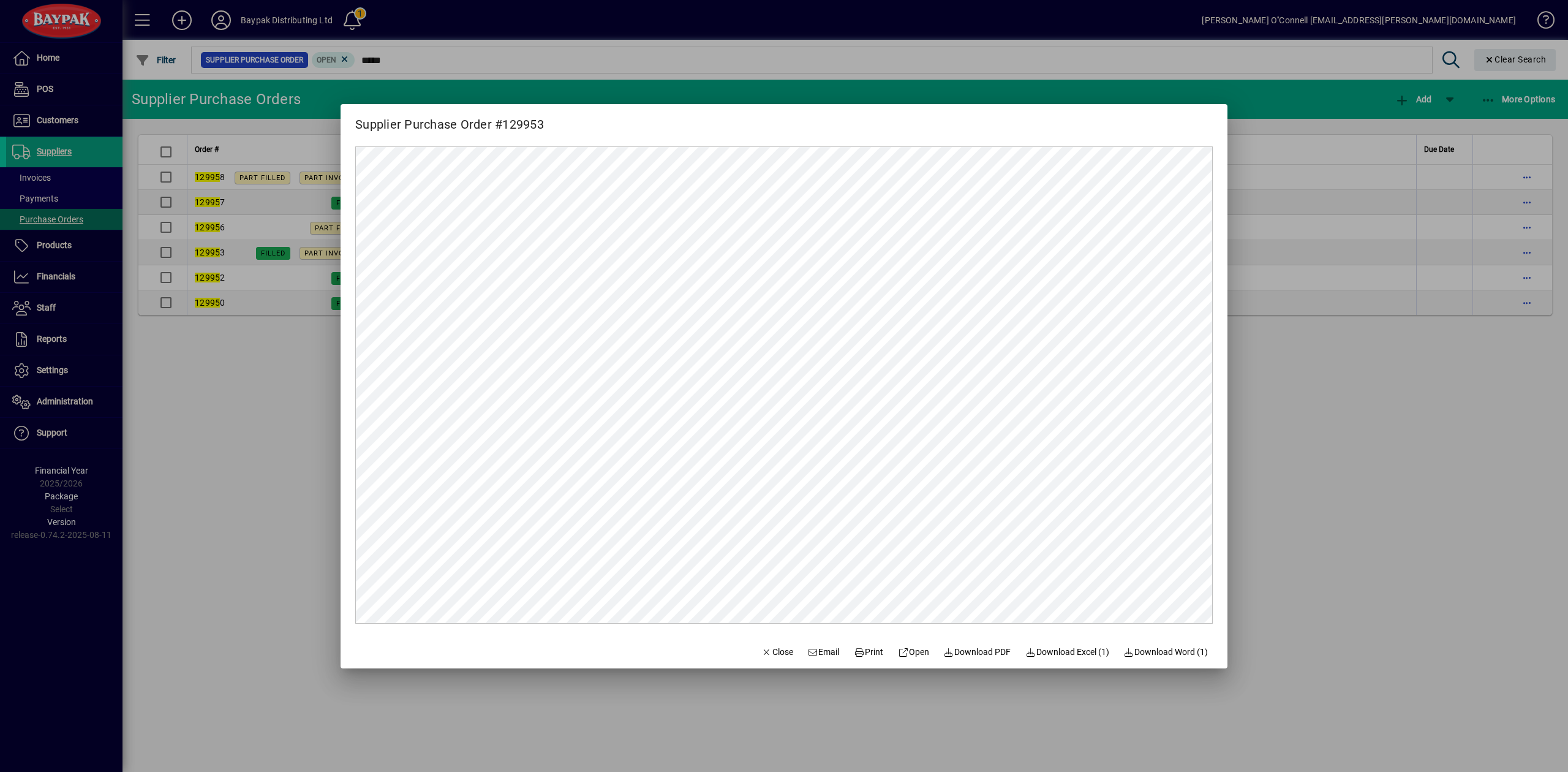
click at [1413, 380] on div at bounding box center [784, 386] width 1568 height 772
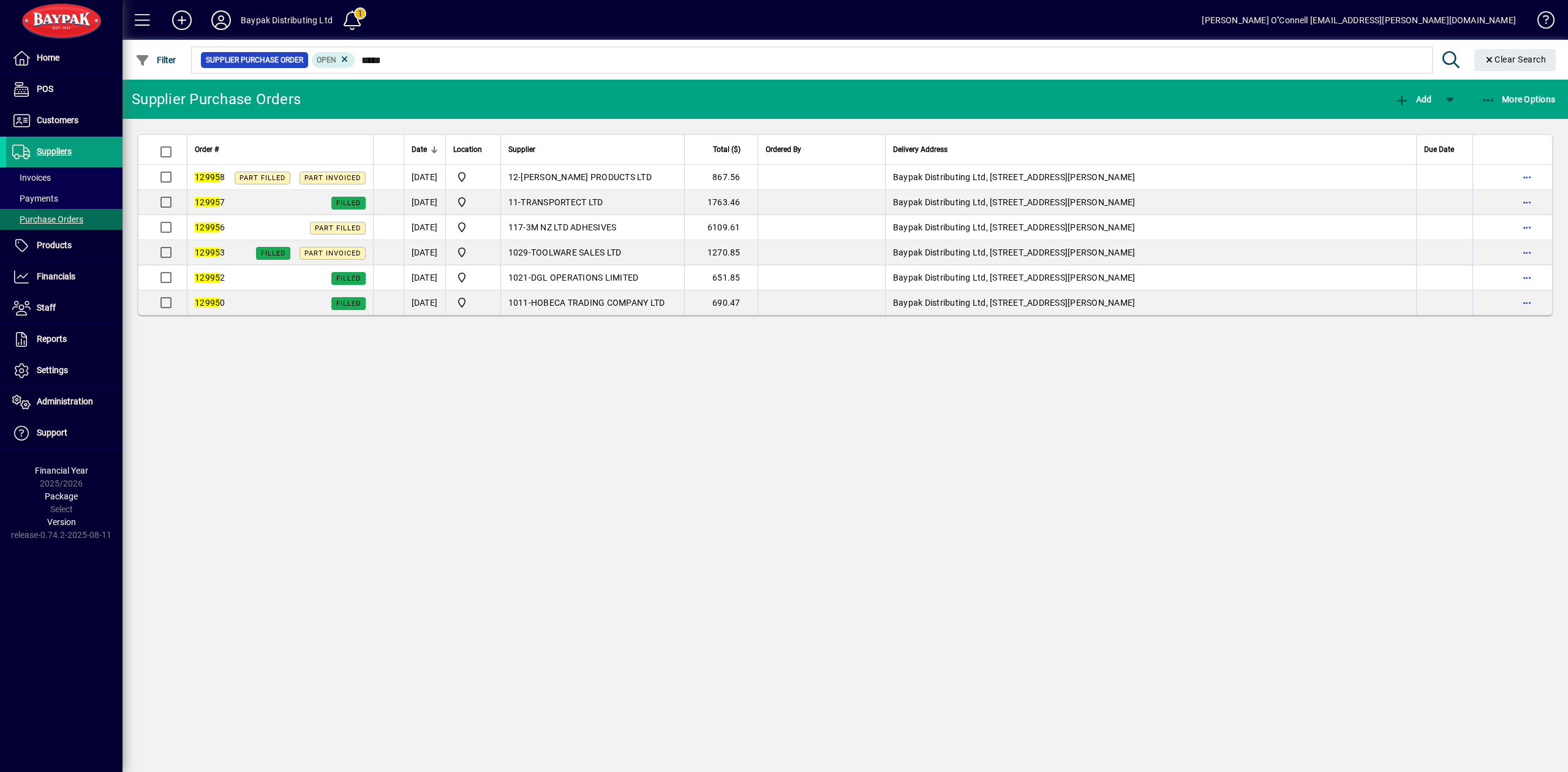
click at [279, 483] on div "Supplier Purchase Orders Add More Options Order # Date Location Supplier Total …" at bounding box center [845, 425] width 1446 height 692
click at [344, 58] on icon at bounding box center [344, 59] width 11 height 11
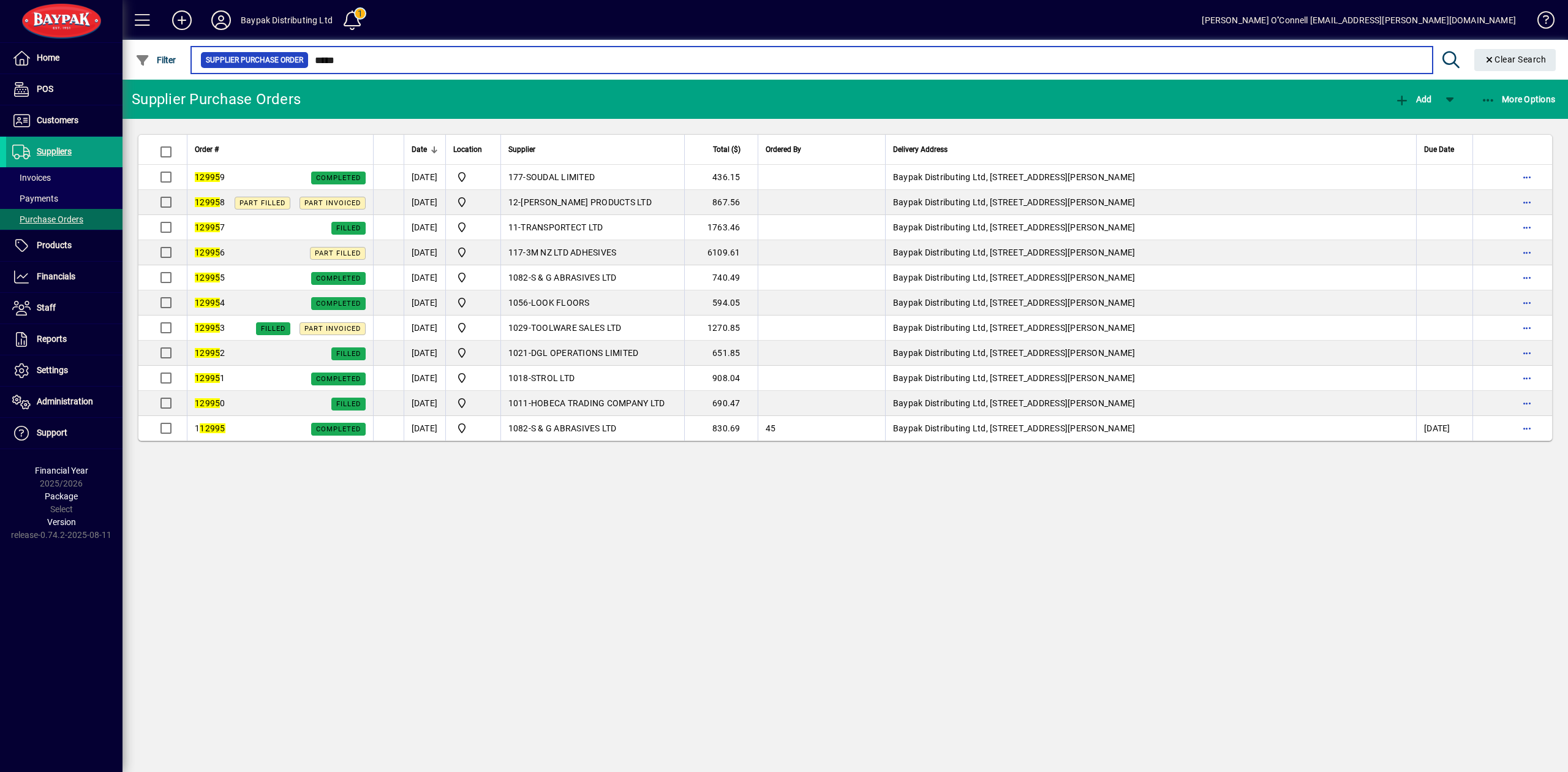
click at [344, 58] on input "*****" at bounding box center [866, 60] width 1114 height 17
click at [354, 59] on input "*****" at bounding box center [866, 60] width 1114 height 17
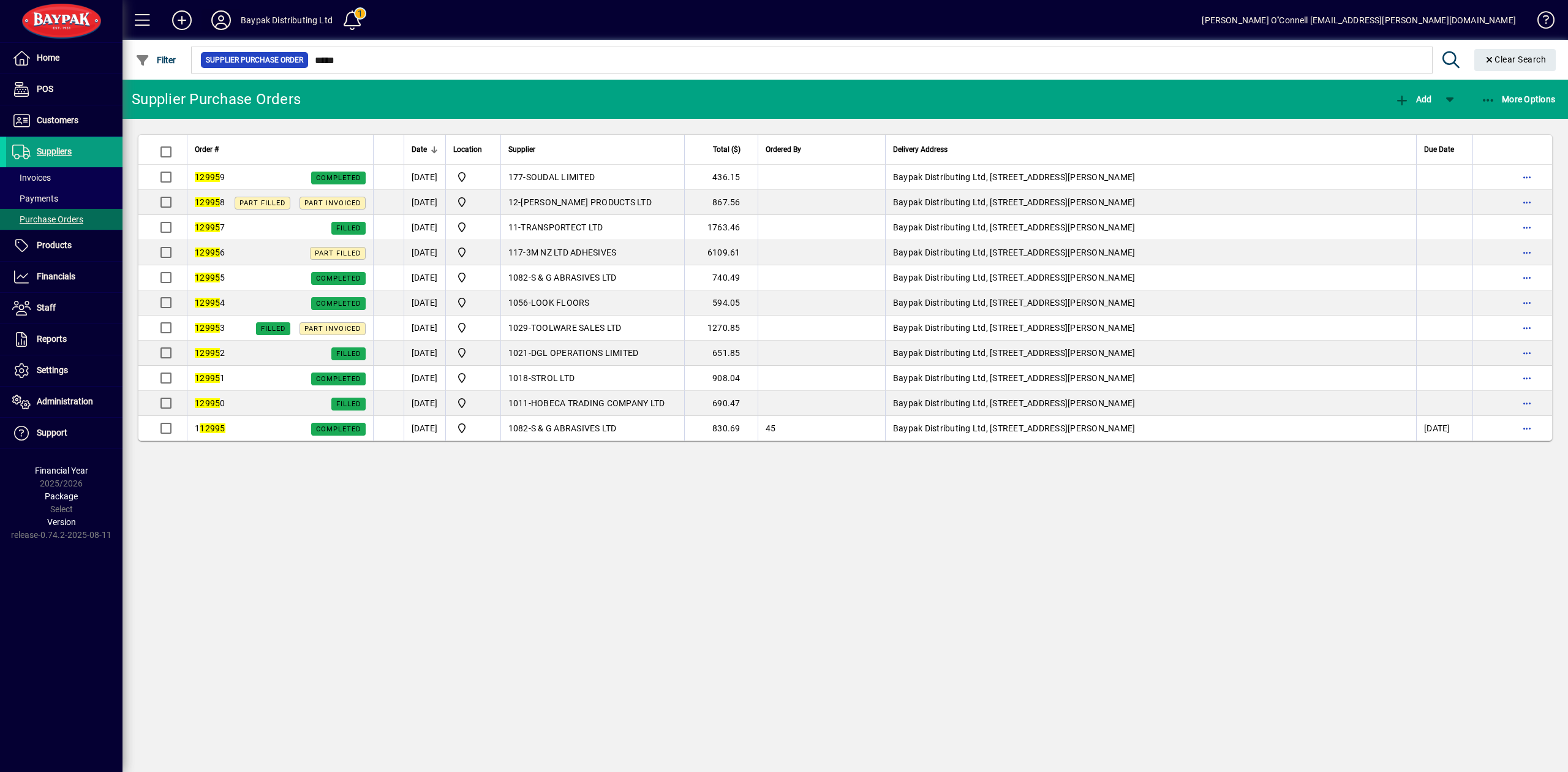
click at [218, 22] on icon at bounding box center [221, 20] width 24 height 20
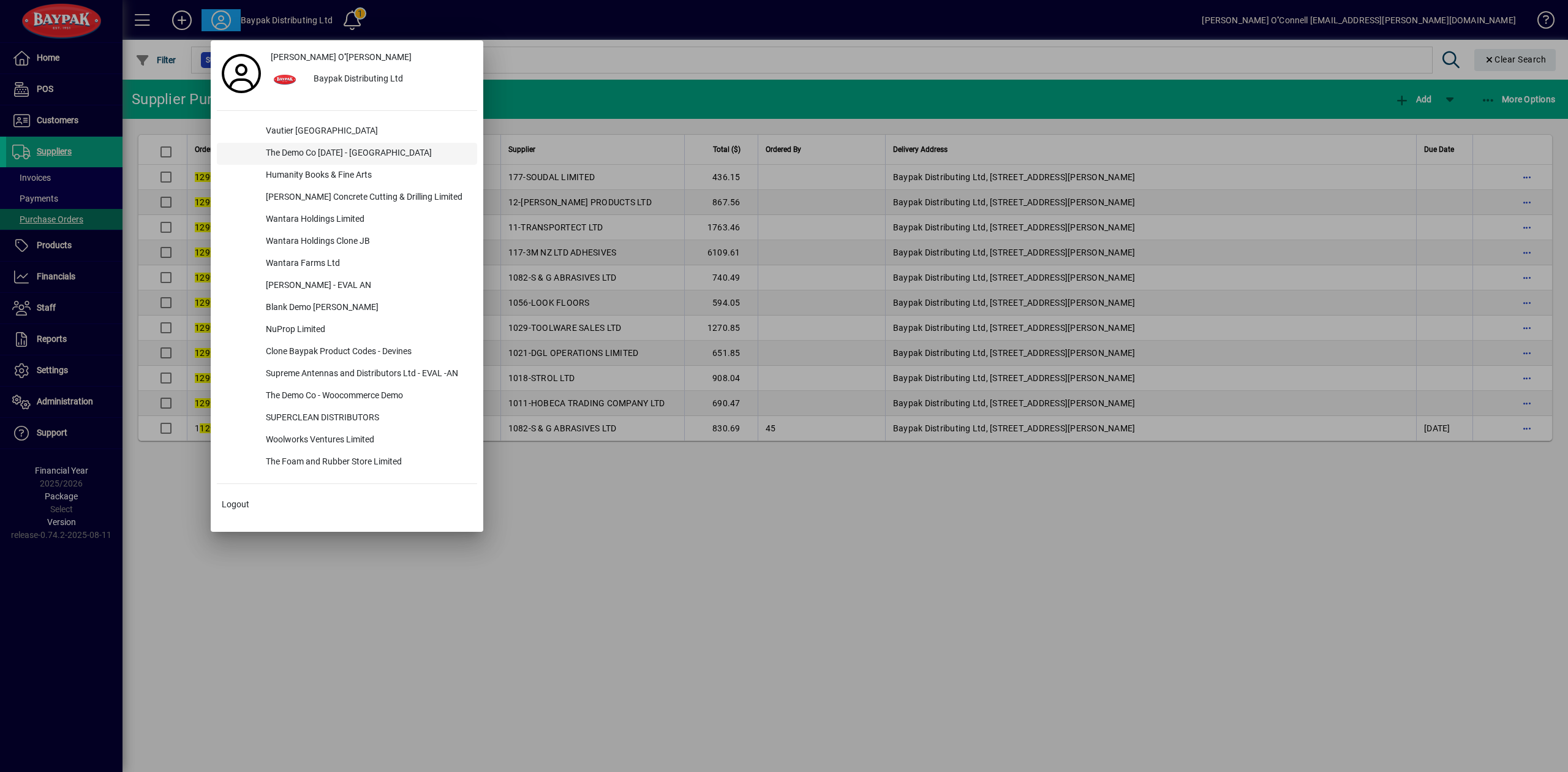
click at [307, 155] on div "The Demo Co [DATE] - [GEOGRAPHIC_DATA]" at bounding box center [367, 154] width 221 height 22
